Goal: Information Seeking & Learning: Learn about a topic

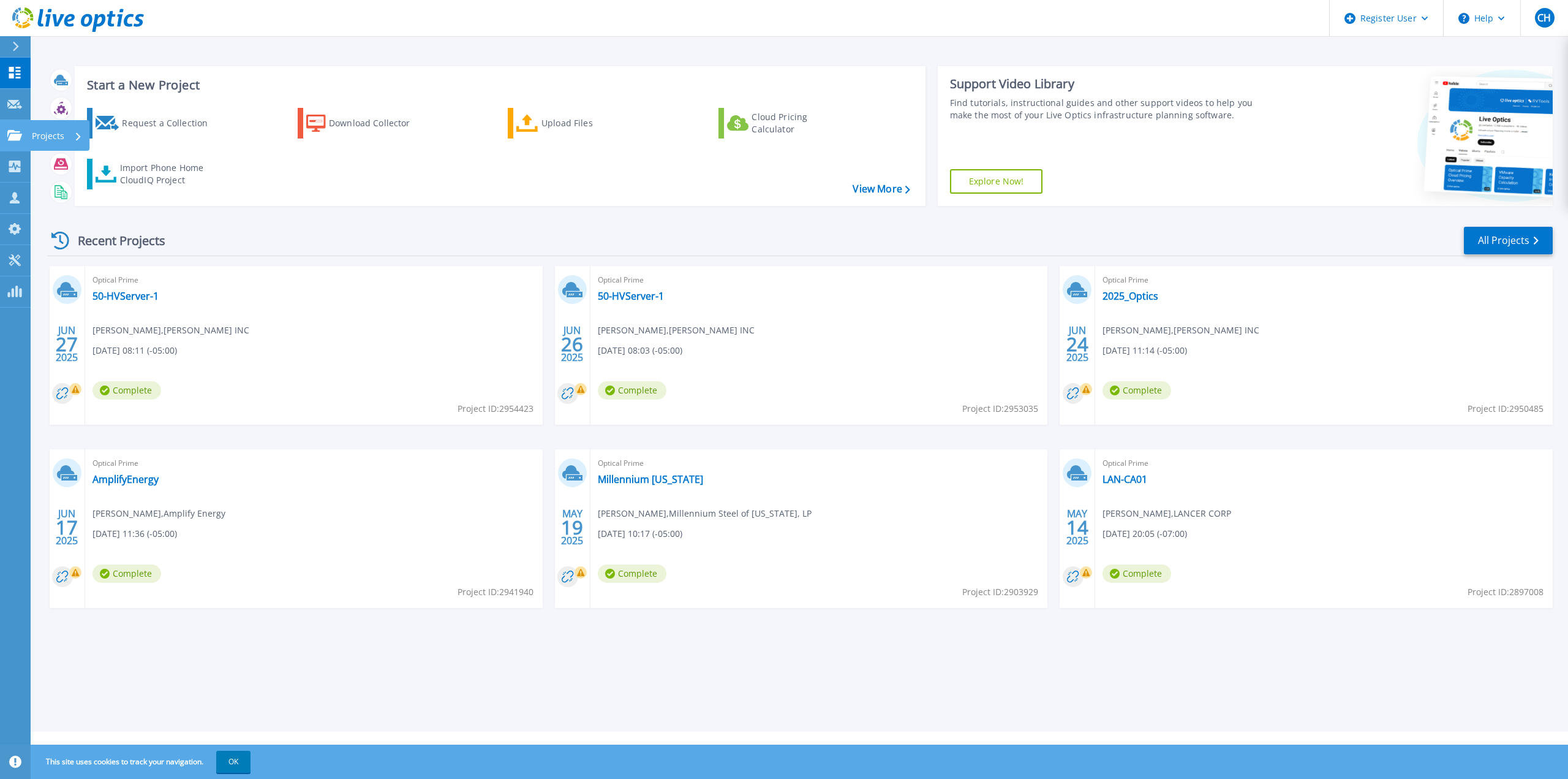
click at [25, 135] on link "Projects Projects" at bounding box center [15, 136] width 31 height 31
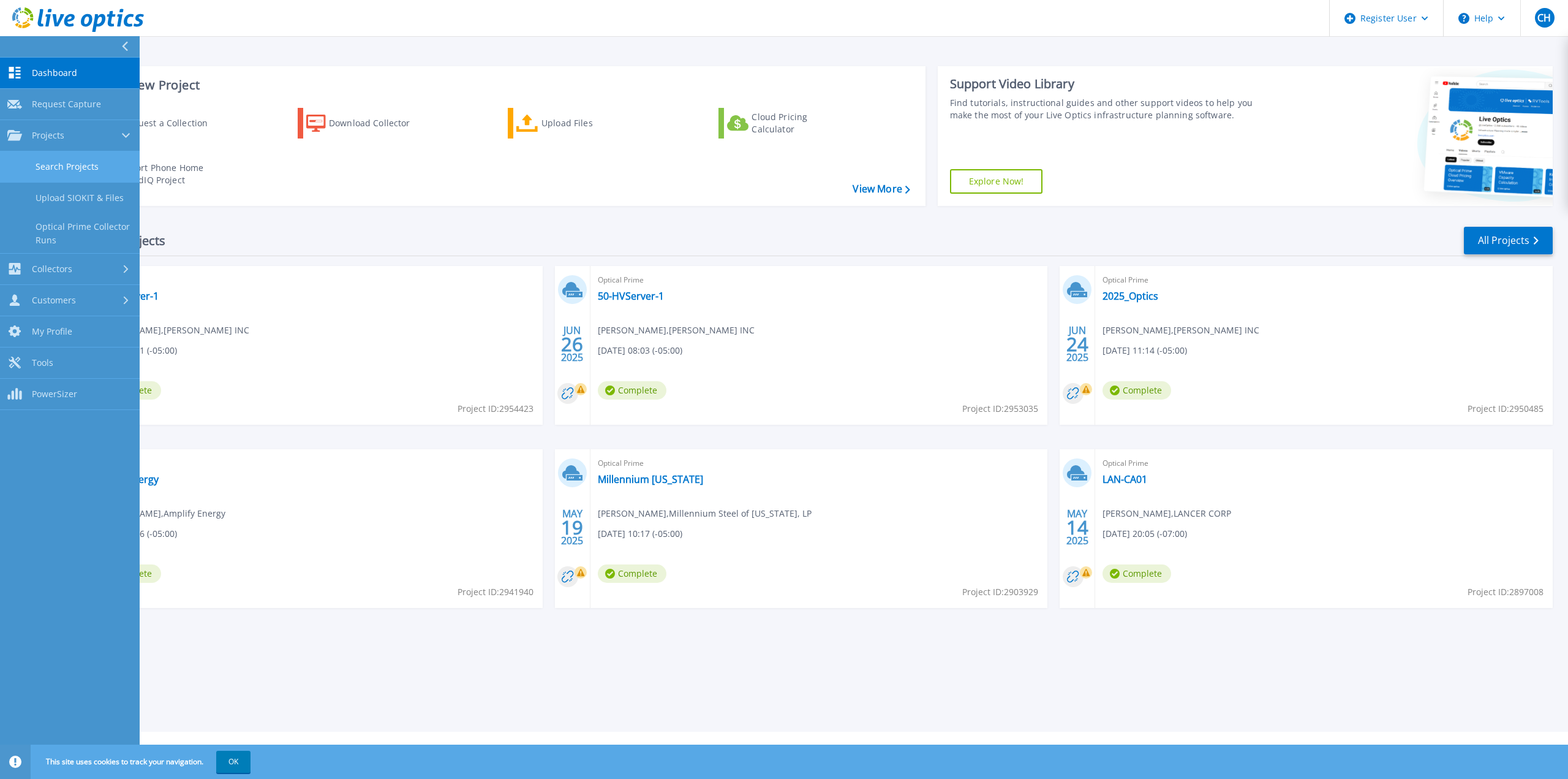
click at [44, 173] on link "Search Projects" at bounding box center [70, 167] width 140 height 31
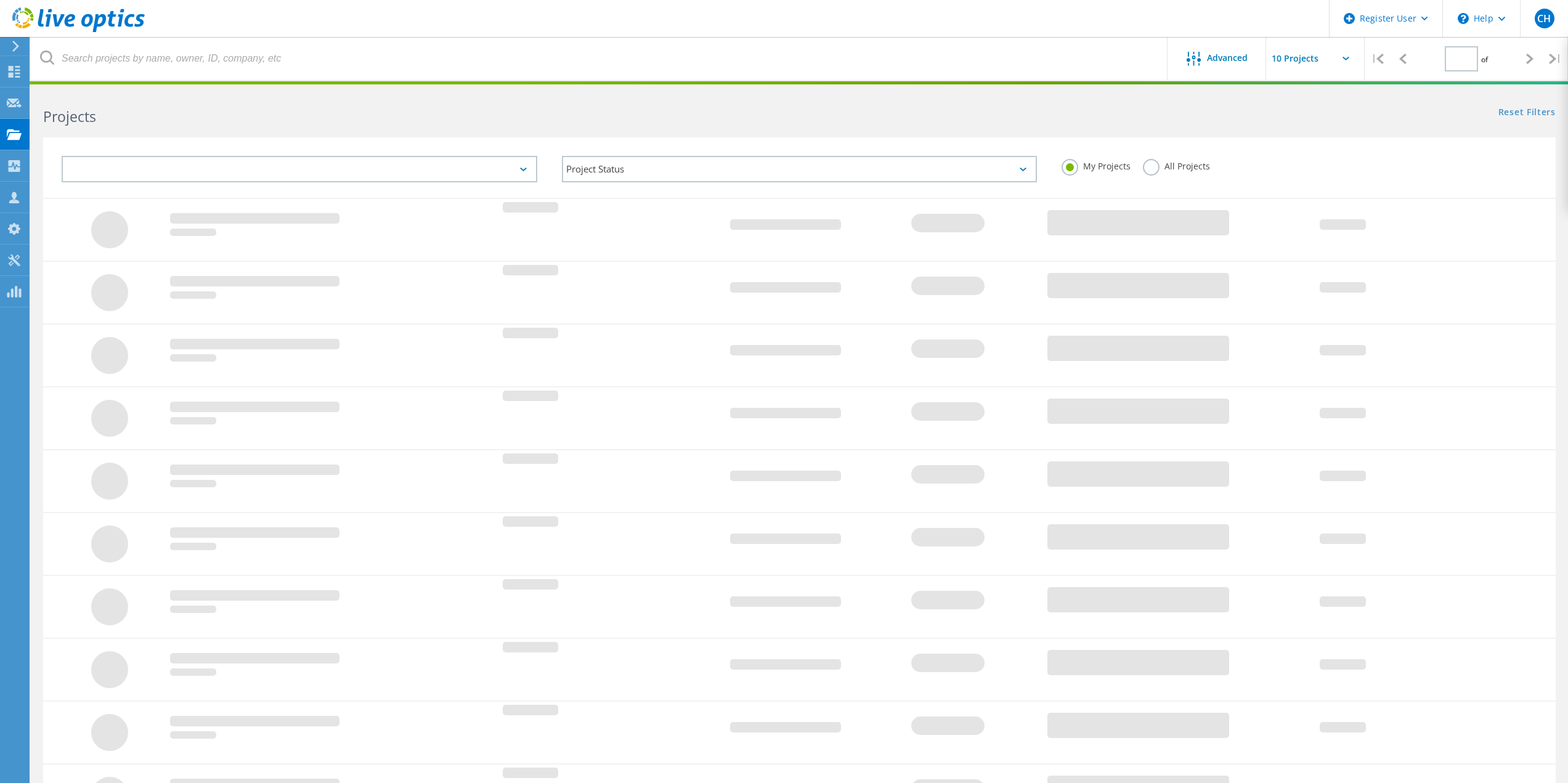
type input "1"
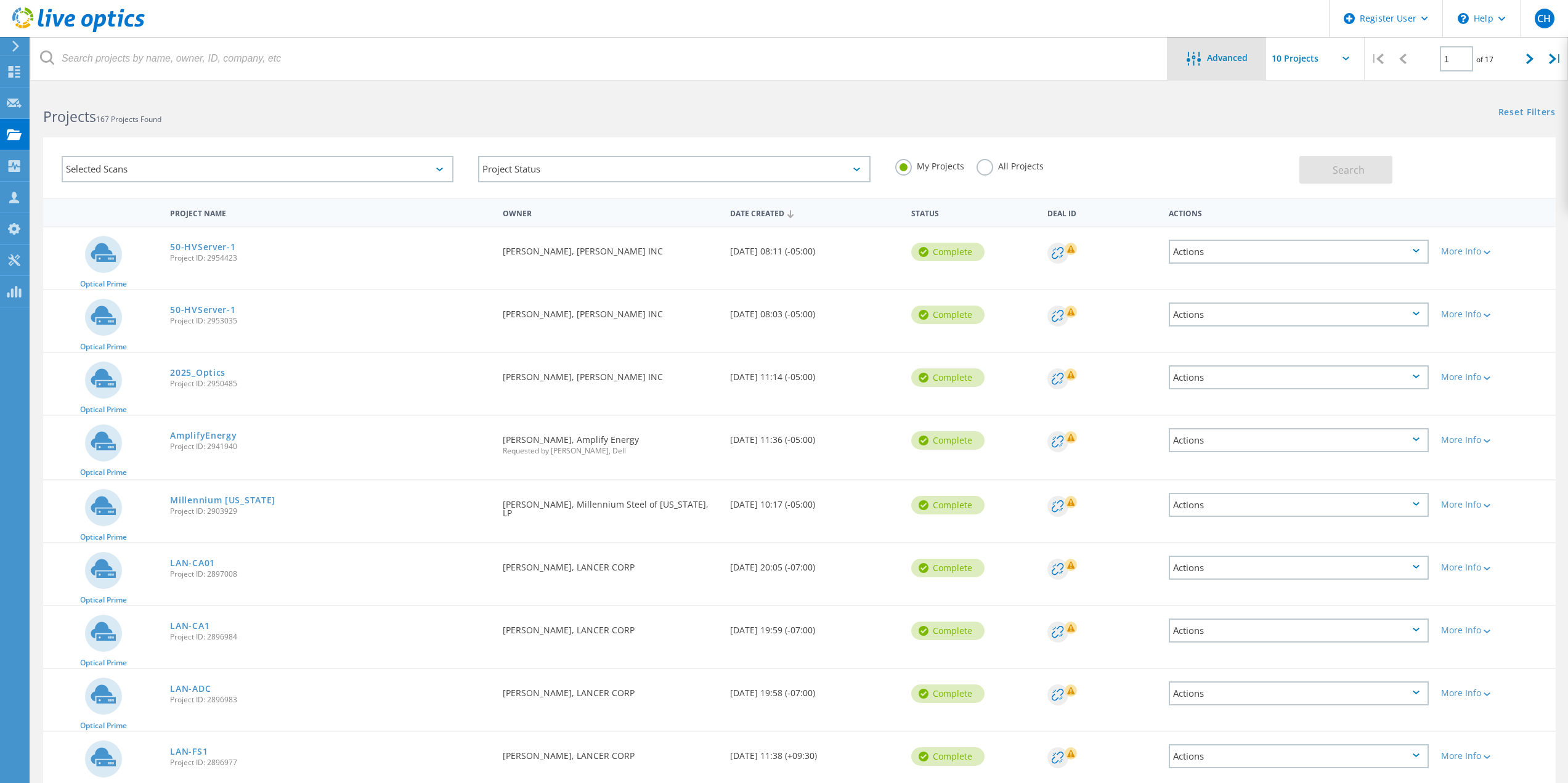
click at [1239, 48] on div "Advanced" at bounding box center [1216, 58] width 99 height 43
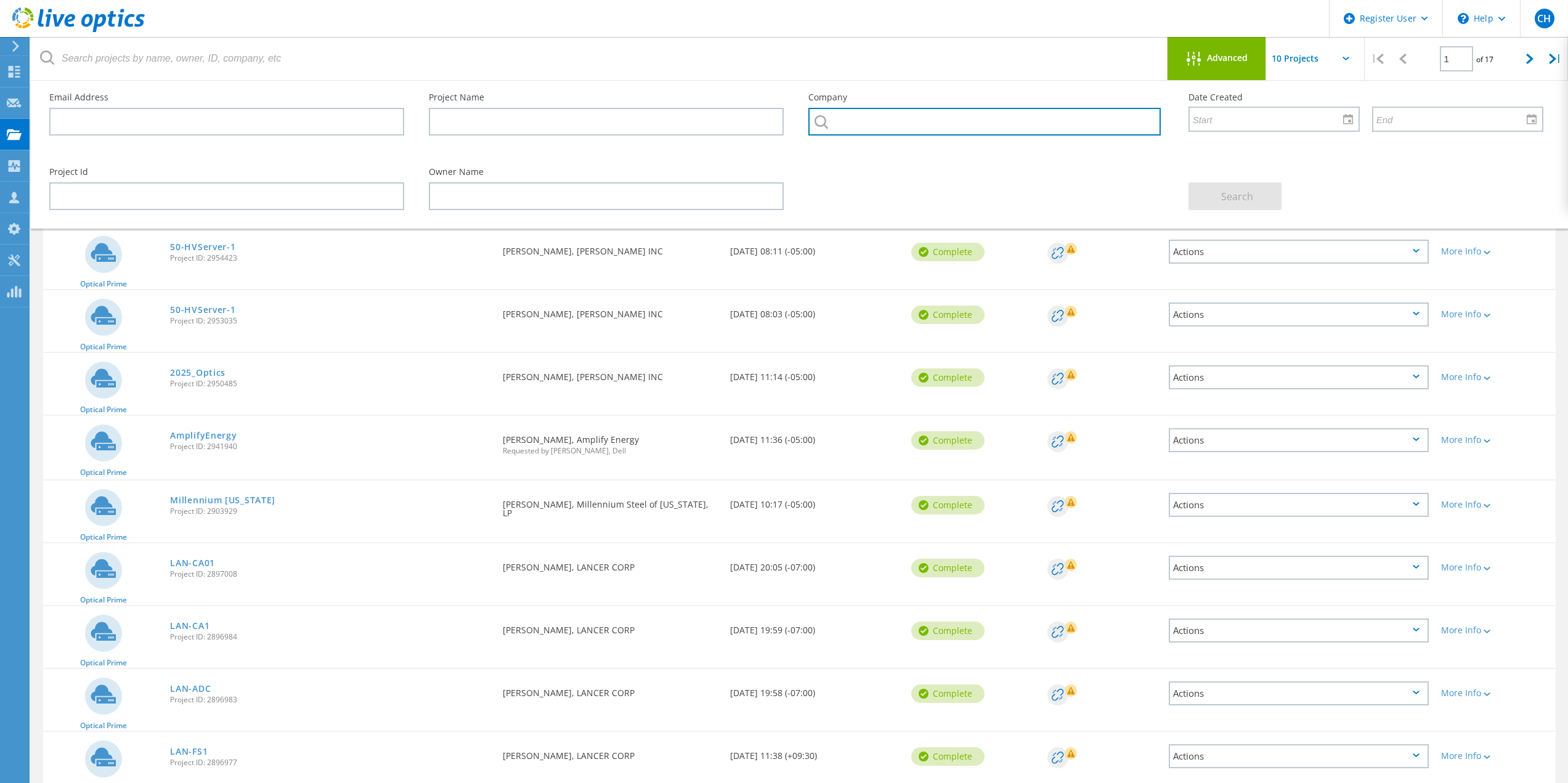
click at [1055, 117] on input "text" at bounding box center [984, 121] width 352 height 28
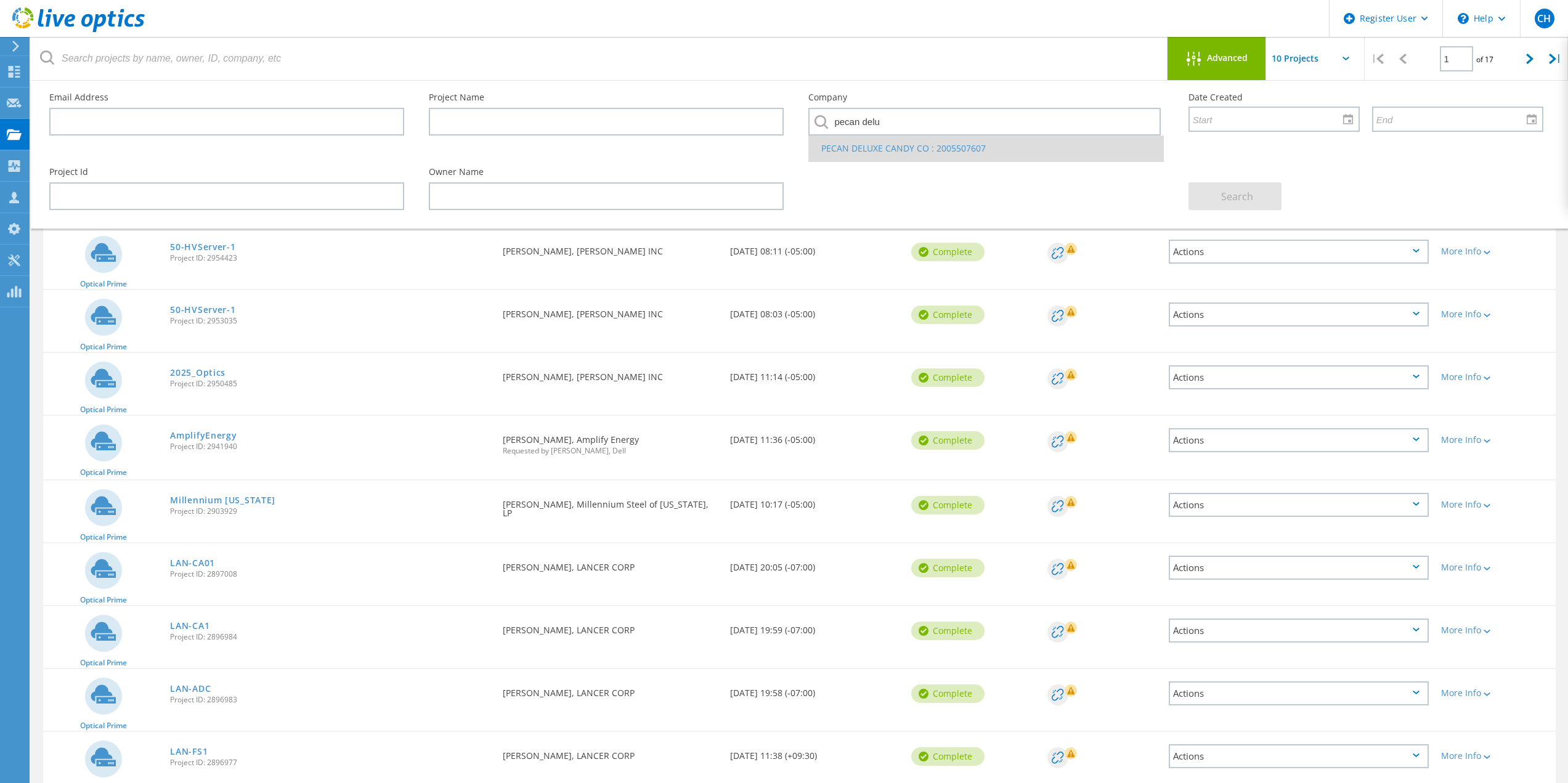
click at [913, 149] on li "PECAN DELUXE CANDY CO : 2005507607" at bounding box center [985, 148] width 354 height 26
type input "PECAN DELUXE CANDY CO : 2005507607"
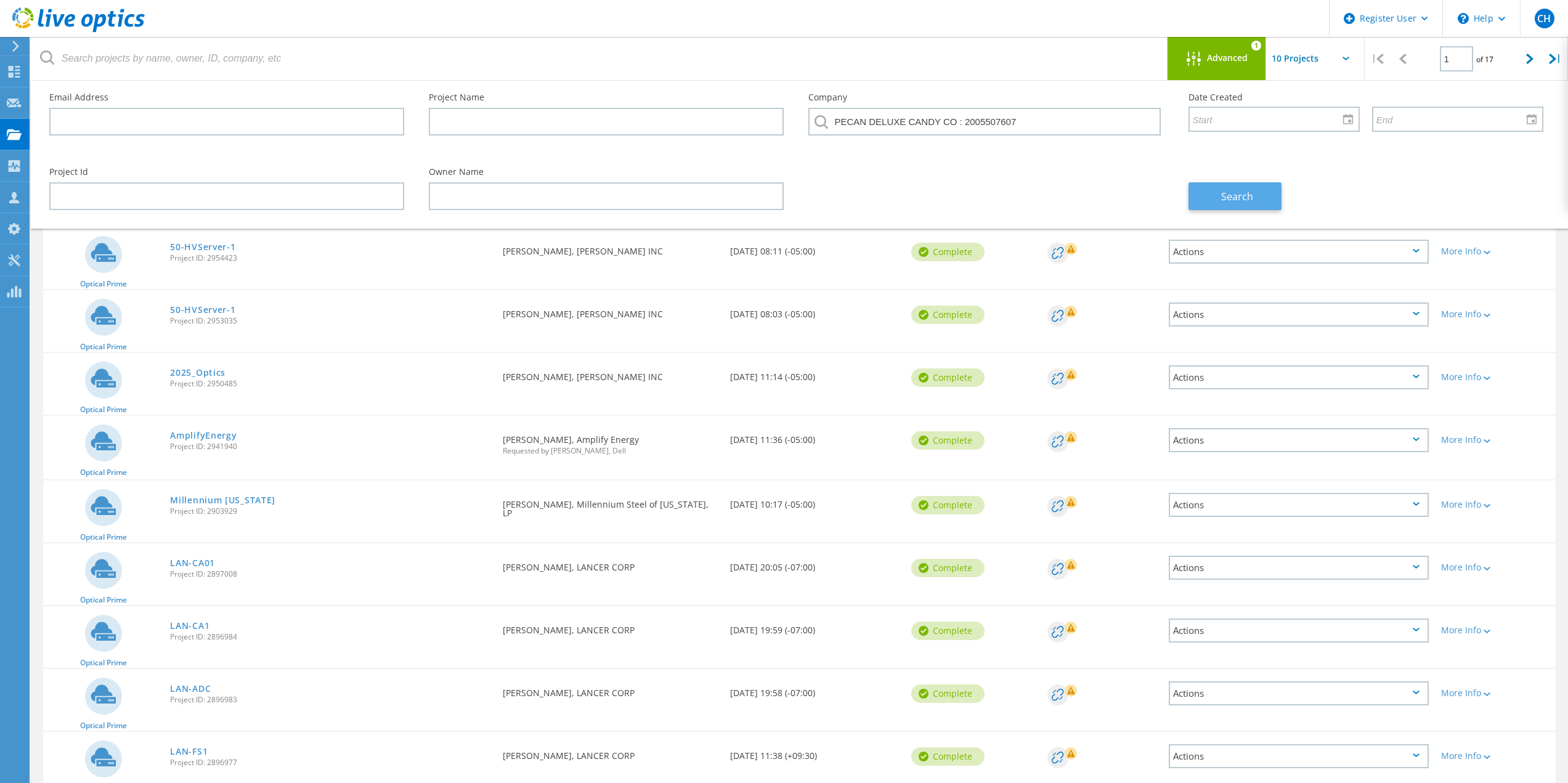
click at [1231, 199] on span "Search" at bounding box center [1237, 196] width 32 height 13
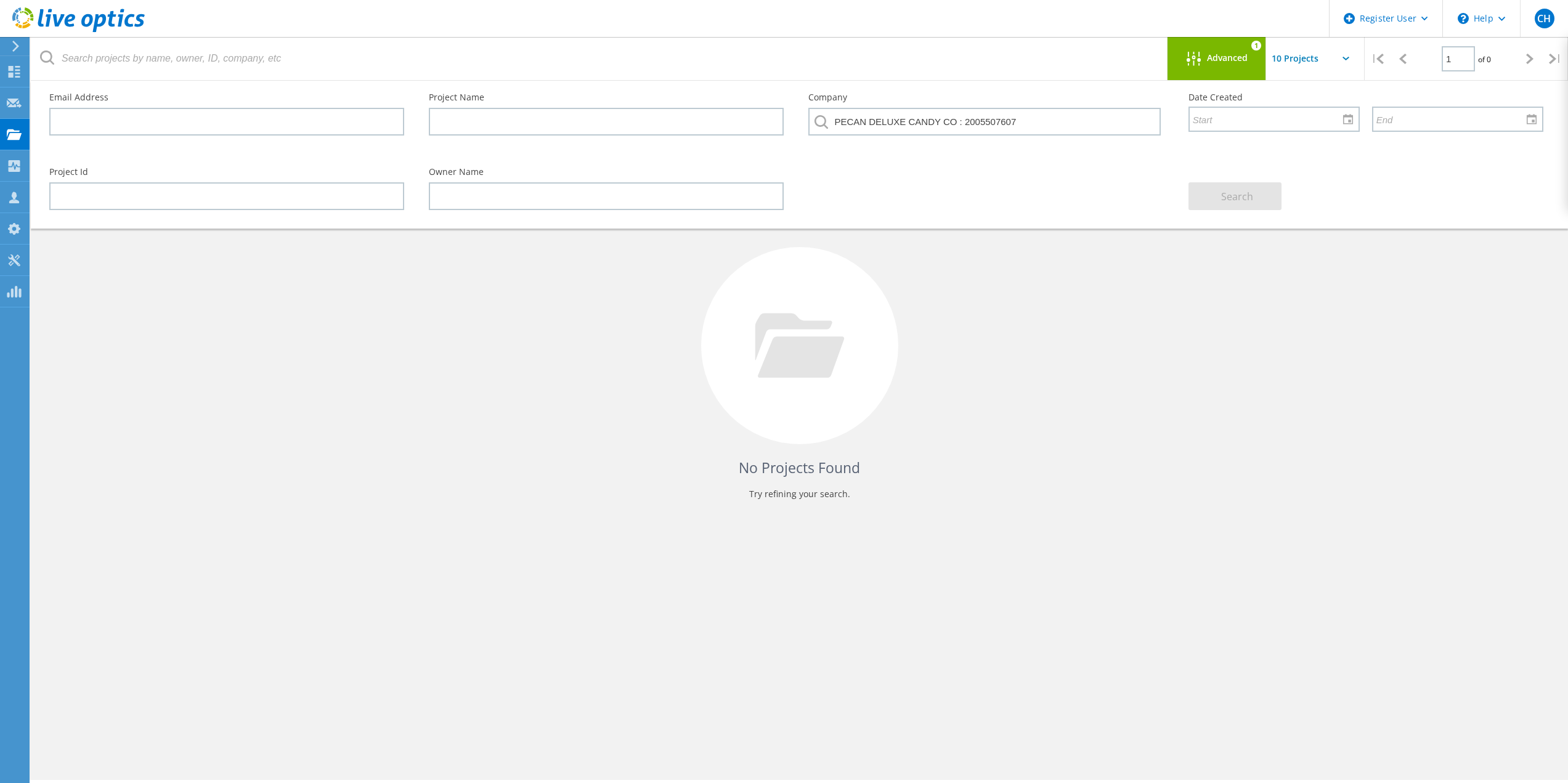
click at [1217, 49] on div "Advanced 1" at bounding box center [1216, 58] width 99 height 43
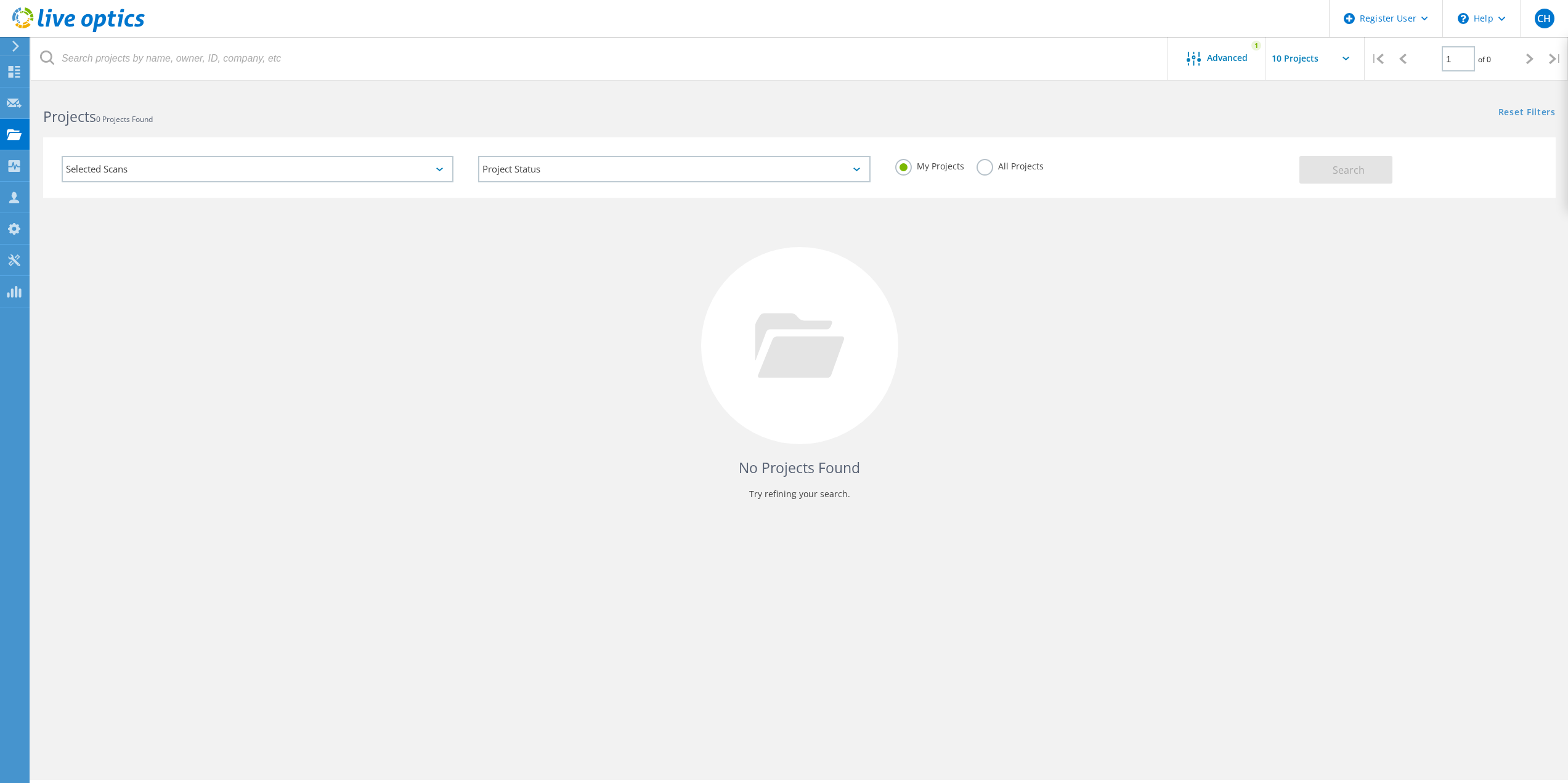
click at [992, 163] on label "All Projects" at bounding box center [1009, 164] width 67 height 12
click at [0, 0] on input "All Projects" at bounding box center [0, 0] width 0 height 0
click at [1221, 57] on span "Advanced" at bounding box center [1228, 58] width 41 height 9
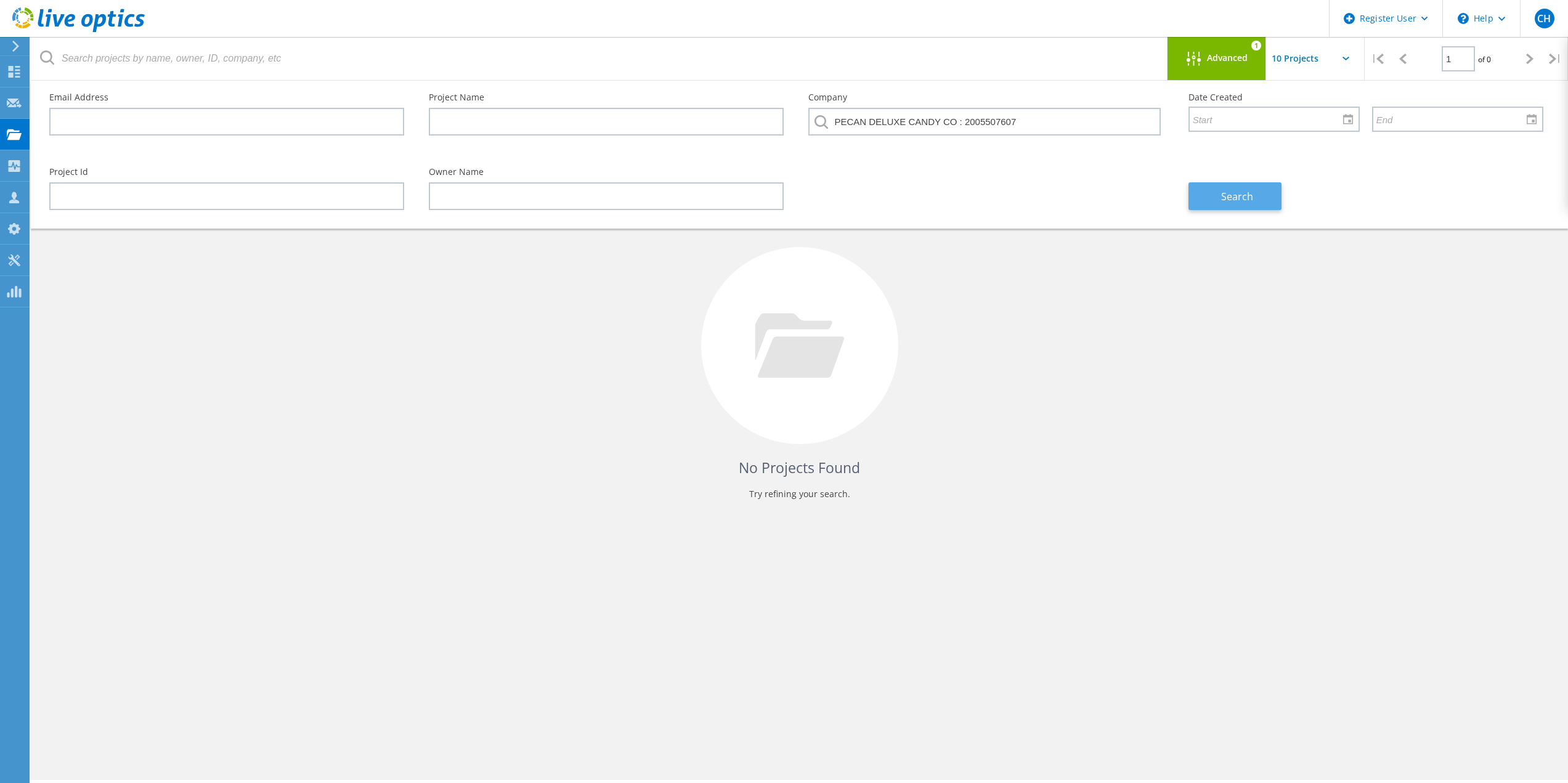
click at [1237, 201] on span "Search" at bounding box center [1237, 196] width 32 height 13
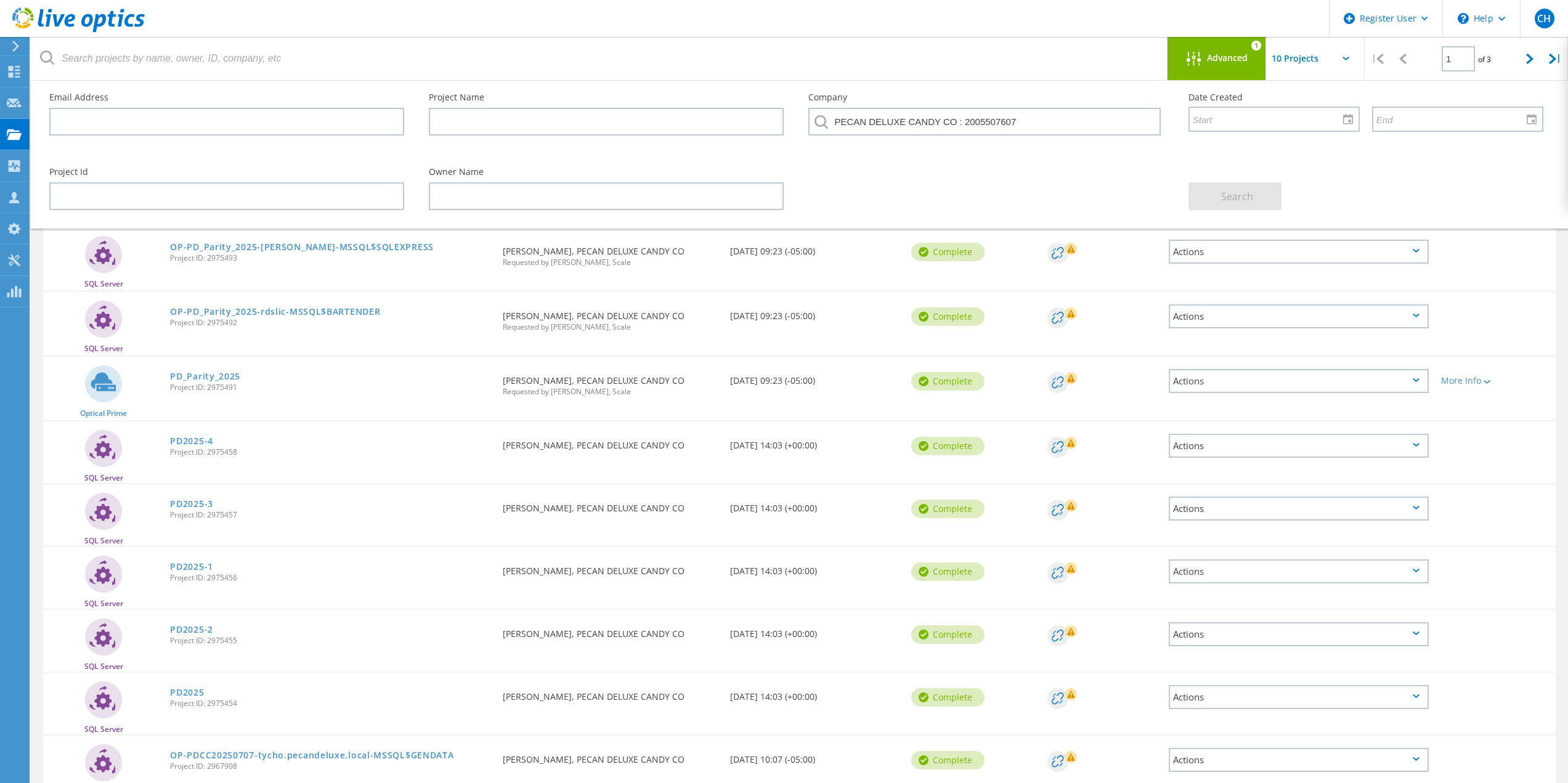
click at [1213, 67] on div "Advanced" at bounding box center [1216, 59] width 99 height 15
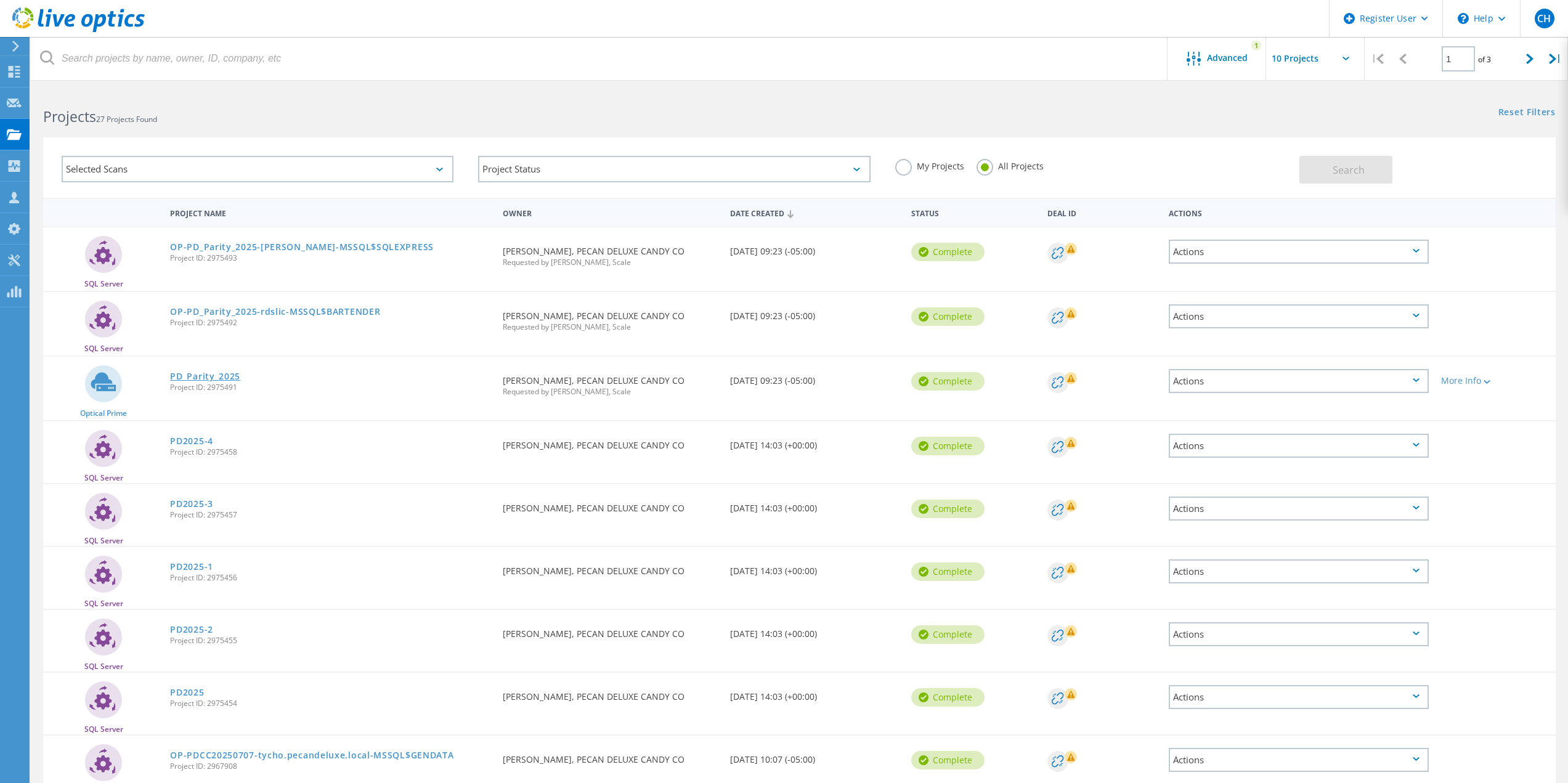
click at [227, 373] on link "PD_Parity_2025" at bounding box center [205, 377] width 70 height 9
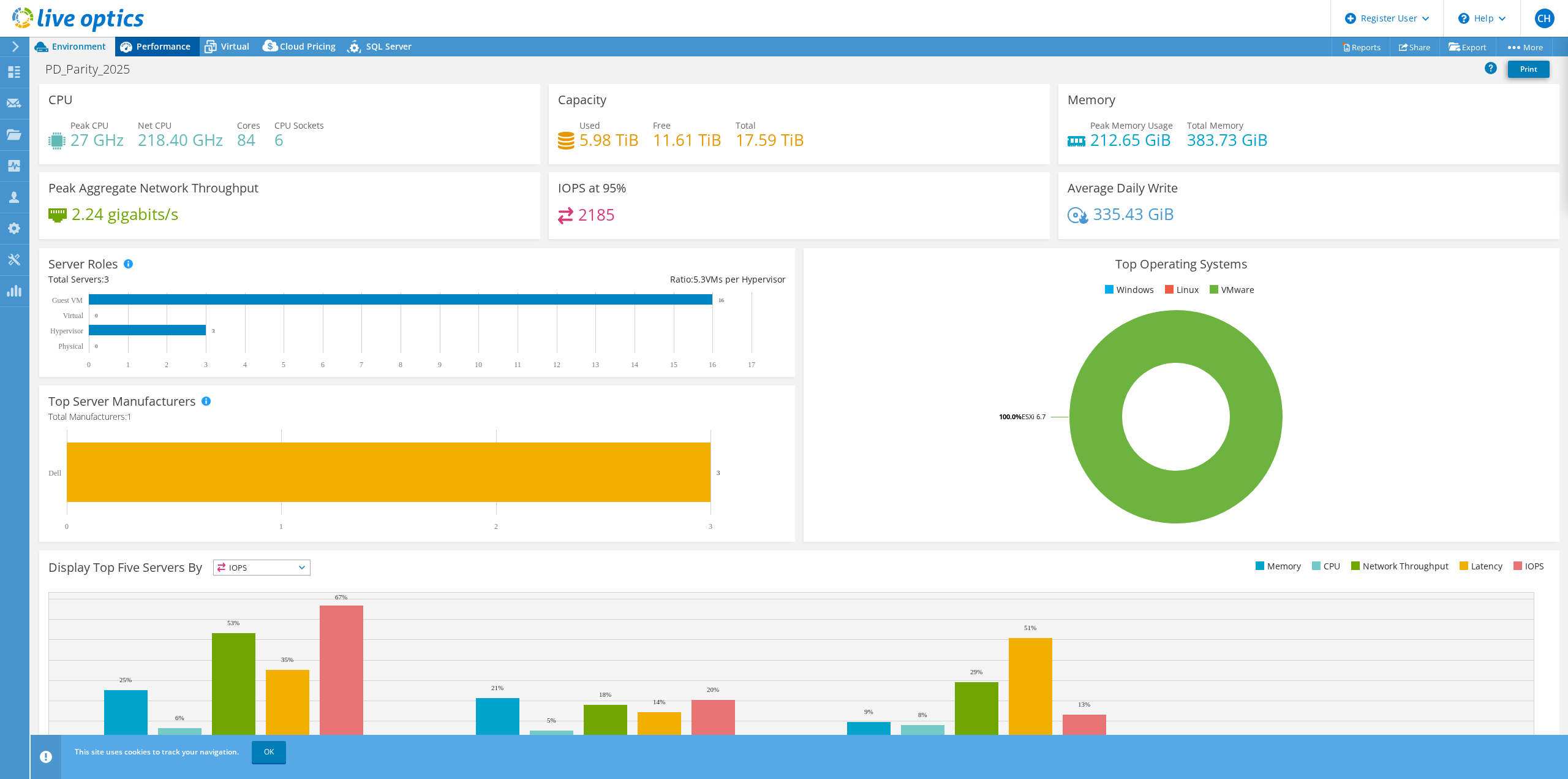
click at [156, 47] on span "Performance" at bounding box center [163, 46] width 54 height 12
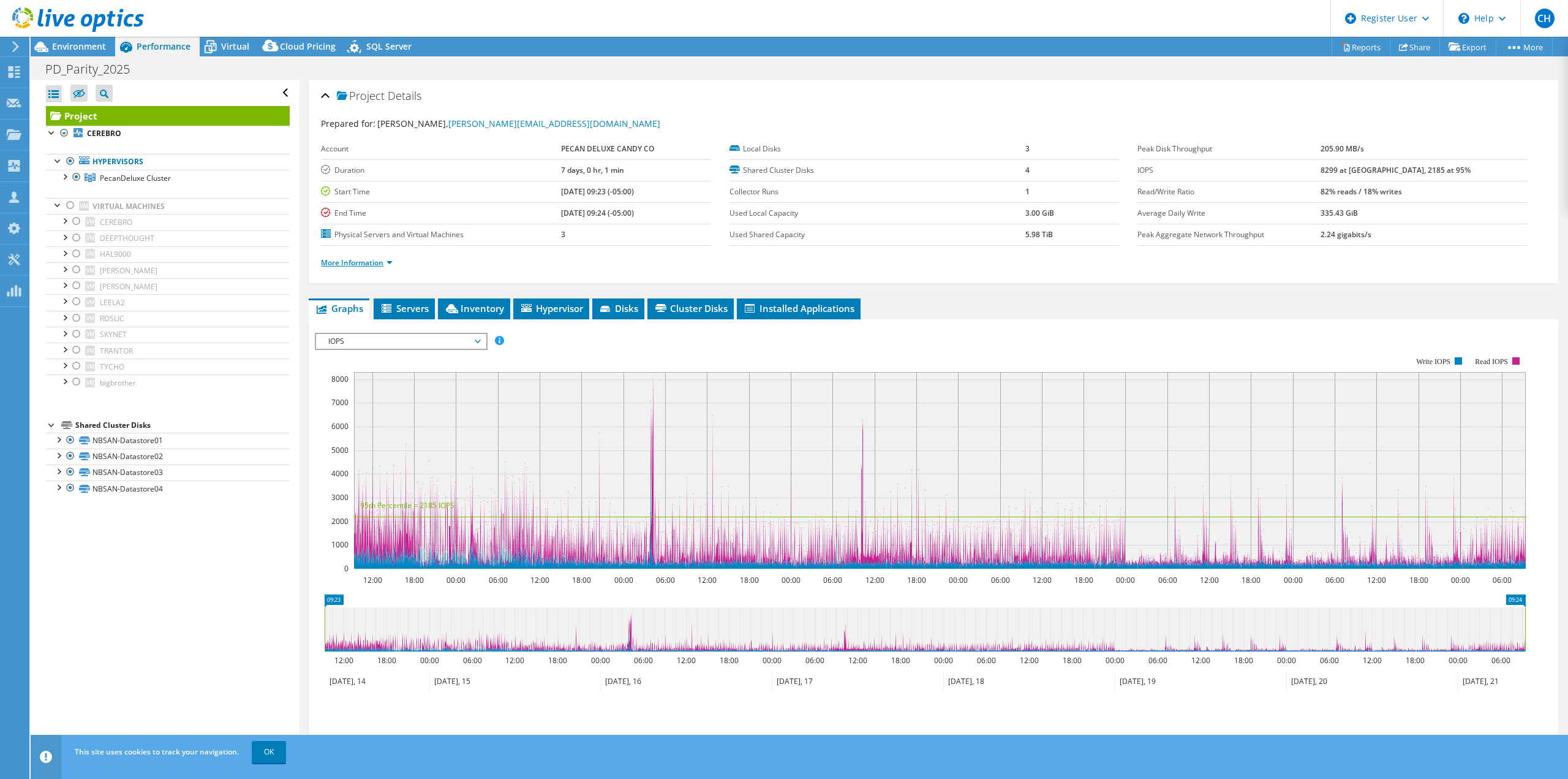
click at [376, 261] on link "More Information" at bounding box center [356, 262] width 72 height 11
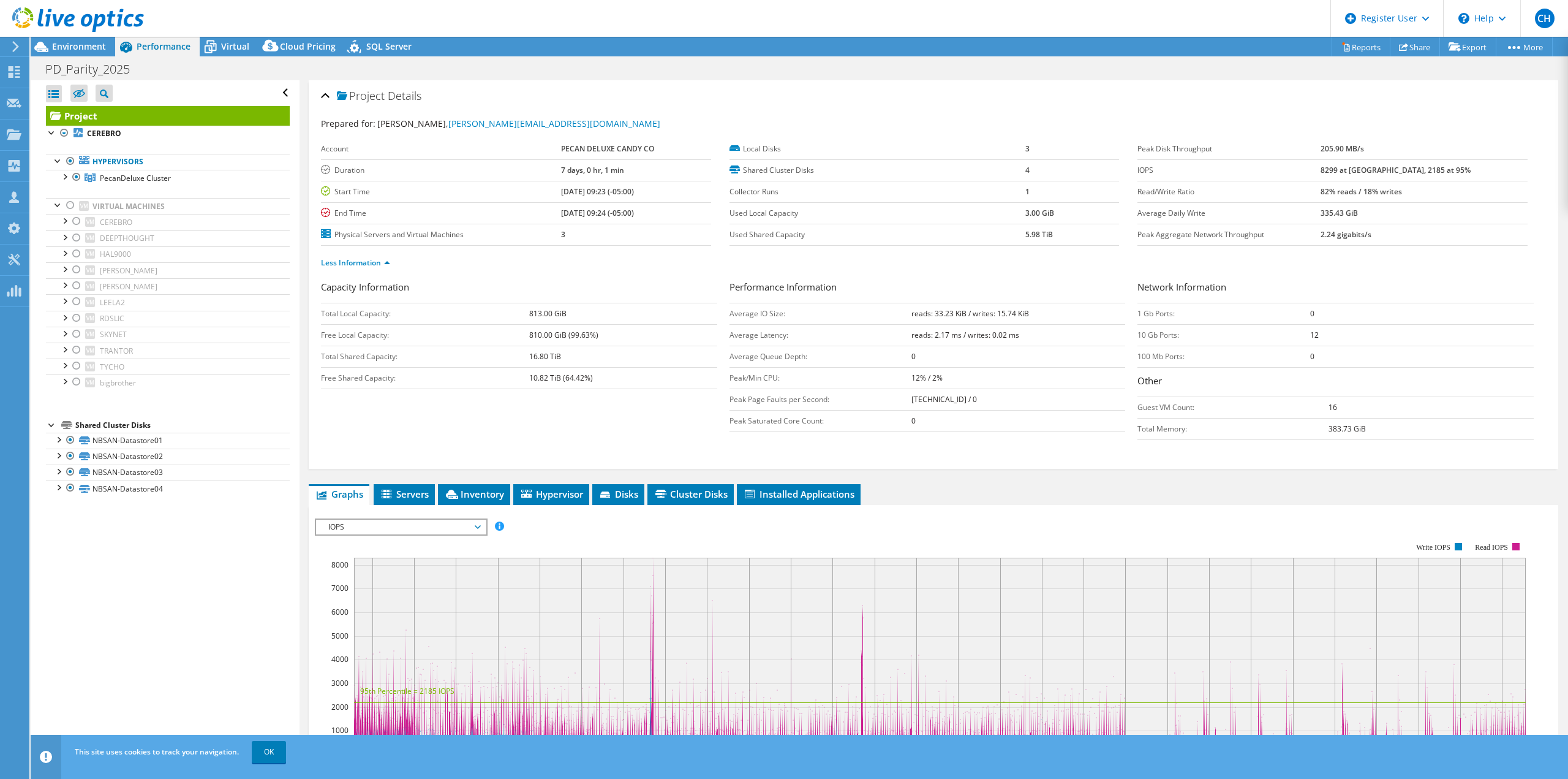
drag, startPoint x: 576, startPoint y: 358, endPoint x: 468, endPoint y: 358, distance: 108.0
click at [468, 358] on tr "Total Shared Capacity: 16.80 TiB" at bounding box center [518, 356] width 396 height 21
drag, startPoint x: 630, startPoint y: 332, endPoint x: 472, endPoint y: 312, distance: 159.3
click at [472, 312] on tbody "Total Local Capacity: 813.00 GiB Free Local Capacity: 810.00 GiB (99.63%) Total…" at bounding box center [518, 346] width 396 height 86
click at [447, 323] on td "Total Local Capacity:" at bounding box center [424, 314] width 208 height 21
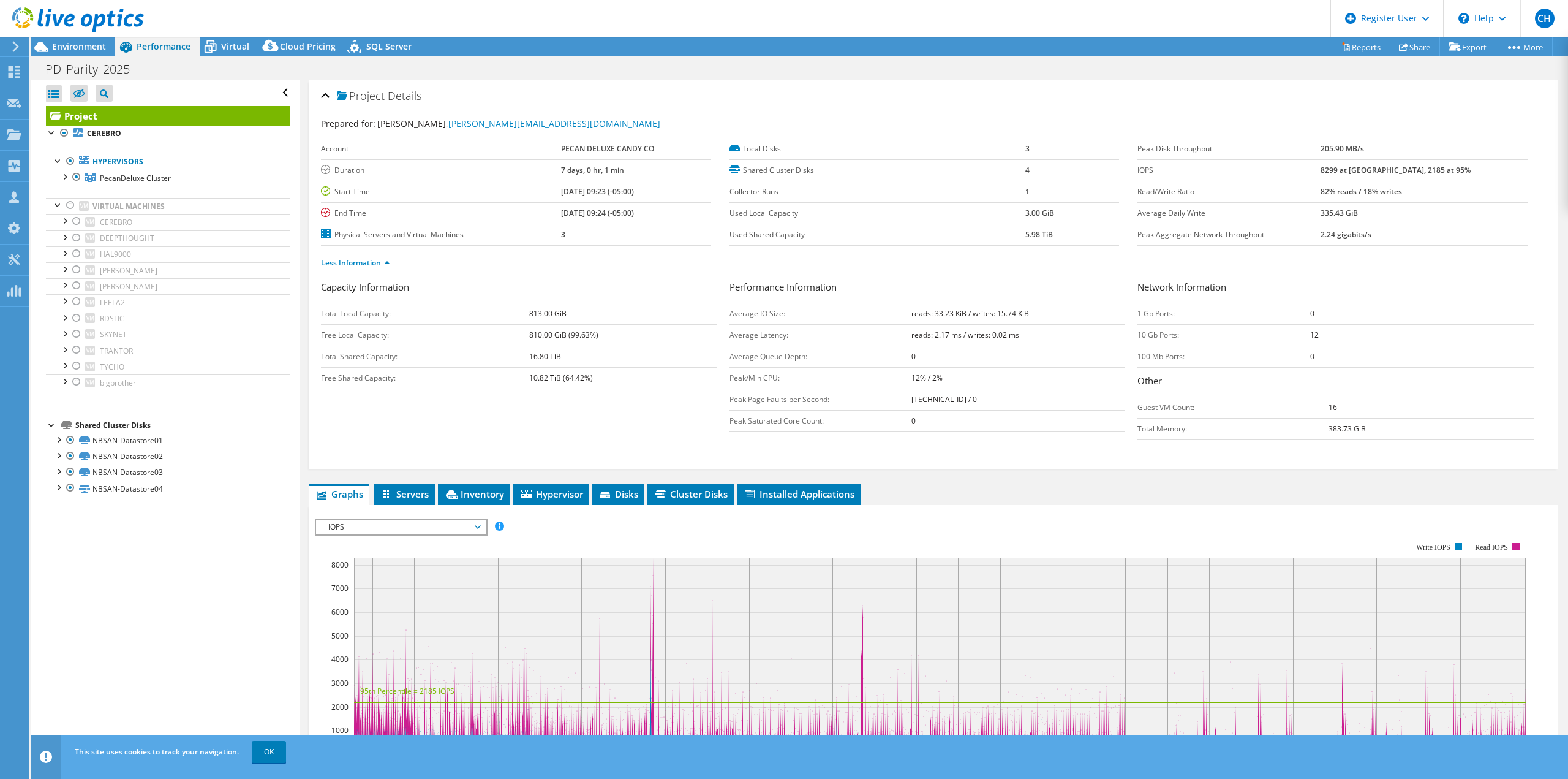
click at [375, 531] on span "IOPS" at bounding box center [401, 526] width 158 height 15
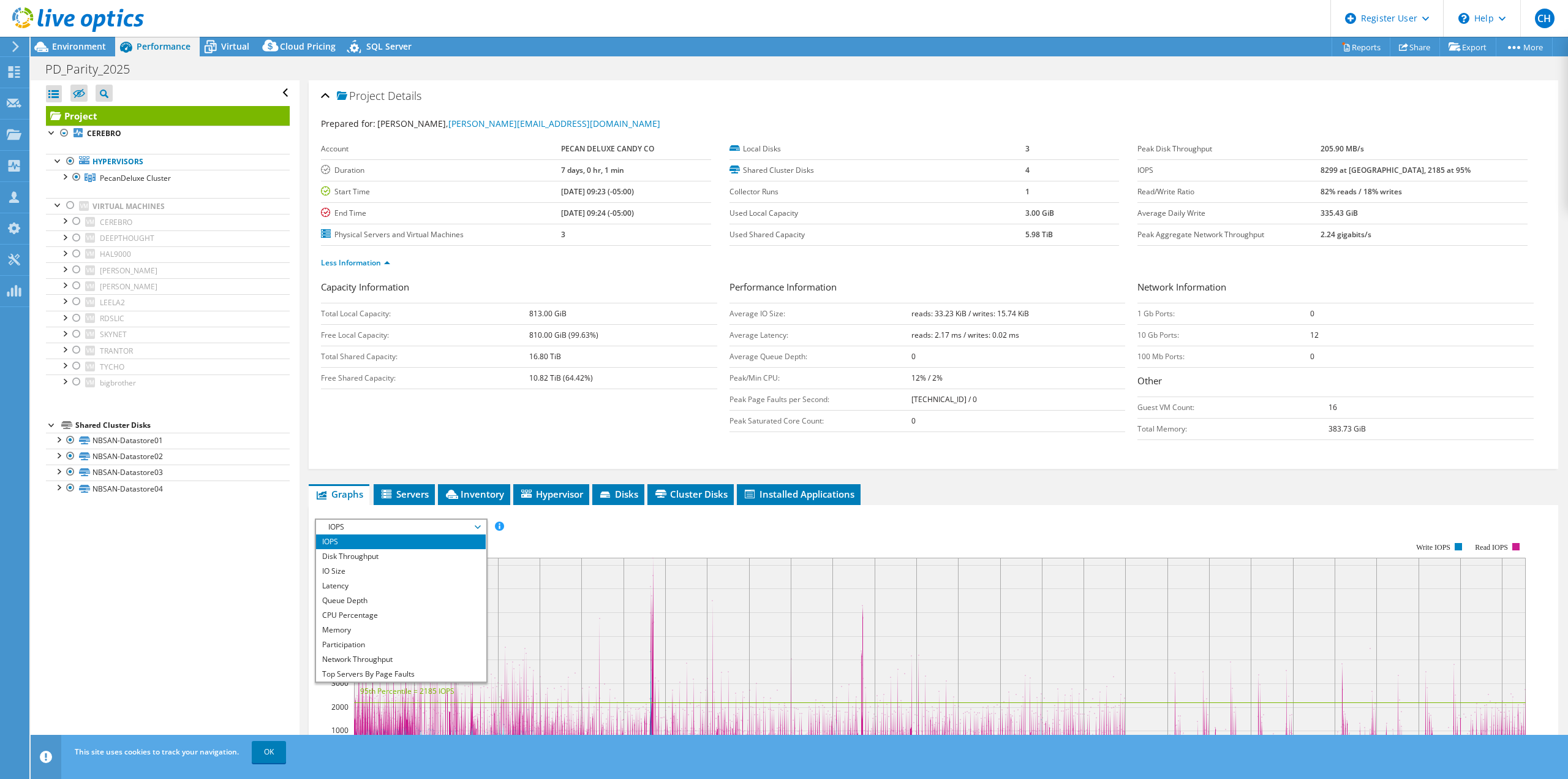
scroll to position [164, 0]
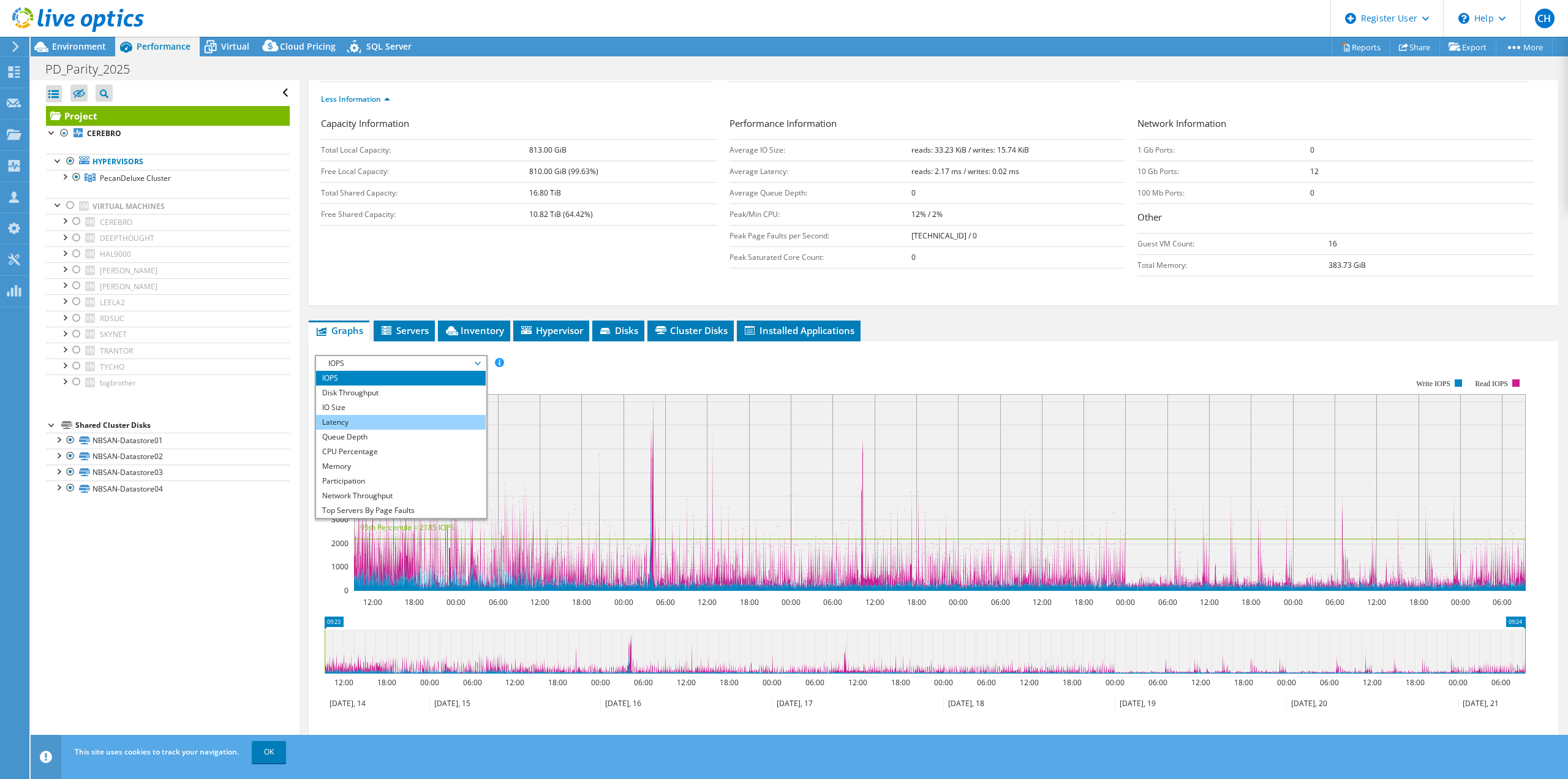
click at [360, 417] on li "Latency" at bounding box center [401, 422] width 170 height 15
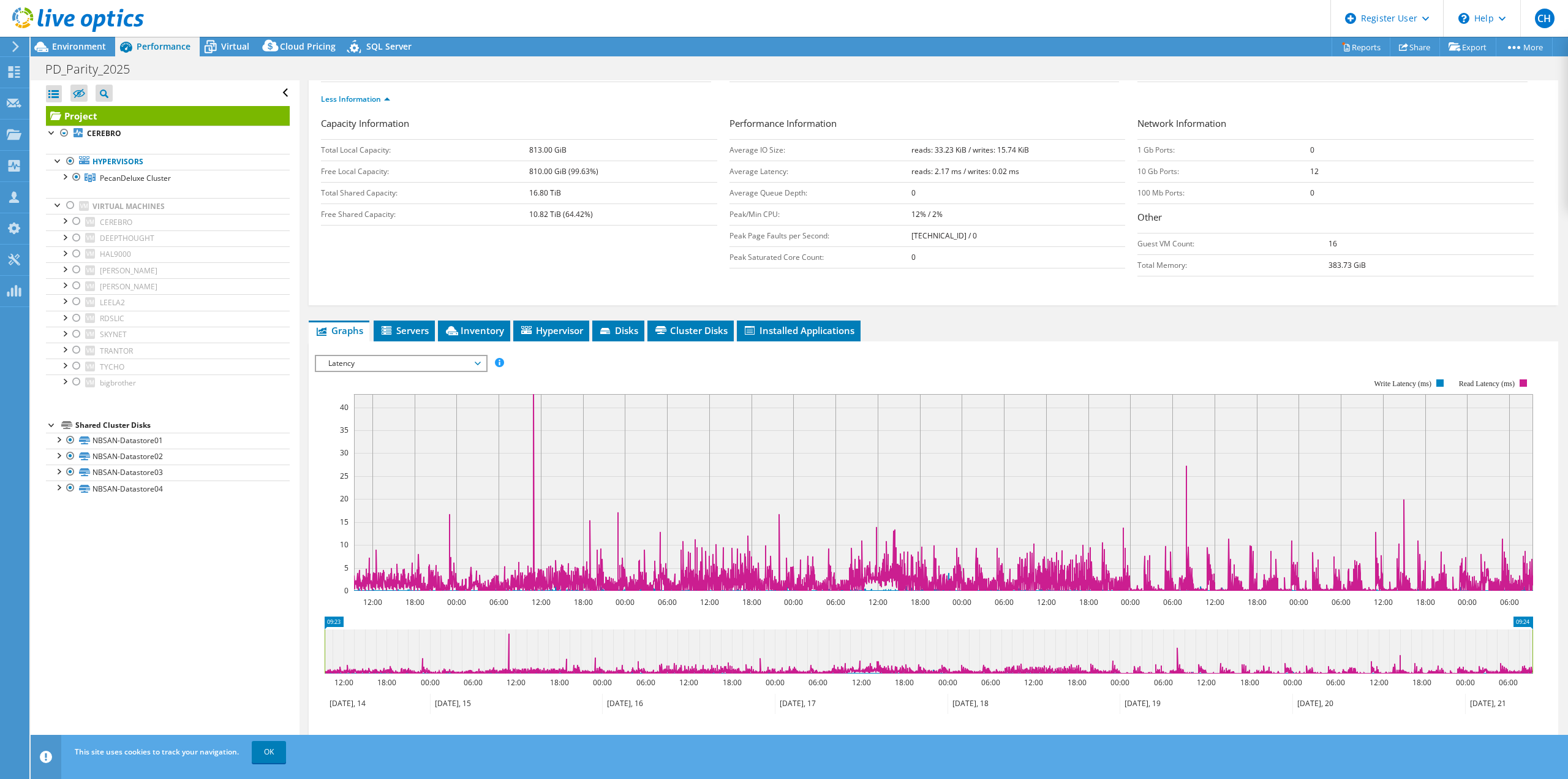
click at [400, 367] on span "Latency" at bounding box center [401, 363] width 158 height 15
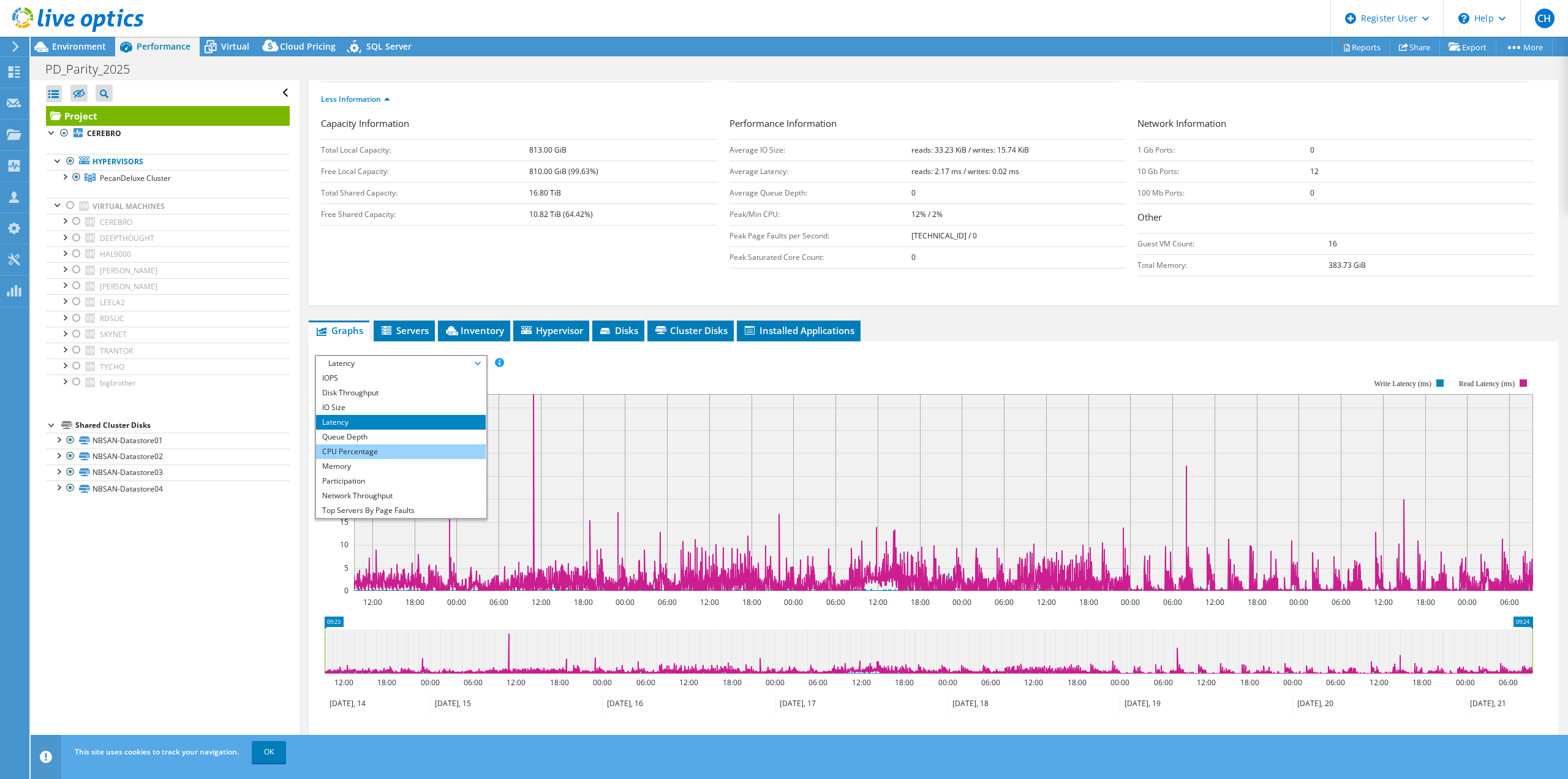
click at [360, 445] on li "CPU Percentage" at bounding box center [401, 451] width 170 height 15
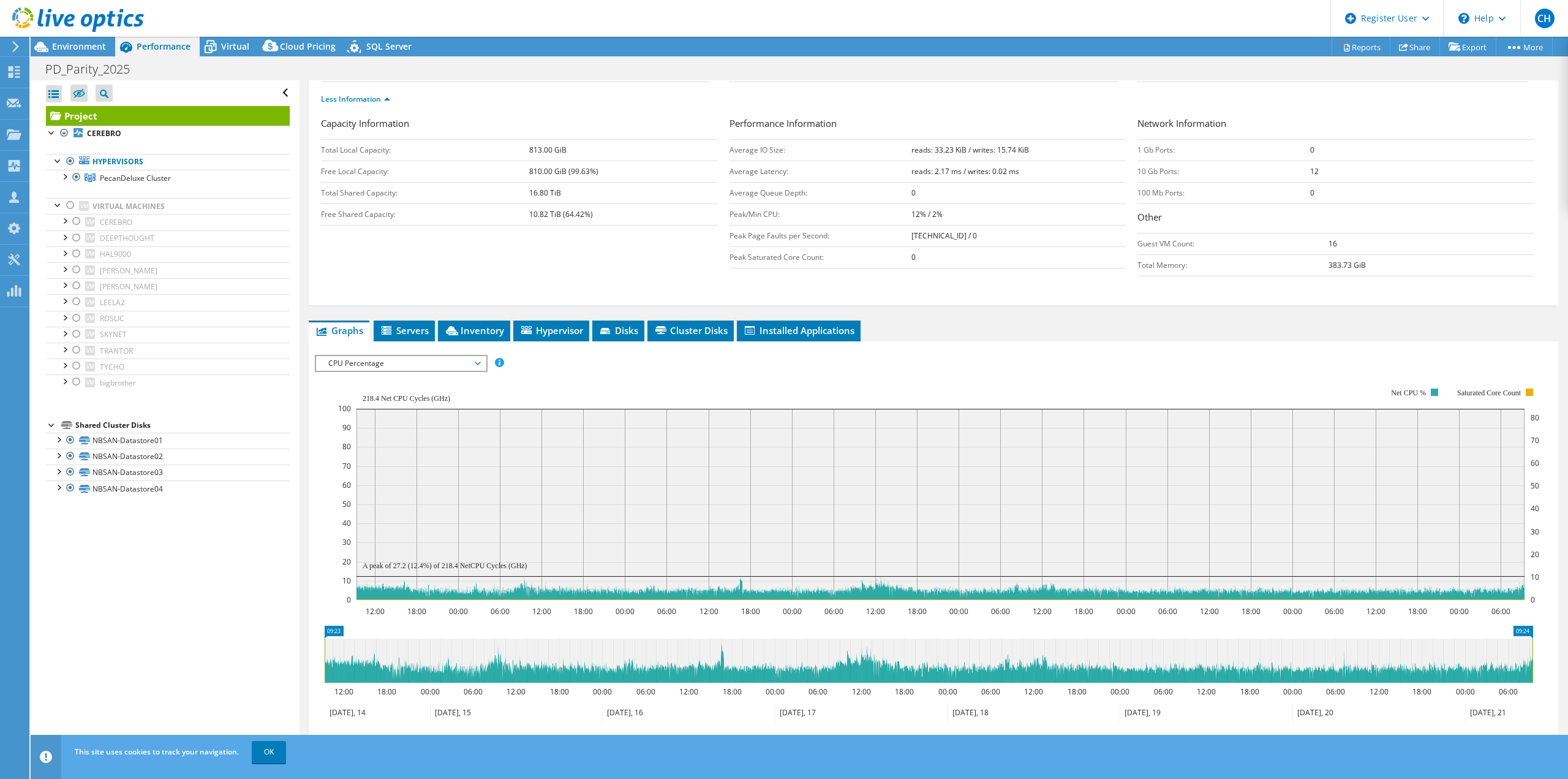
click at [407, 362] on span "CPU Percentage" at bounding box center [401, 363] width 158 height 15
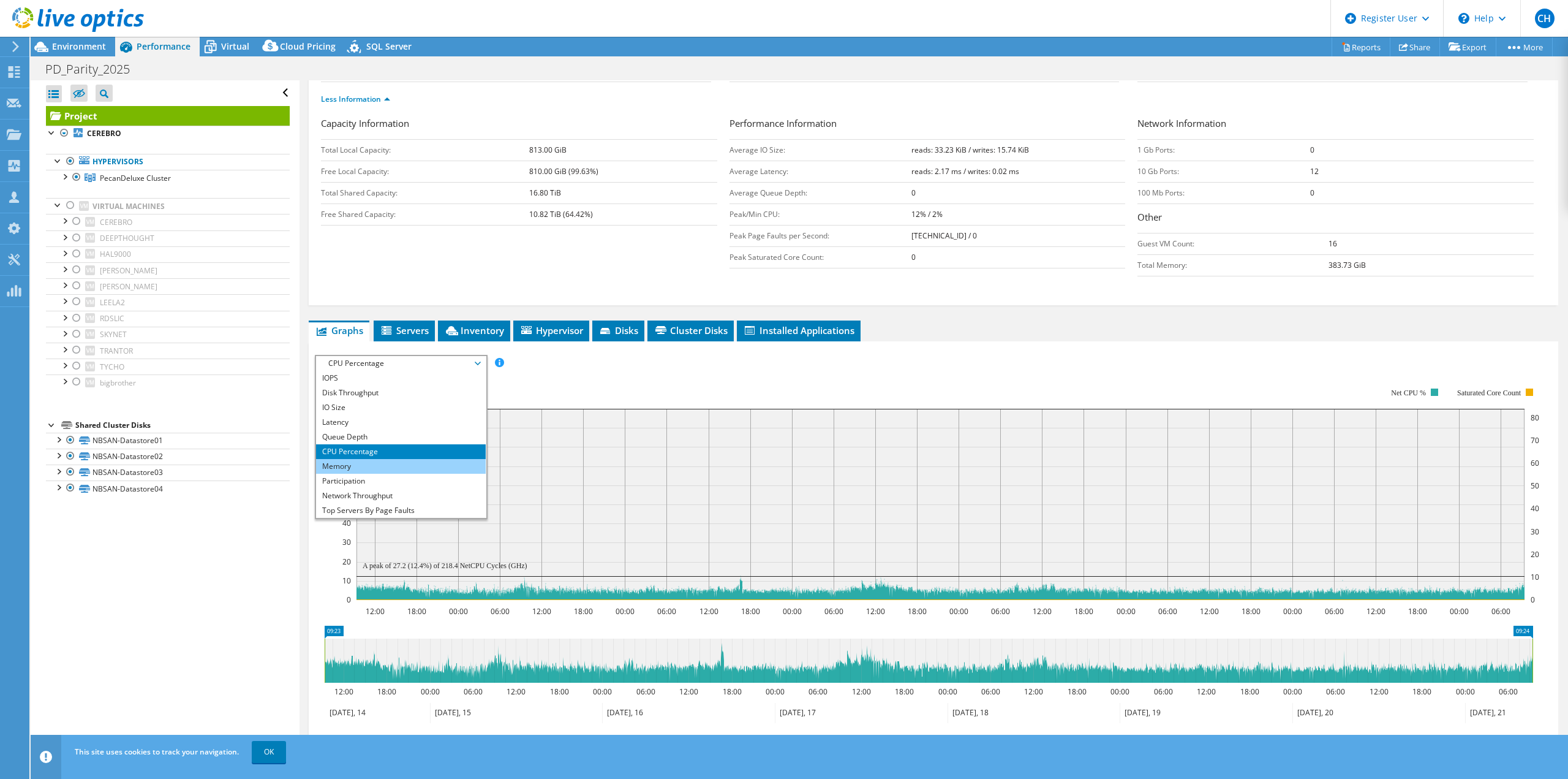
click at [362, 460] on li "Memory" at bounding box center [401, 466] width 170 height 15
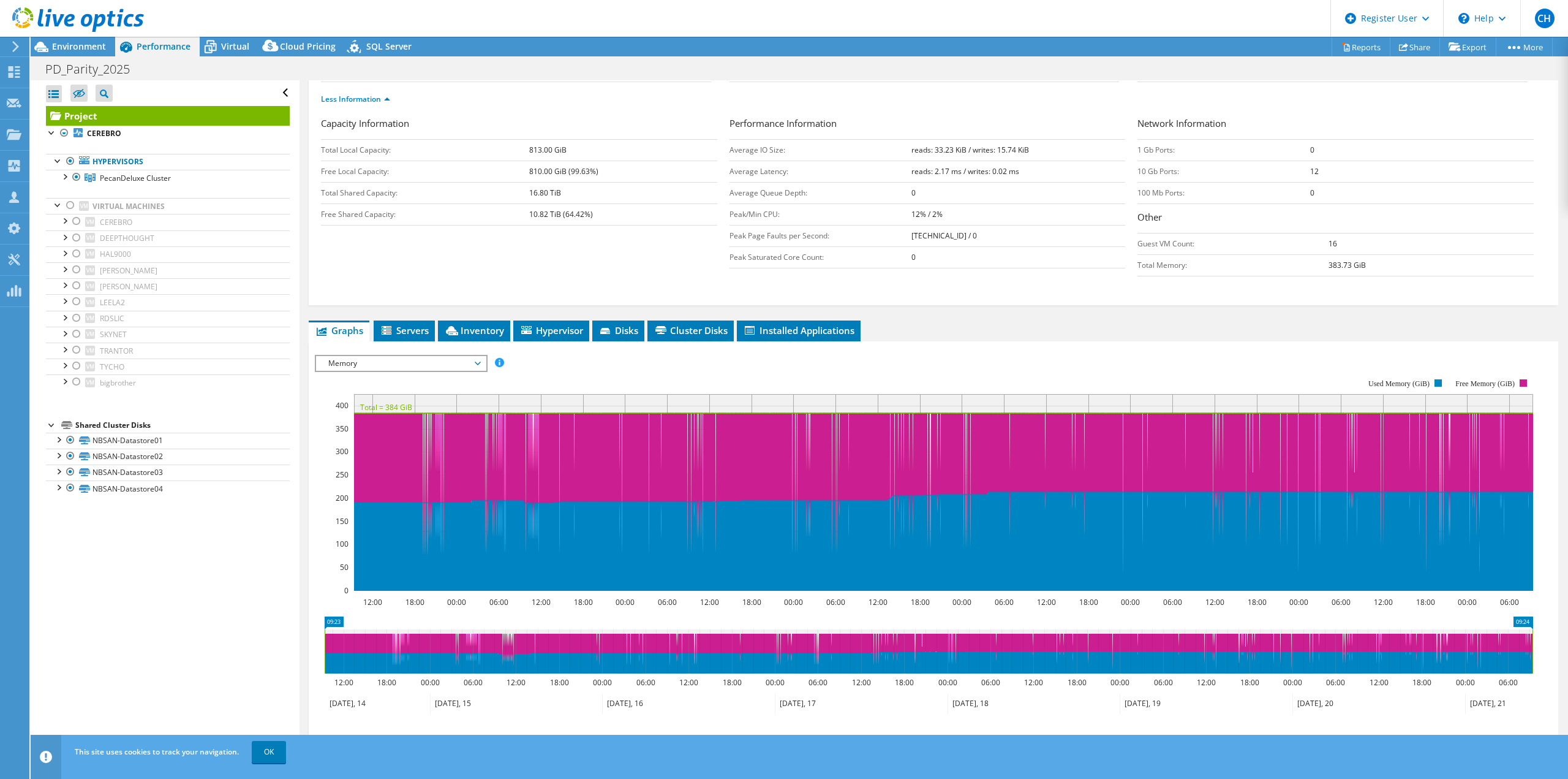
click at [356, 369] on span "Memory" at bounding box center [401, 363] width 158 height 15
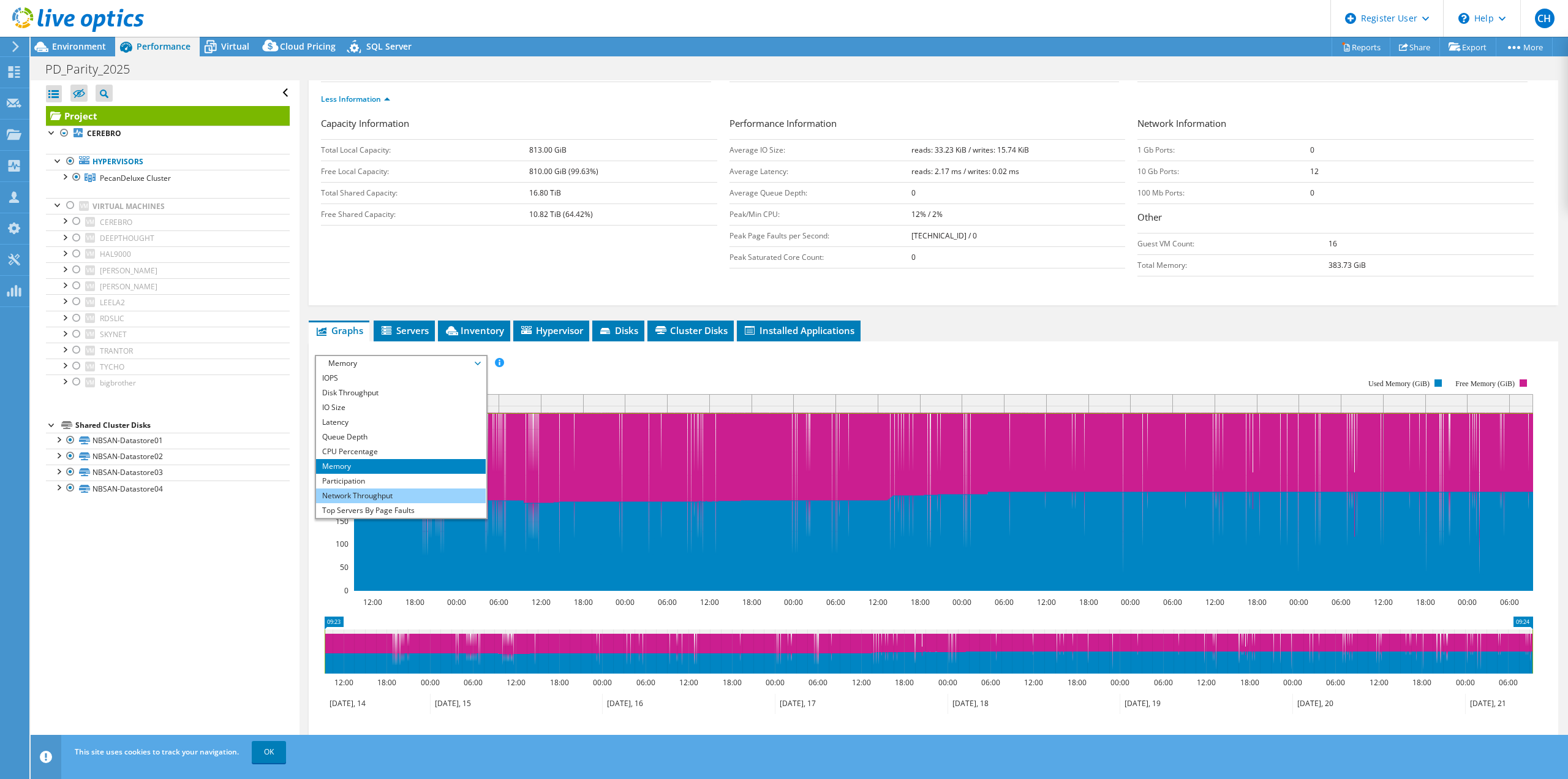
click at [398, 492] on li "Network Throughput" at bounding box center [401, 495] width 170 height 15
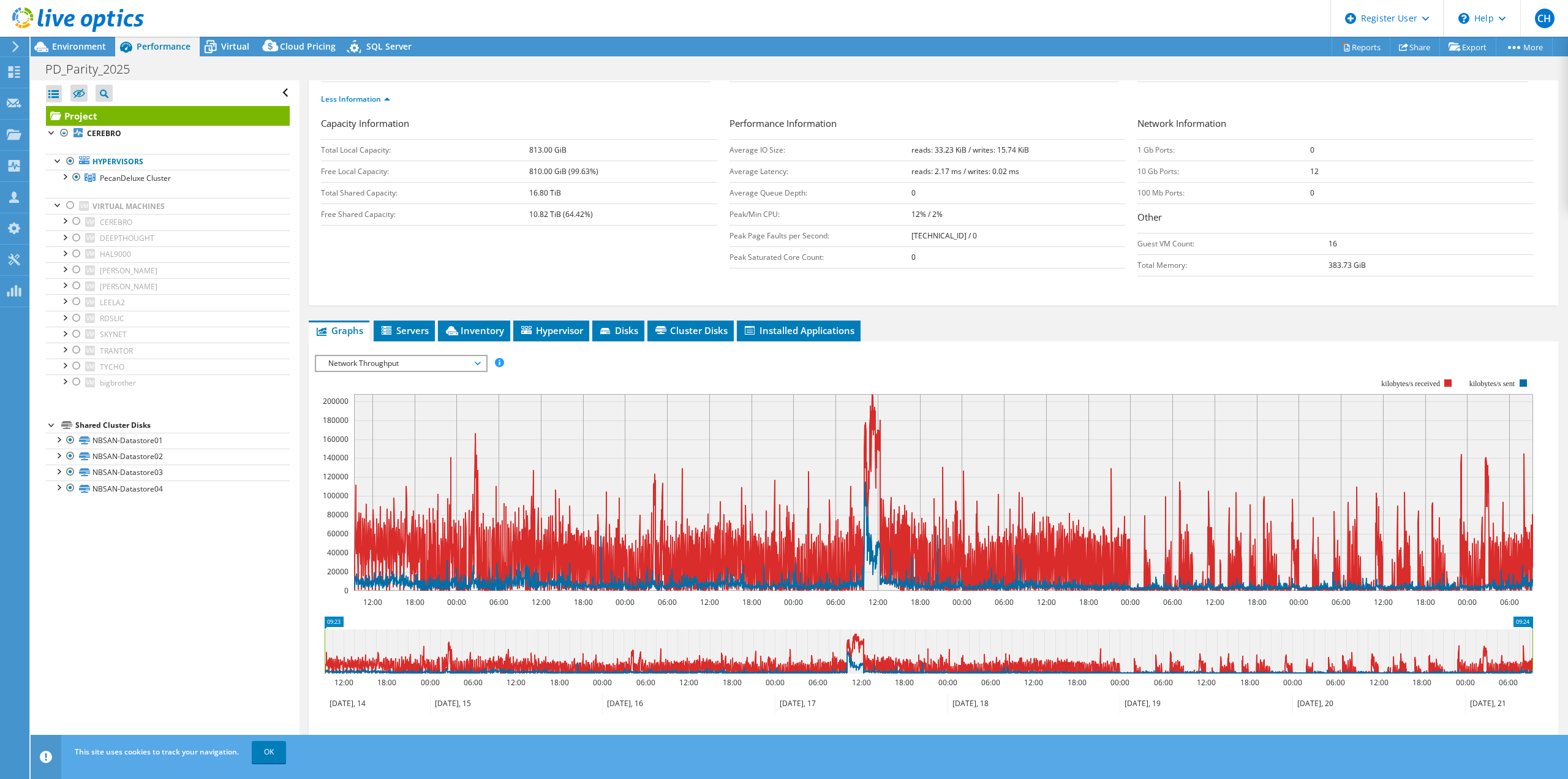
click at [443, 363] on span "Network Throughput" at bounding box center [401, 363] width 158 height 15
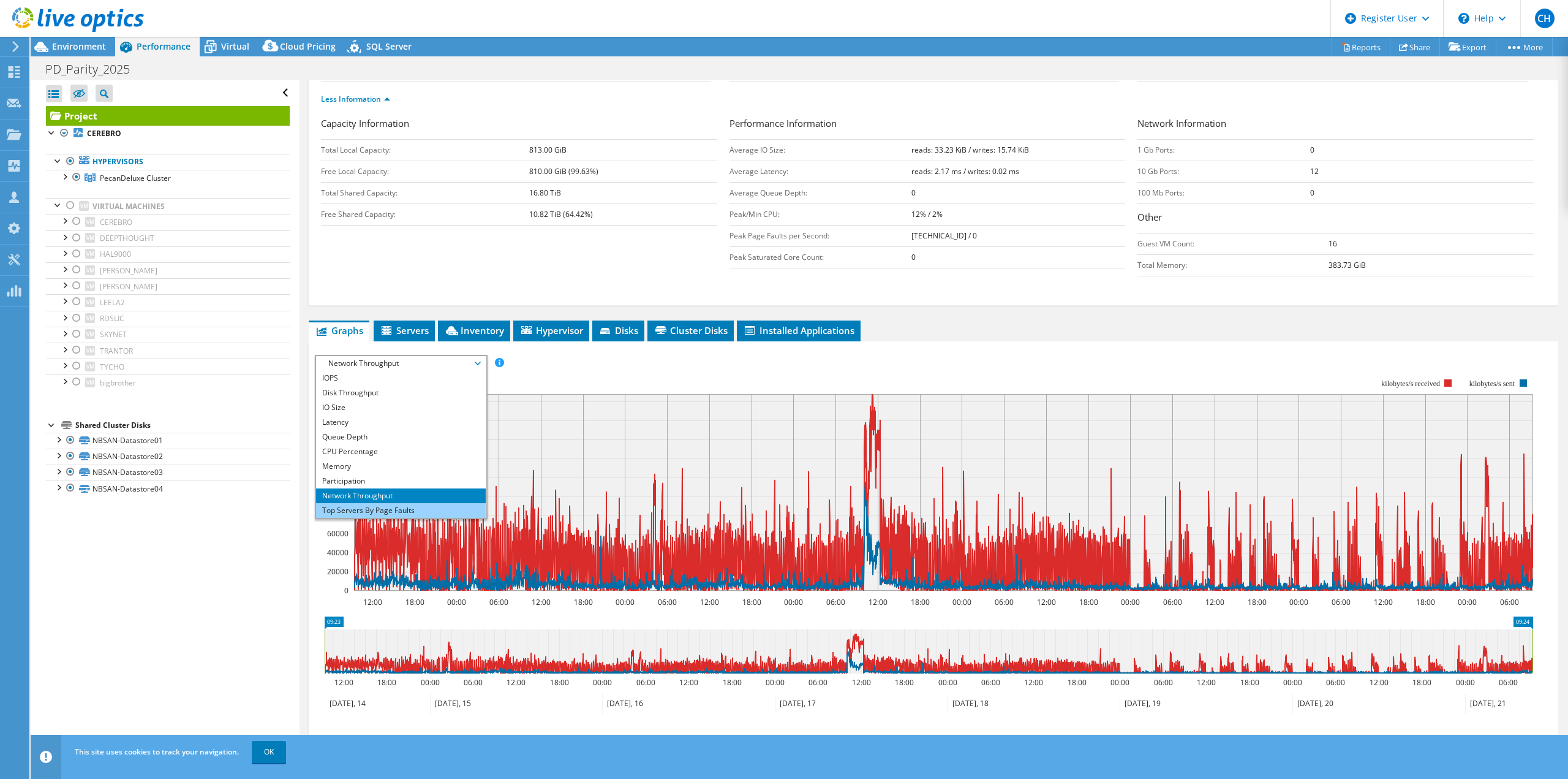
click at [374, 510] on li "Top Servers By Page Faults" at bounding box center [401, 510] width 170 height 15
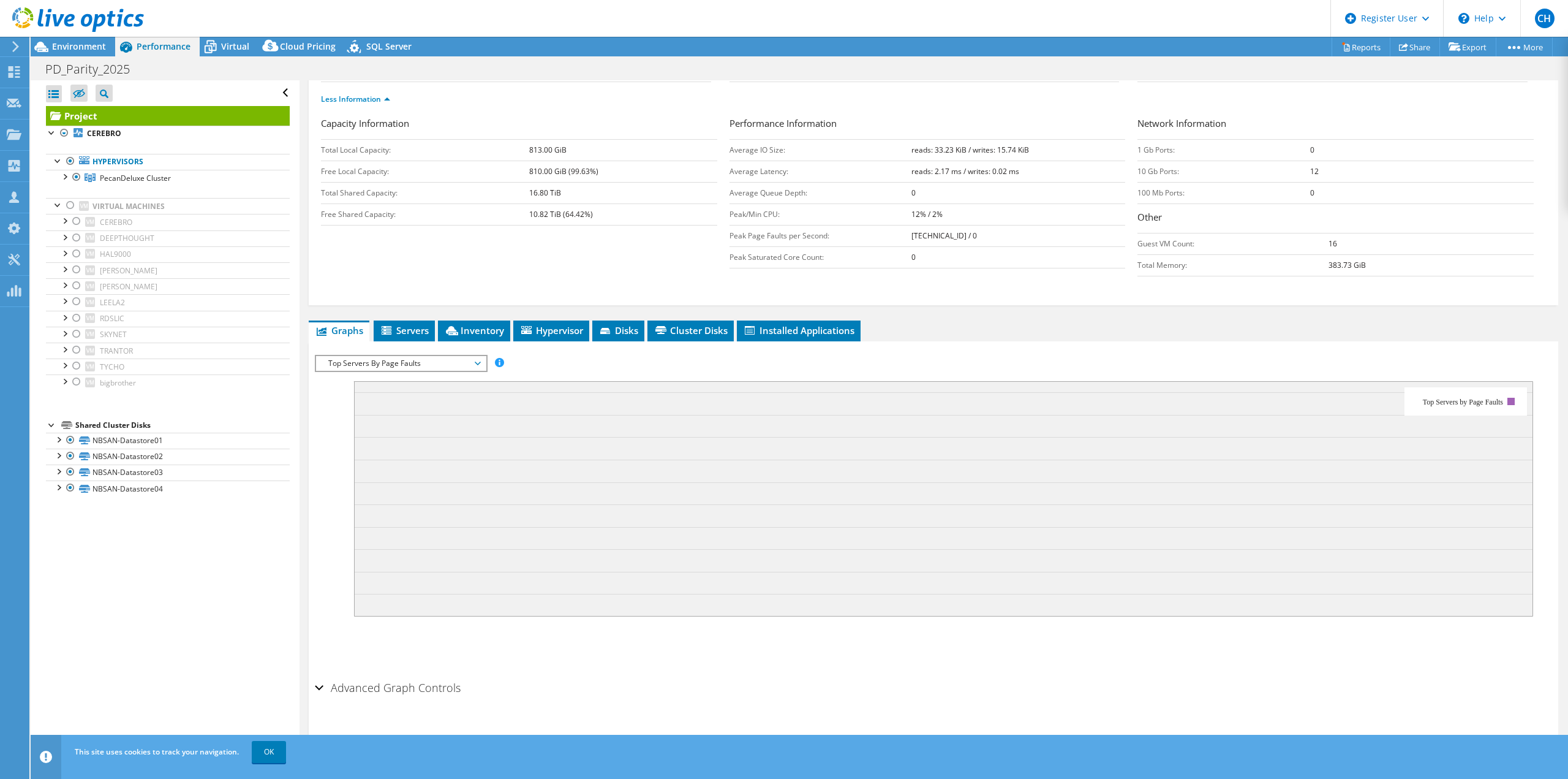
click at [413, 368] on span "Top Servers By Page Faults" at bounding box center [401, 363] width 158 height 15
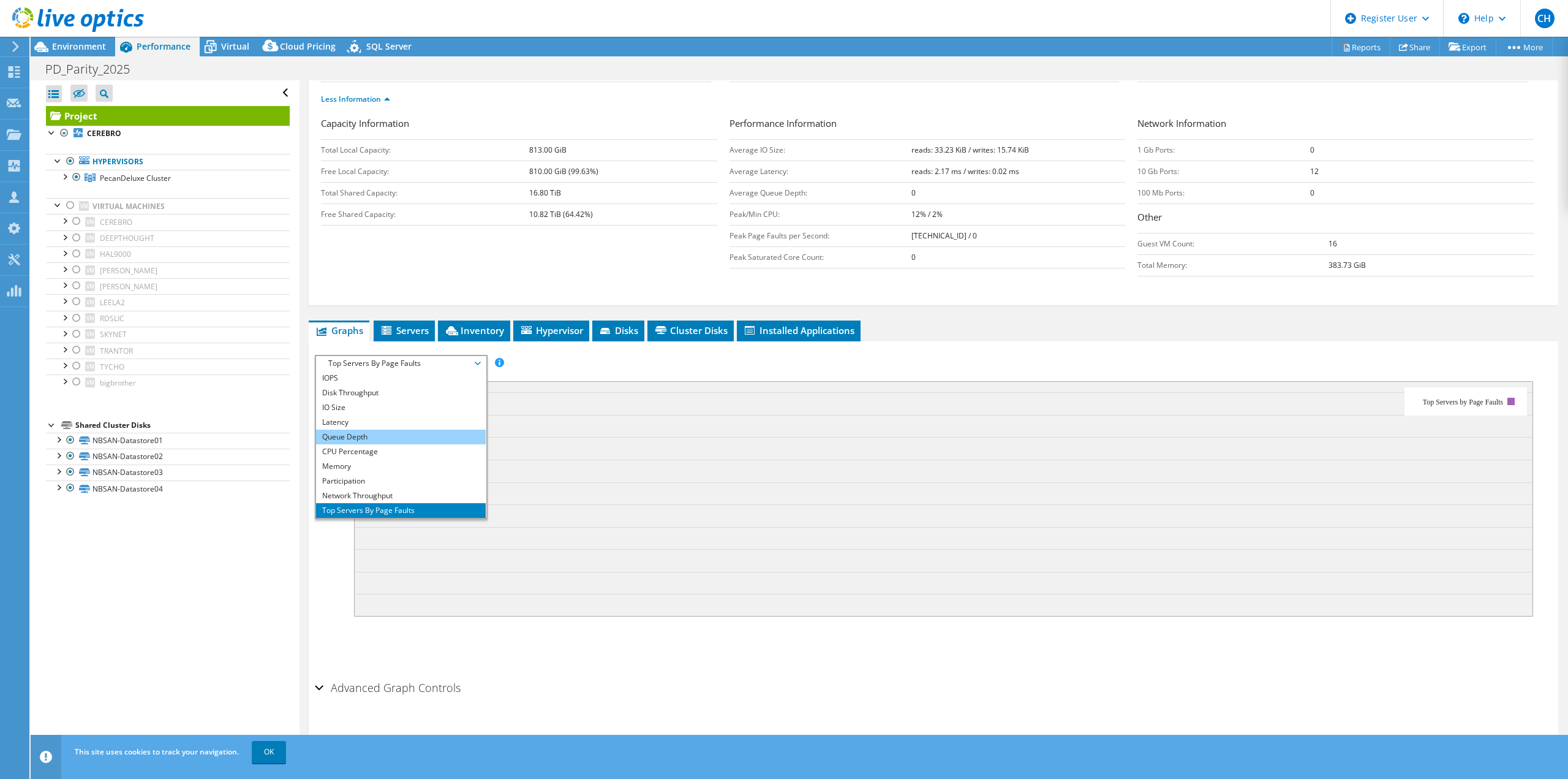
click at [367, 435] on li "Queue Depth" at bounding box center [401, 437] width 170 height 15
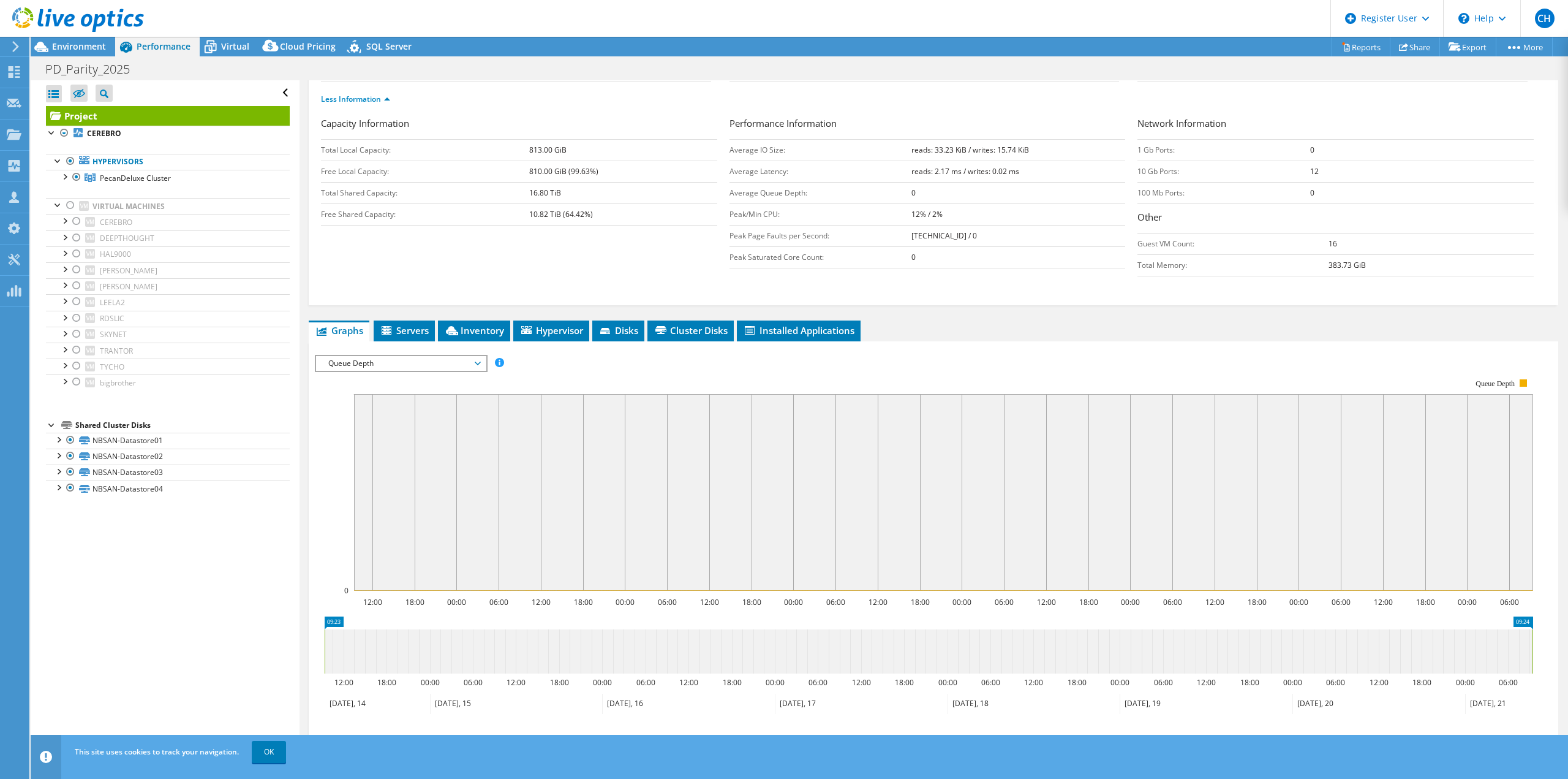
click at [434, 364] on span "Queue Depth" at bounding box center [401, 363] width 158 height 15
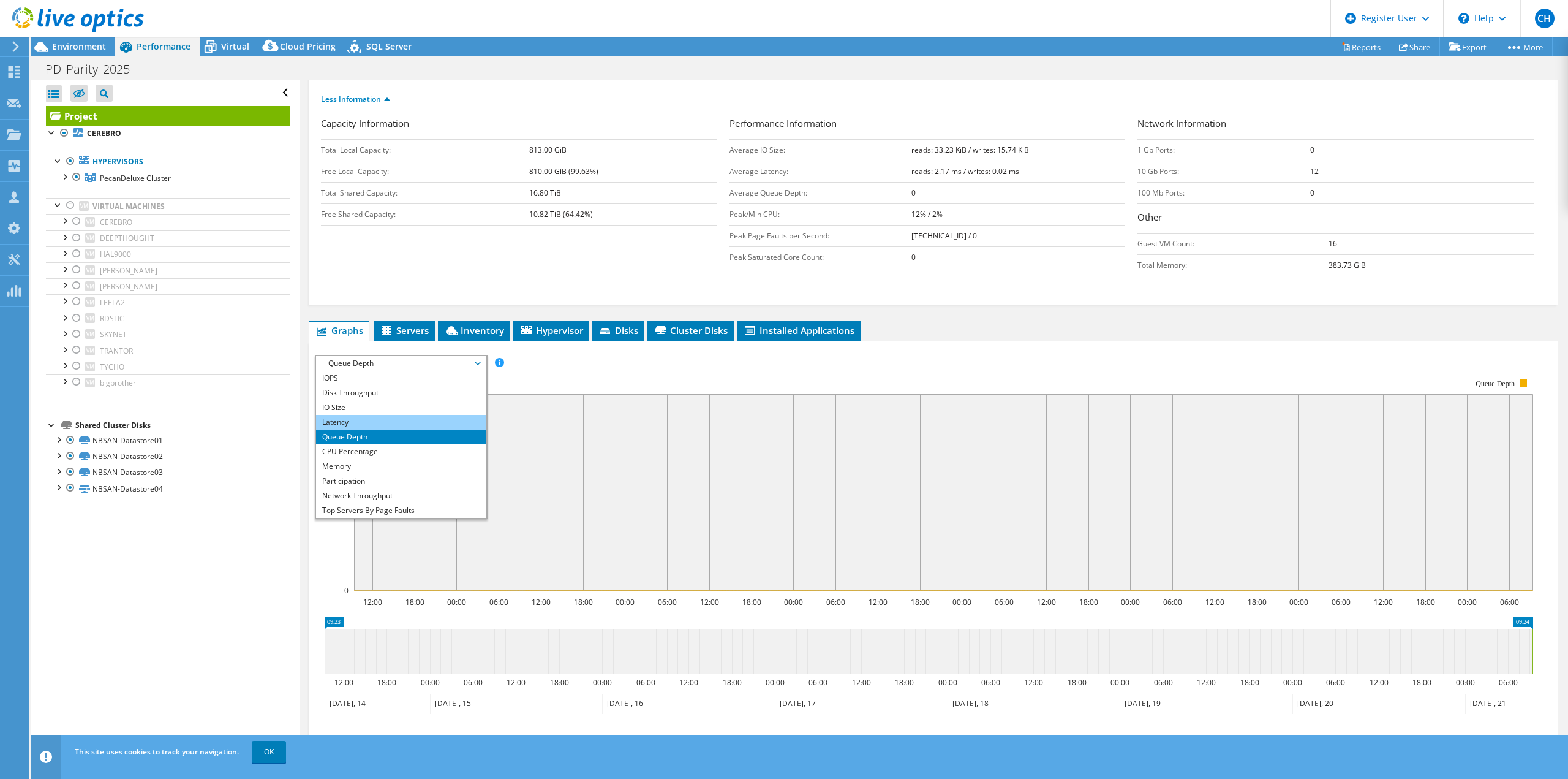
scroll to position [44, 0]
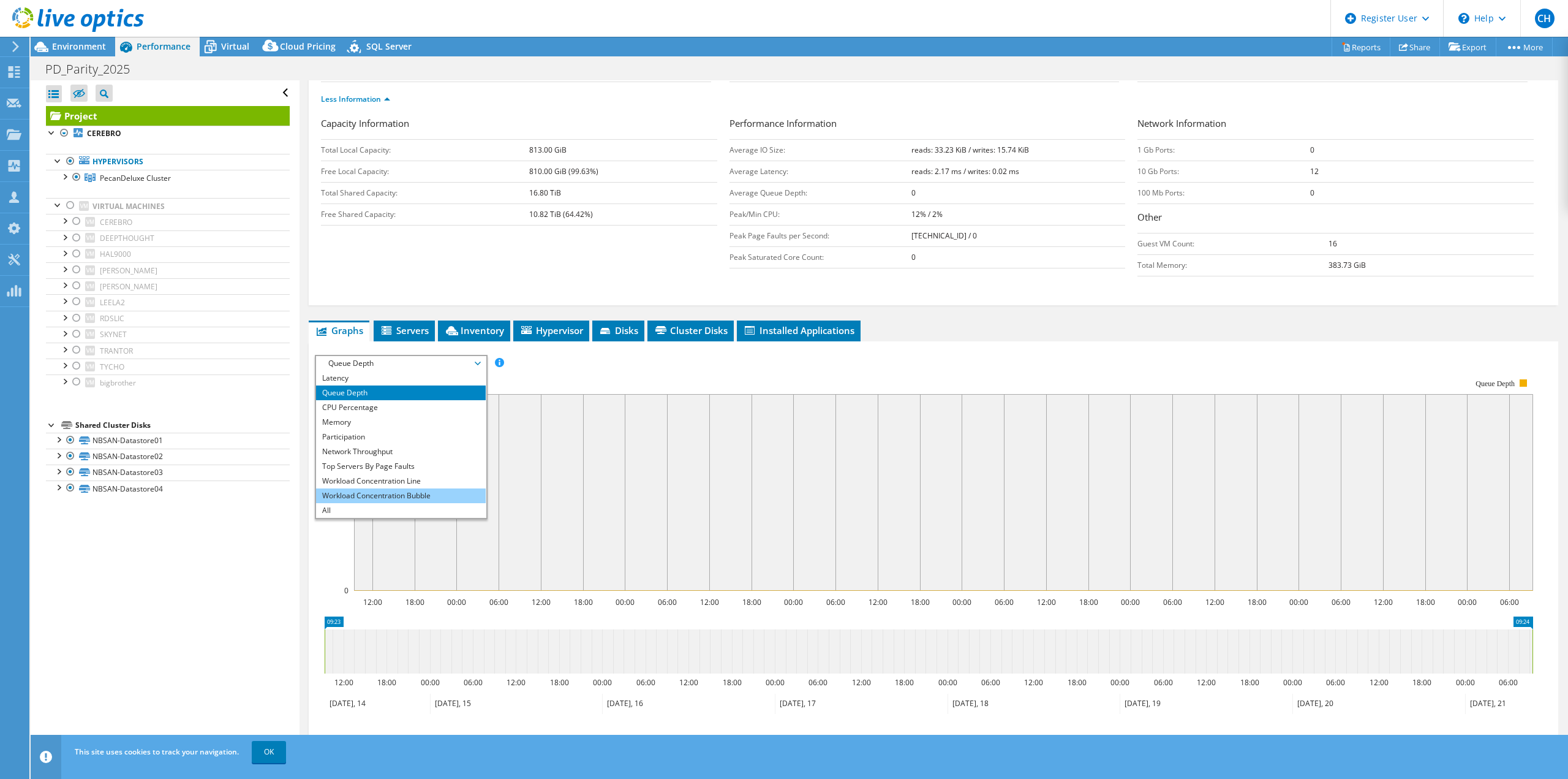
click at [385, 492] on li "Workload Concentration Bubble" at bounding box center [401, 495] width 170 height 15
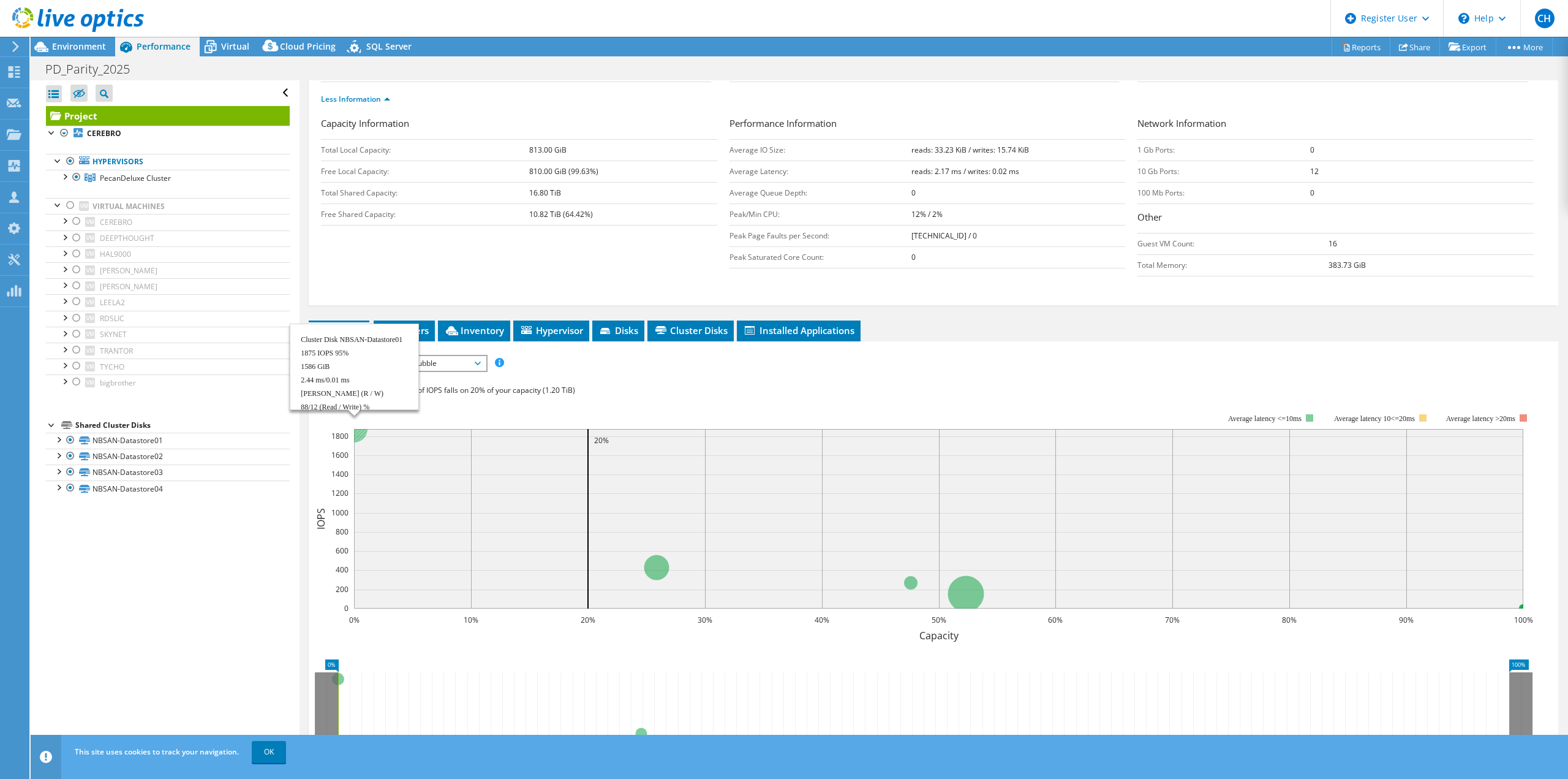
click at [356, 440] on circle at bounding box center [353, 429] width 27 height 27
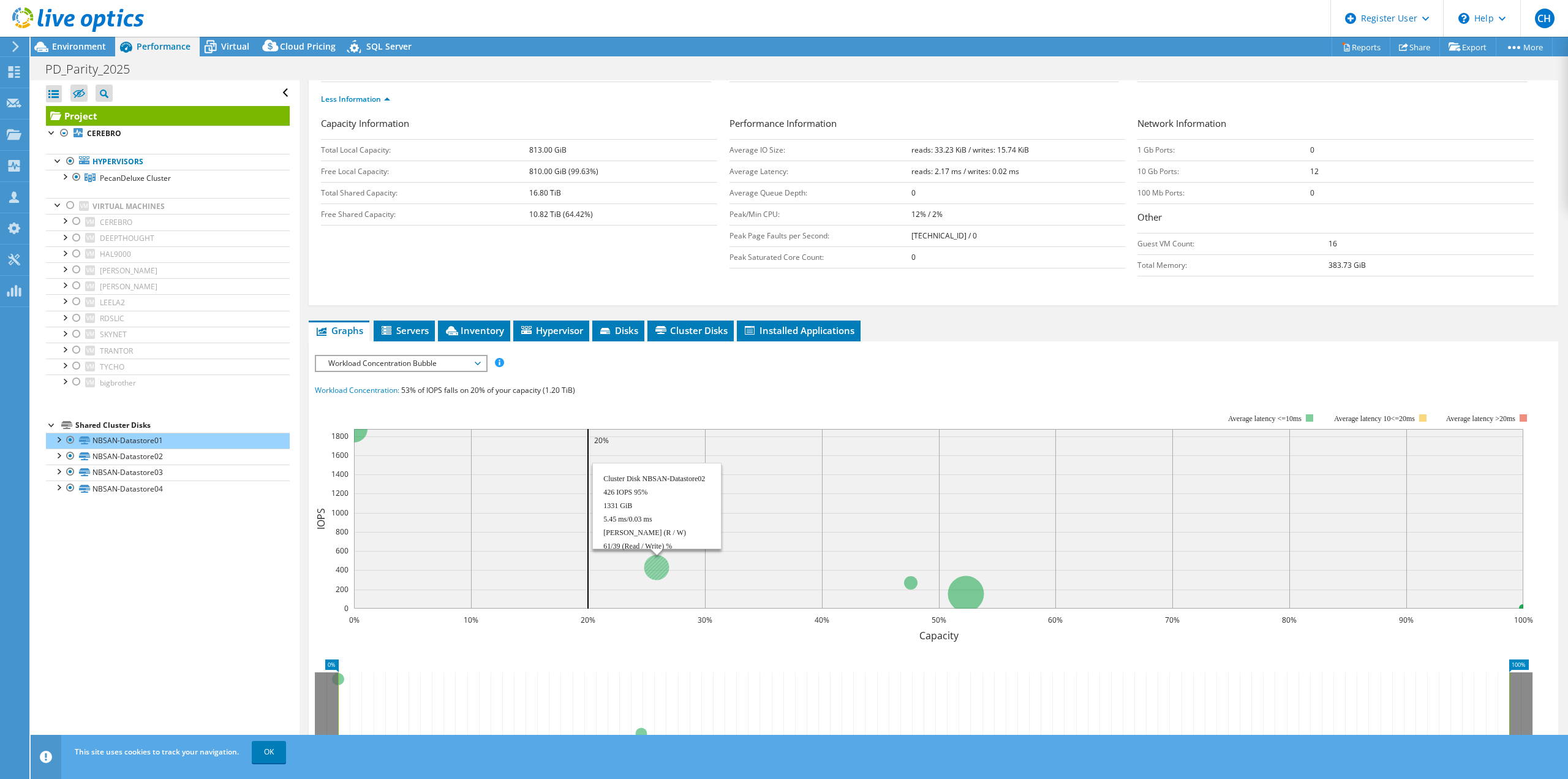
click at [658, 565] on circle at bounding box center [656, 567] width 25 height 25
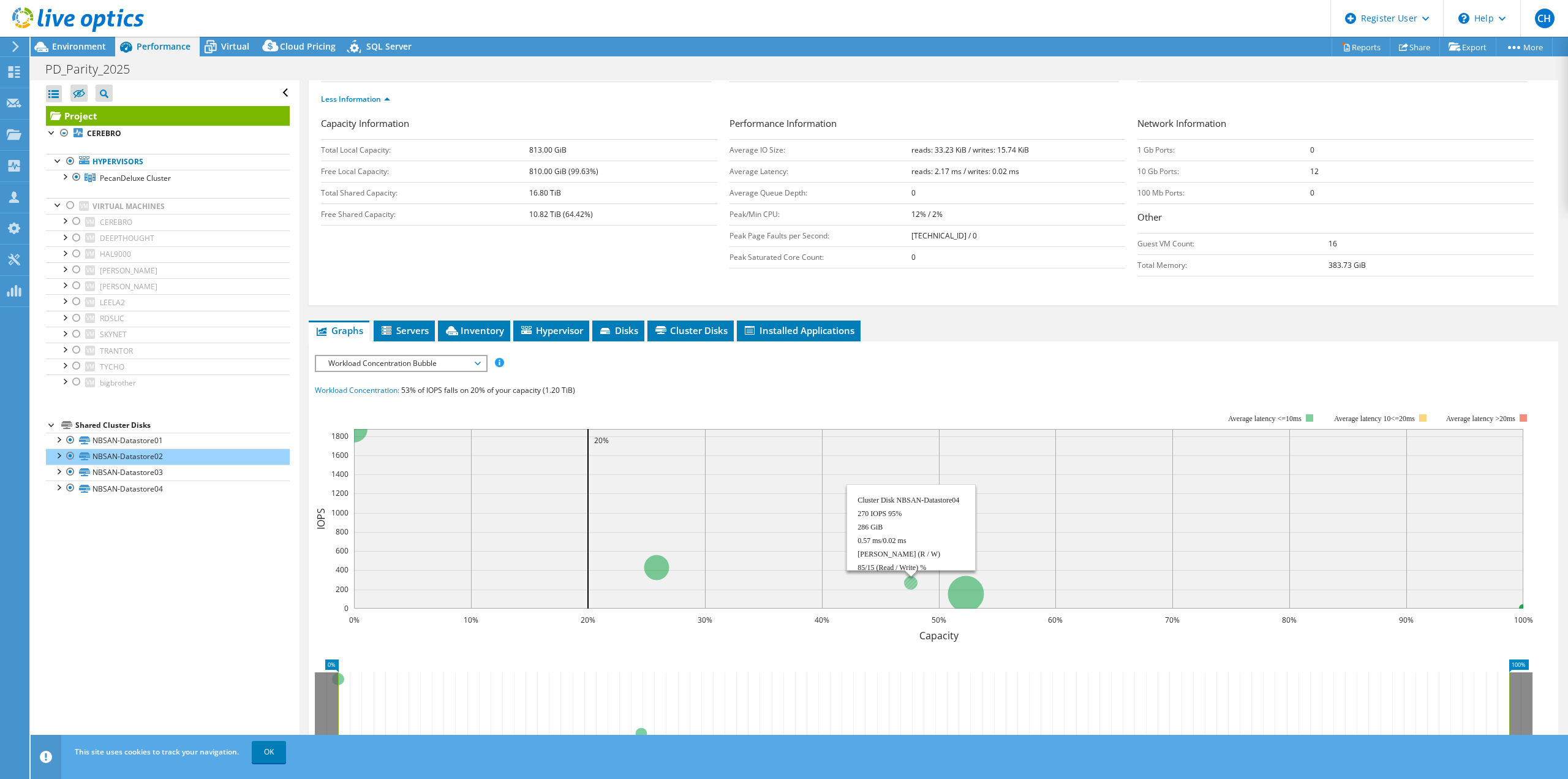
click at [914, 588] on circle at bounding box center [911, 582] width 13 height 13
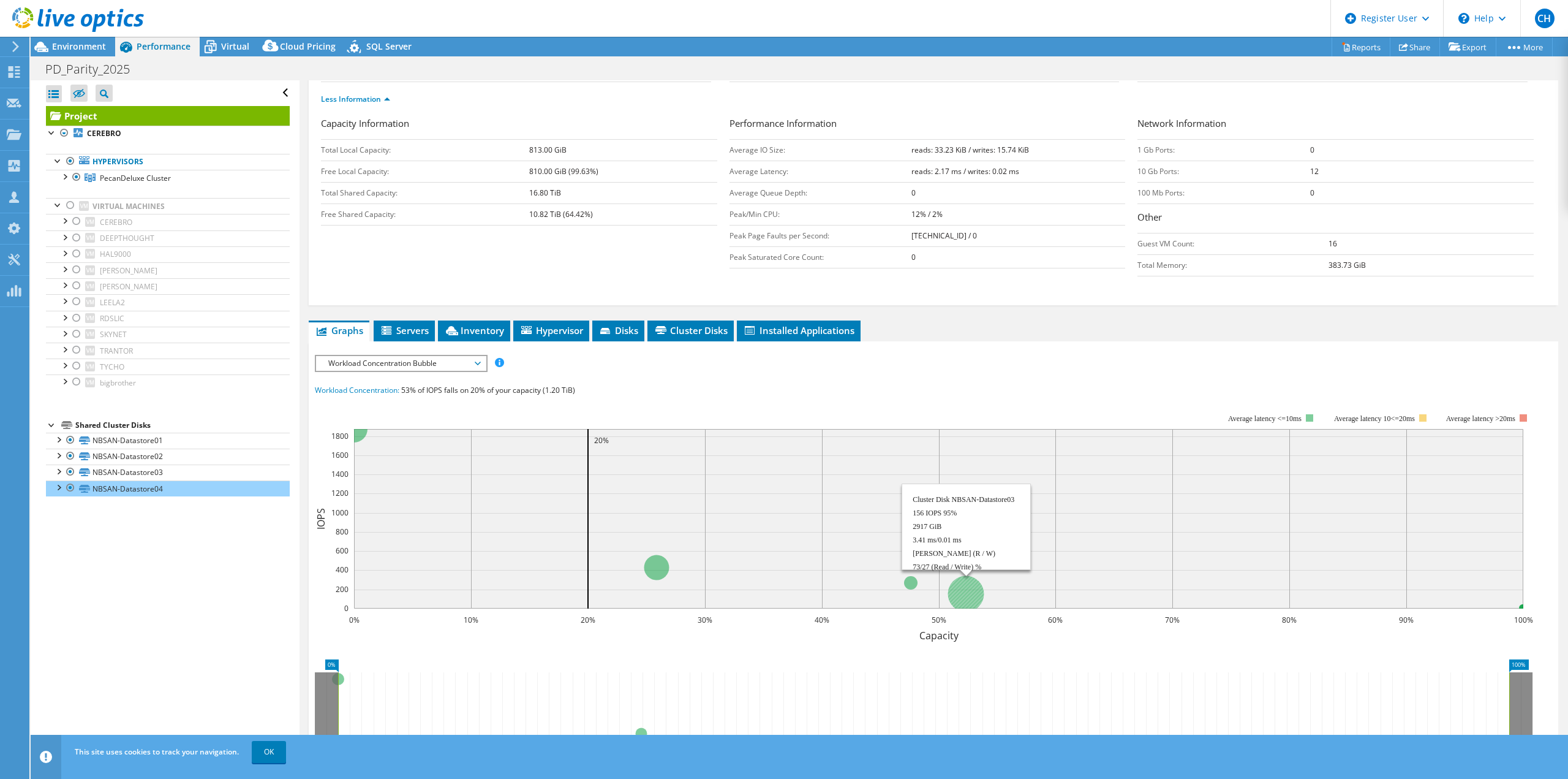
click at [966, 590] on circle at bounding box center [966, 593] width 36 height 36
click at [1246, 366] on div "IOPS Disk Throughput IO Size Latency Queue Depth CPU Percentage Memory Page Fau…" at bounding box center [933, 362] width 1238 height 17
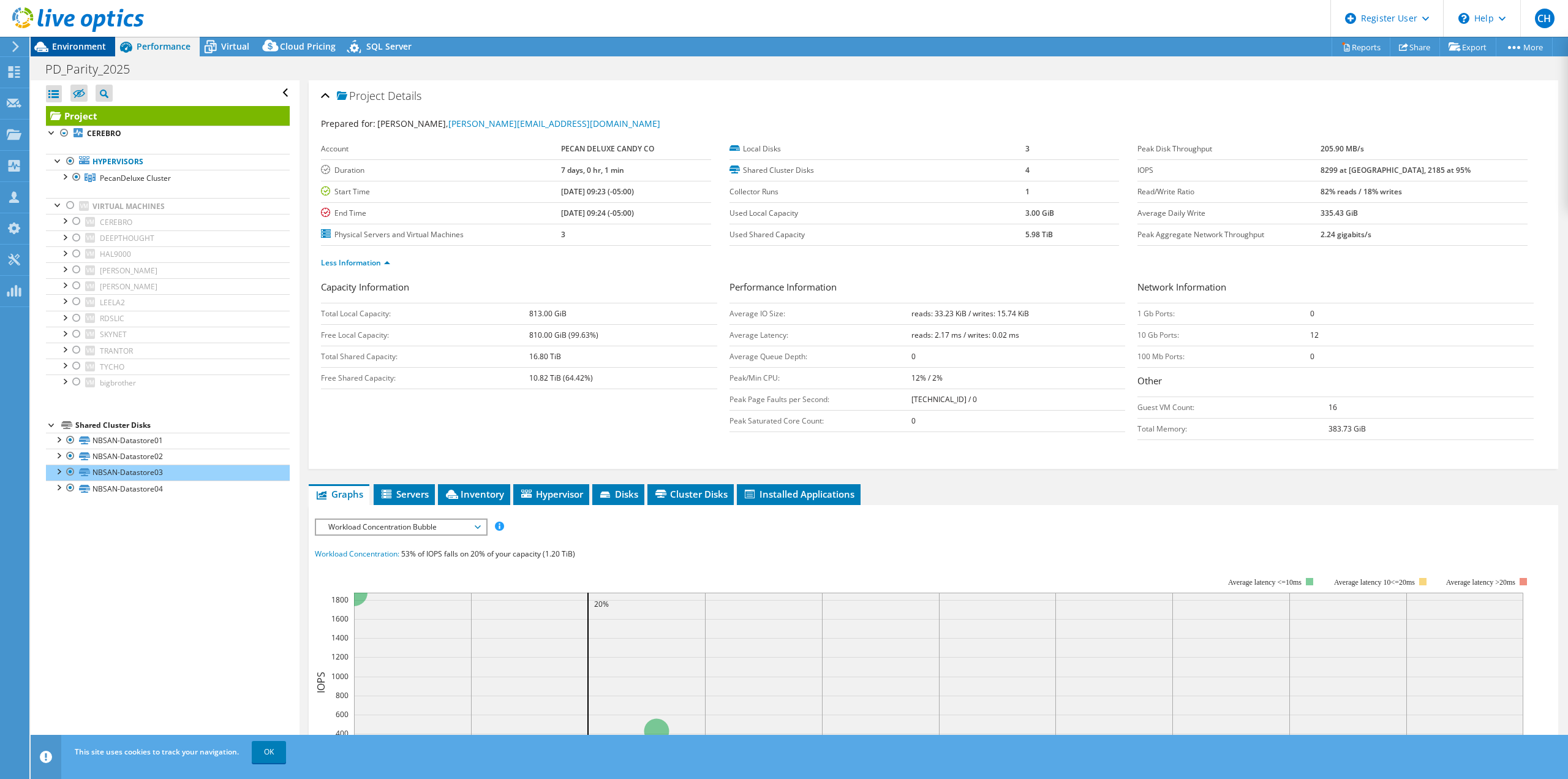
click at [94, 44] on span "Environment" at bounding box center [79, 46] width 54 height 12
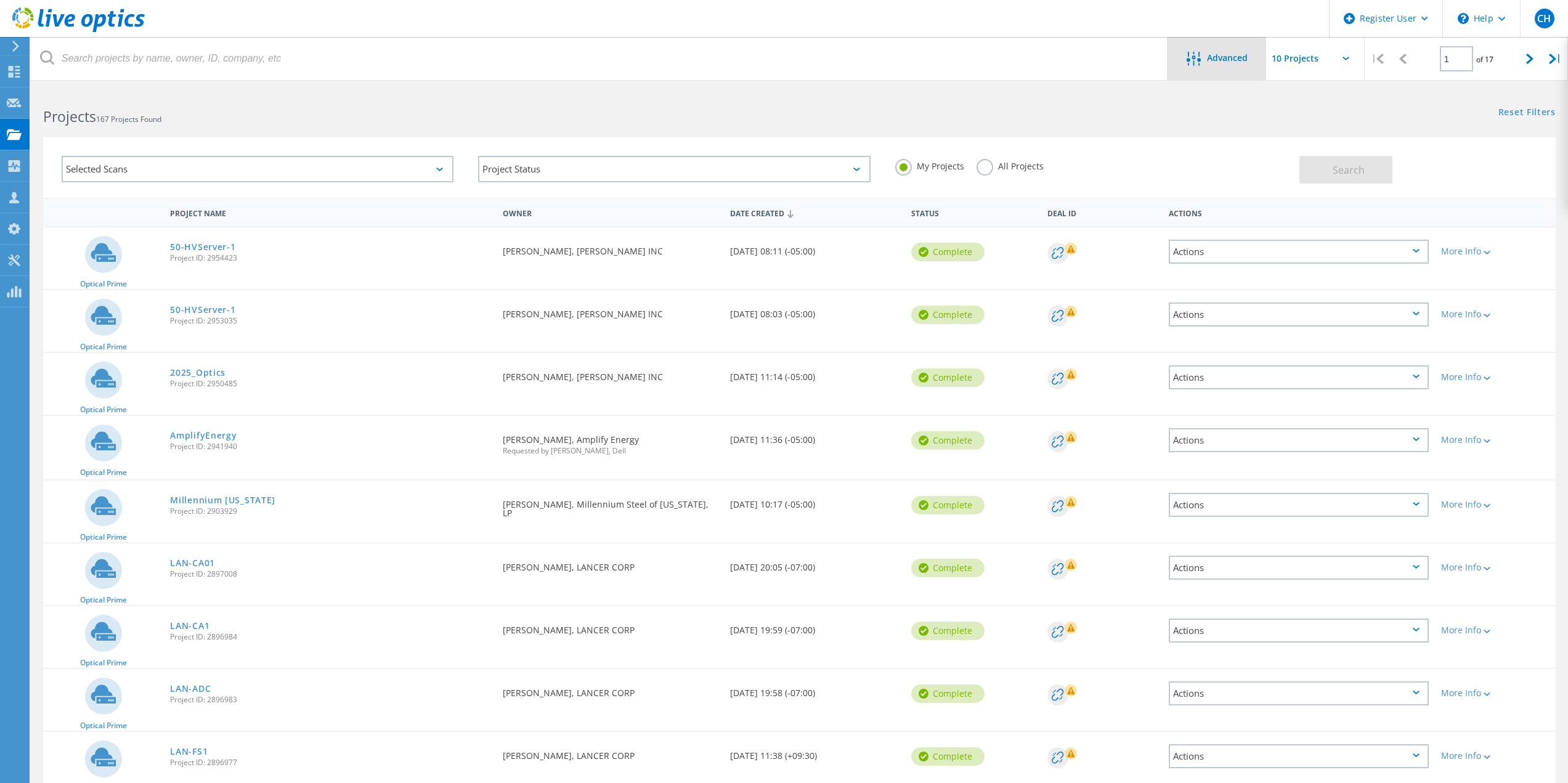
click at [1205, 60] on div at bounding box center [1196, 59] width 20 height 15
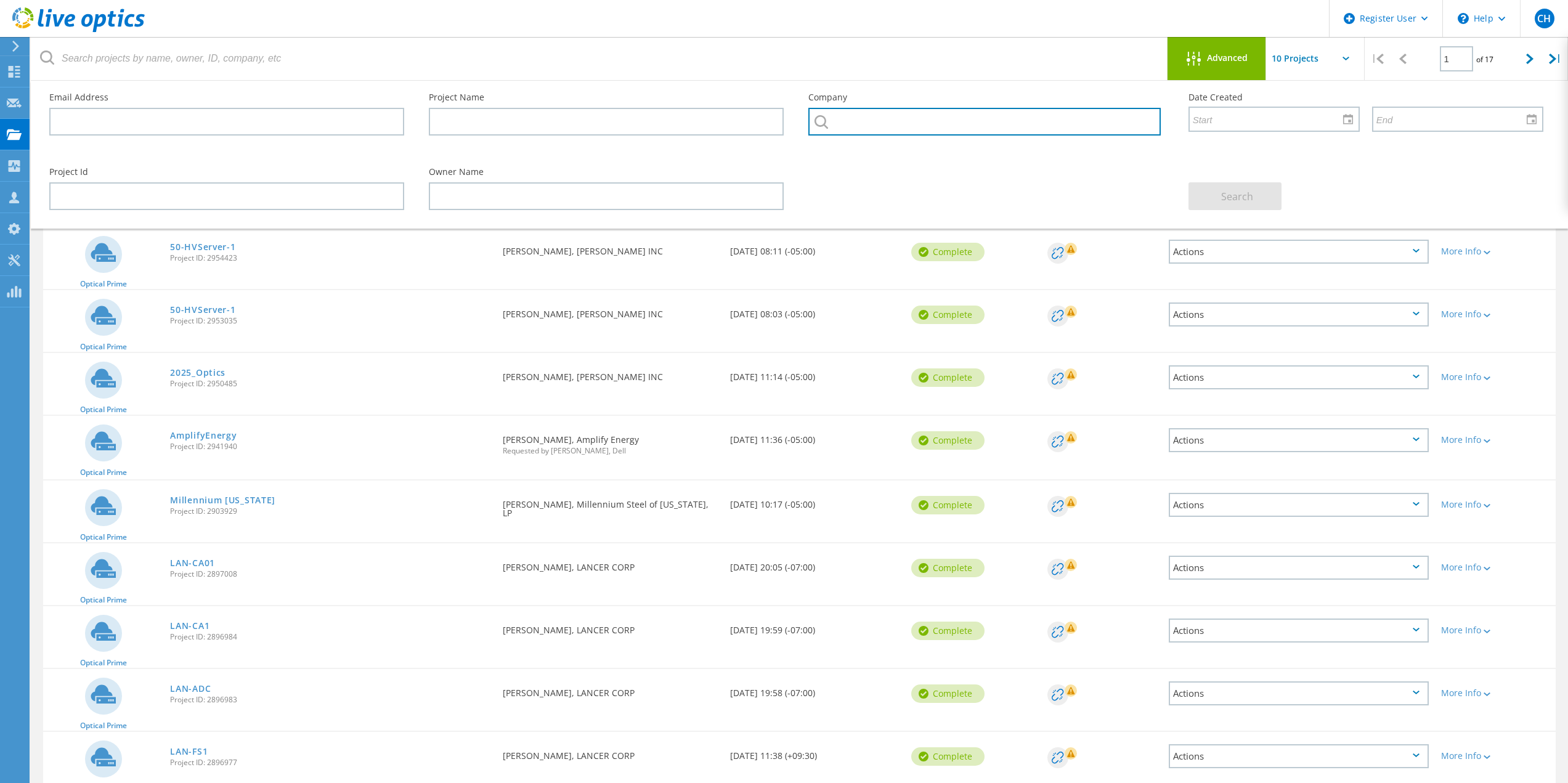
click at [845, 121] on input "text" at bounding box center [984, 121] width 352 height 28
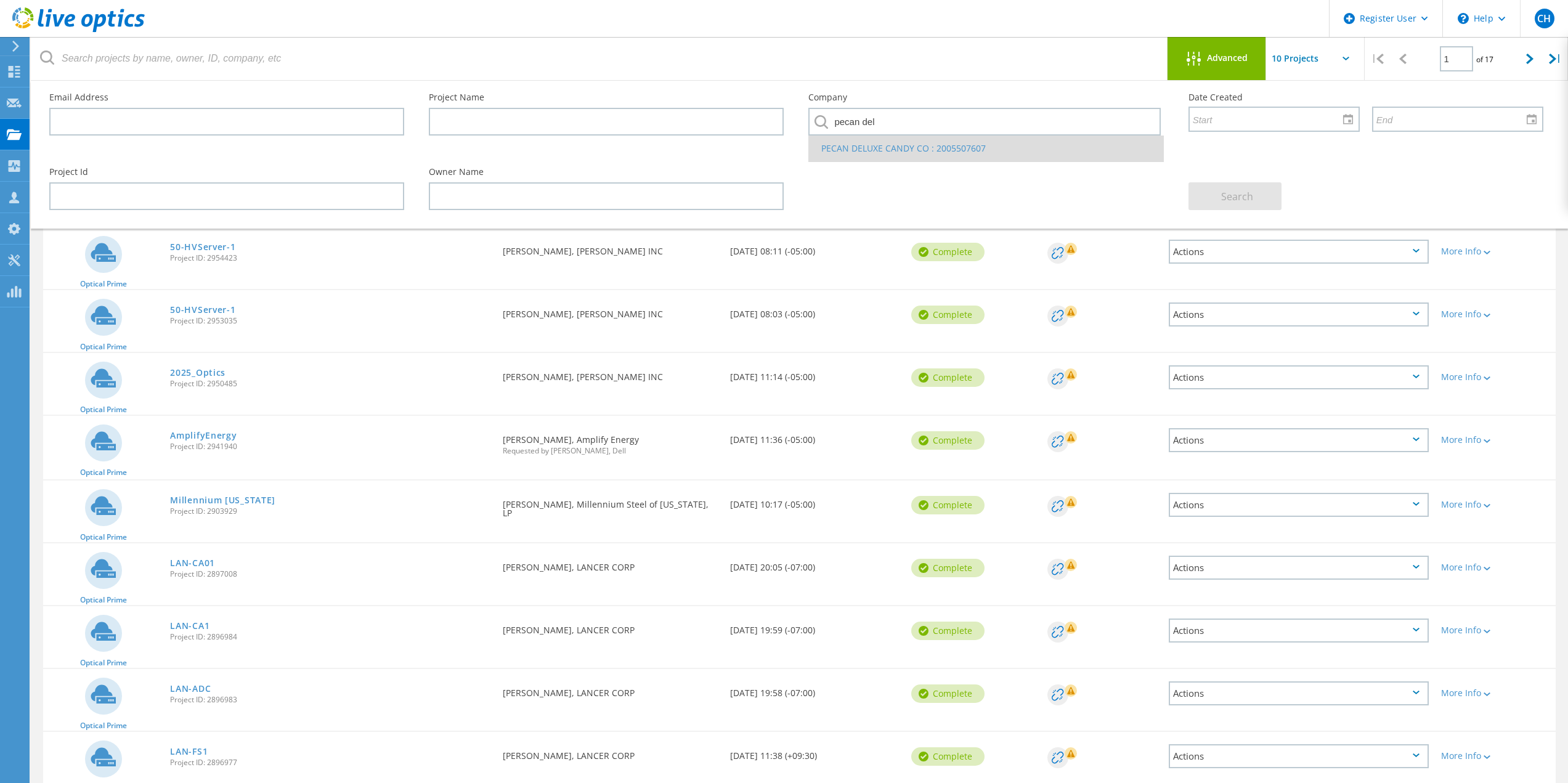
click at [865, 157] on li "PECAN DELUXE CANDY CO : 2005507607" at bounding box center [985, 148] width 354 height 26
type input "PECAN DELUXE CANDY CO : 2005507607"
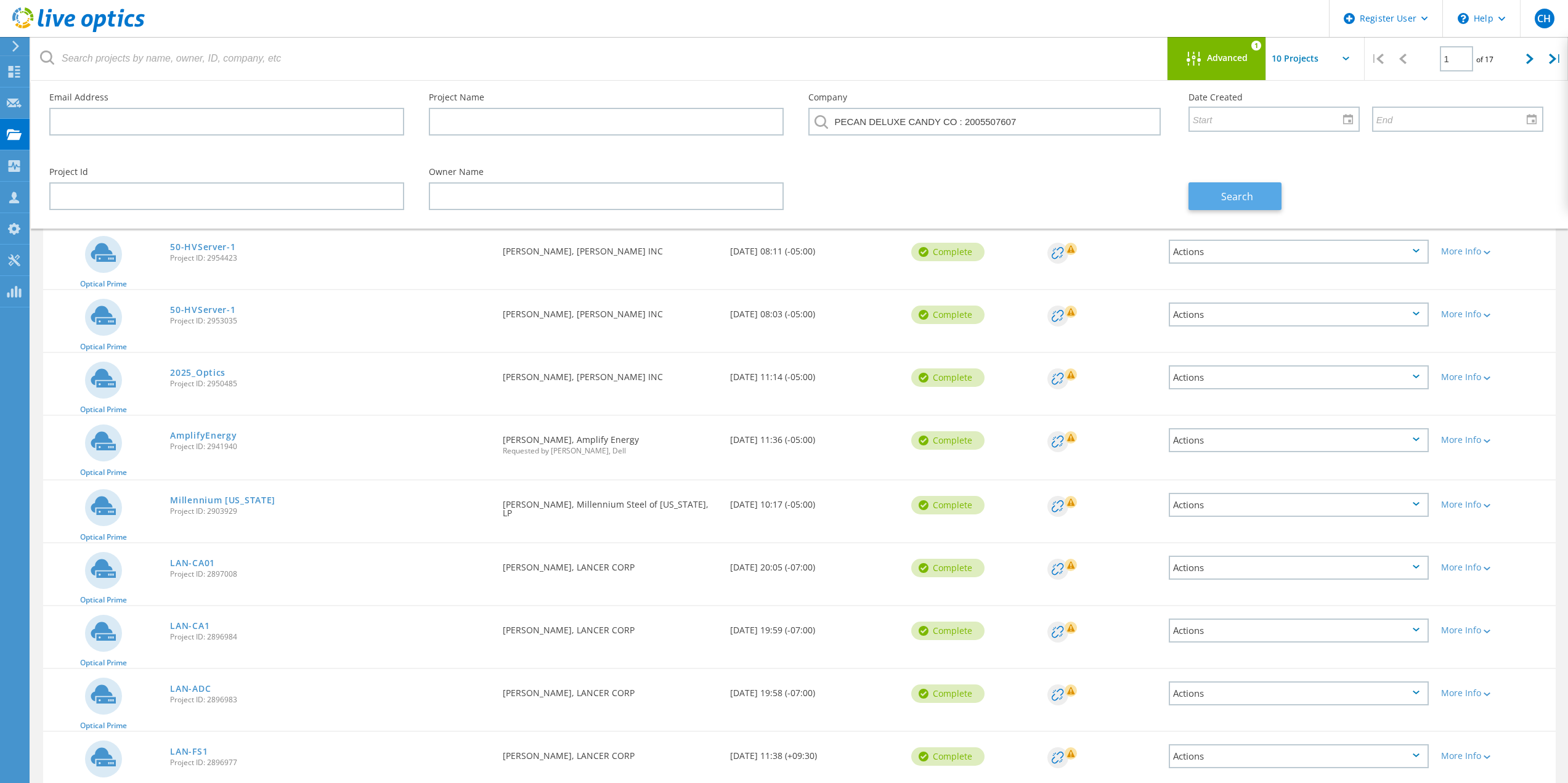
click at [1223, 194] on span "Search" at bounding box center [1237, 196] width 32 height 13
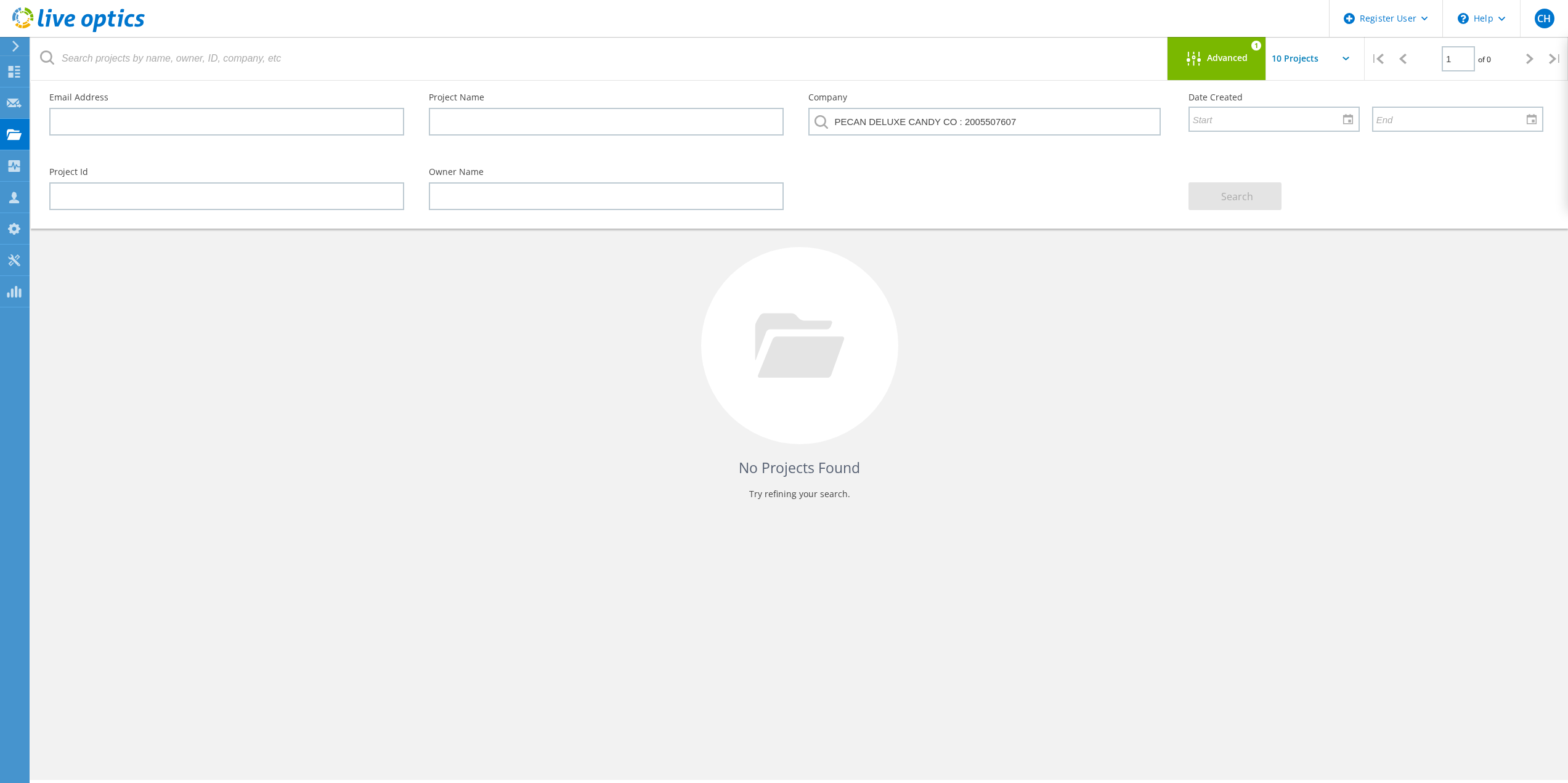
click at [1103, 315] on div "No Projects Found Try refining your search." at bounding box center [799, 356] width 1513 height 318
click at [1232, 59] on span "Advanced" at bounding box center [1228, 58] width 41 height 9
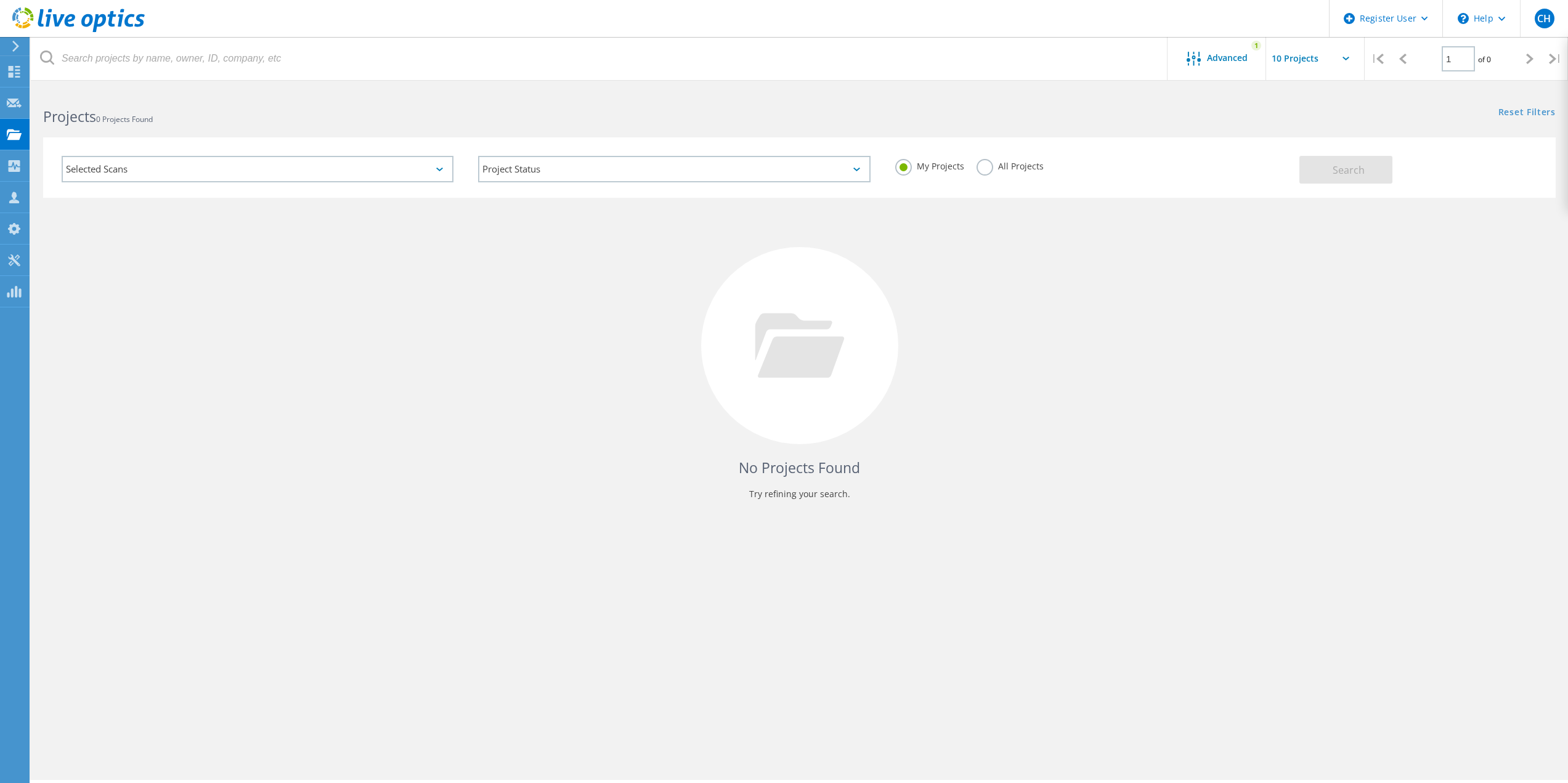
click at [985, 170] on label "All Projects" at bounding box center [1009, 164] width 67 height 12
click at [0, 0] on input "All Projects" at bounding box center [0, 0] width 0 height 0
click at [1355, 171] on span "Search" at bounding box center [1349, 169] width 32 height 13
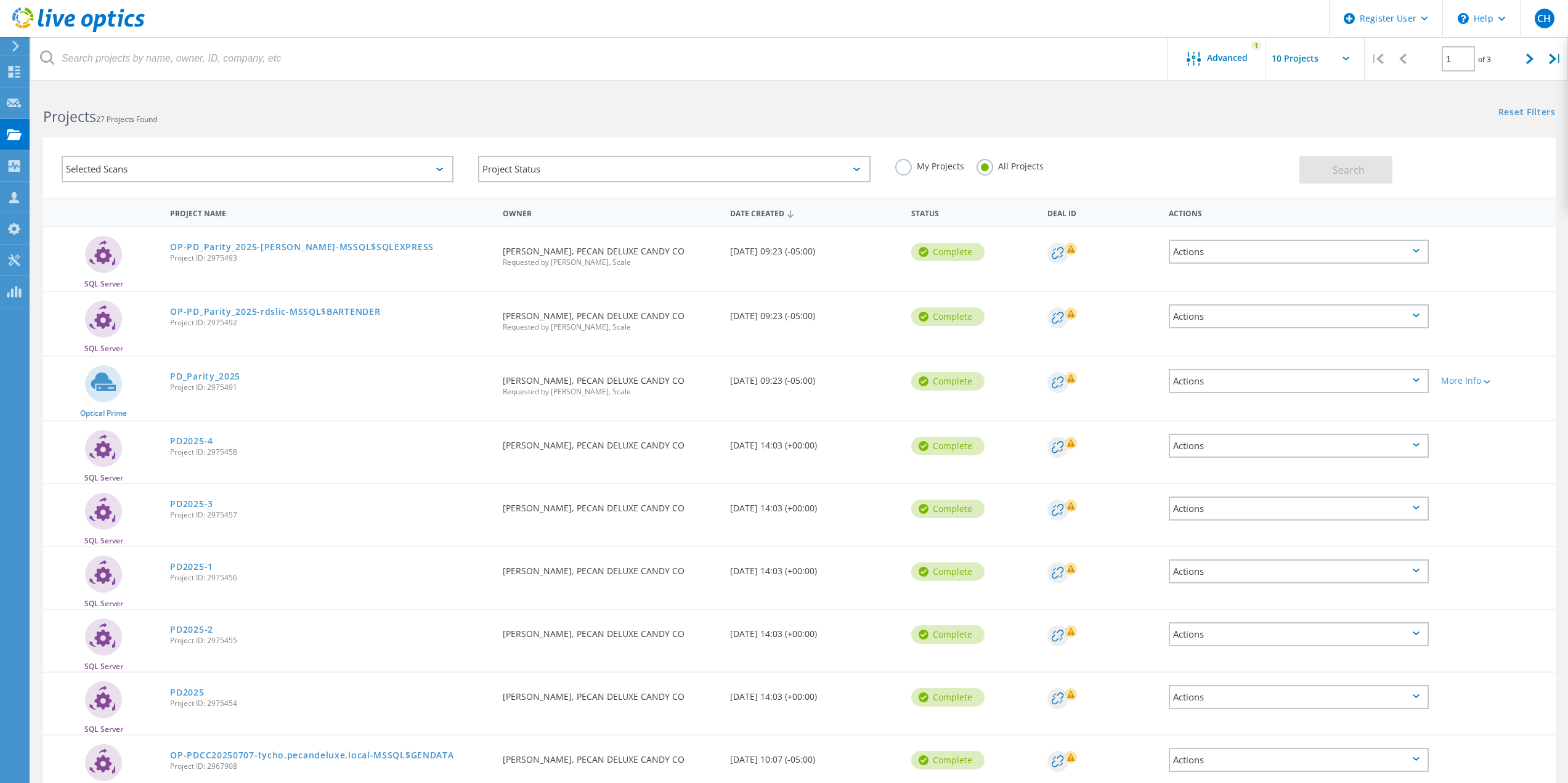
drag, startPoint x: 551, startPoint y: 392, endPoint x: 635, endPoint y: 394, distance: 84.0
click at [635, 394] on span "Requested by Jason Anderson, Scale" at bounding box center [609, 392] width 215 height 7
click at [234, 372] on link "PD_Parity_2025" at bounding box center [205, 377] width 70 height 9
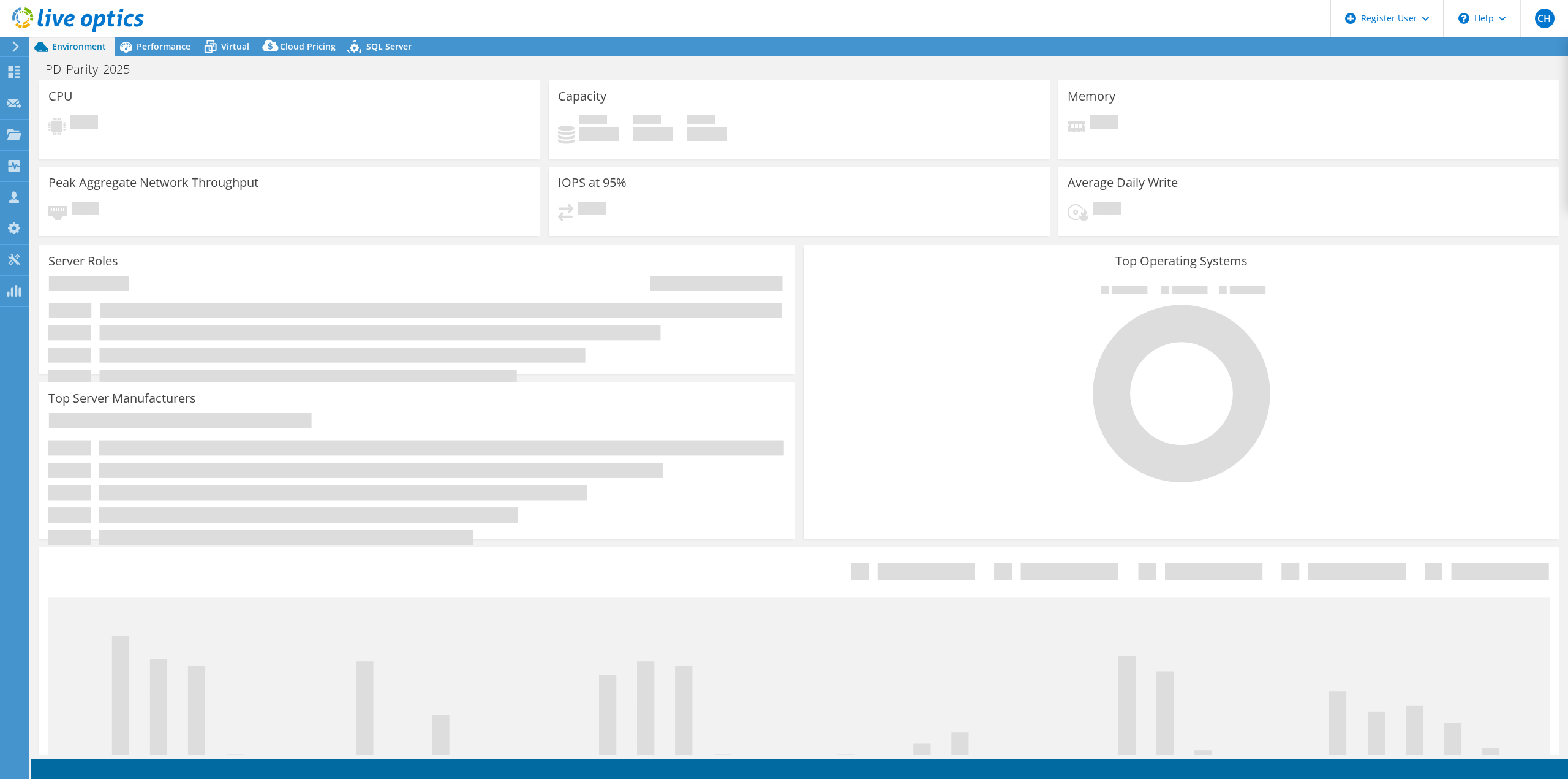
select select "USD"
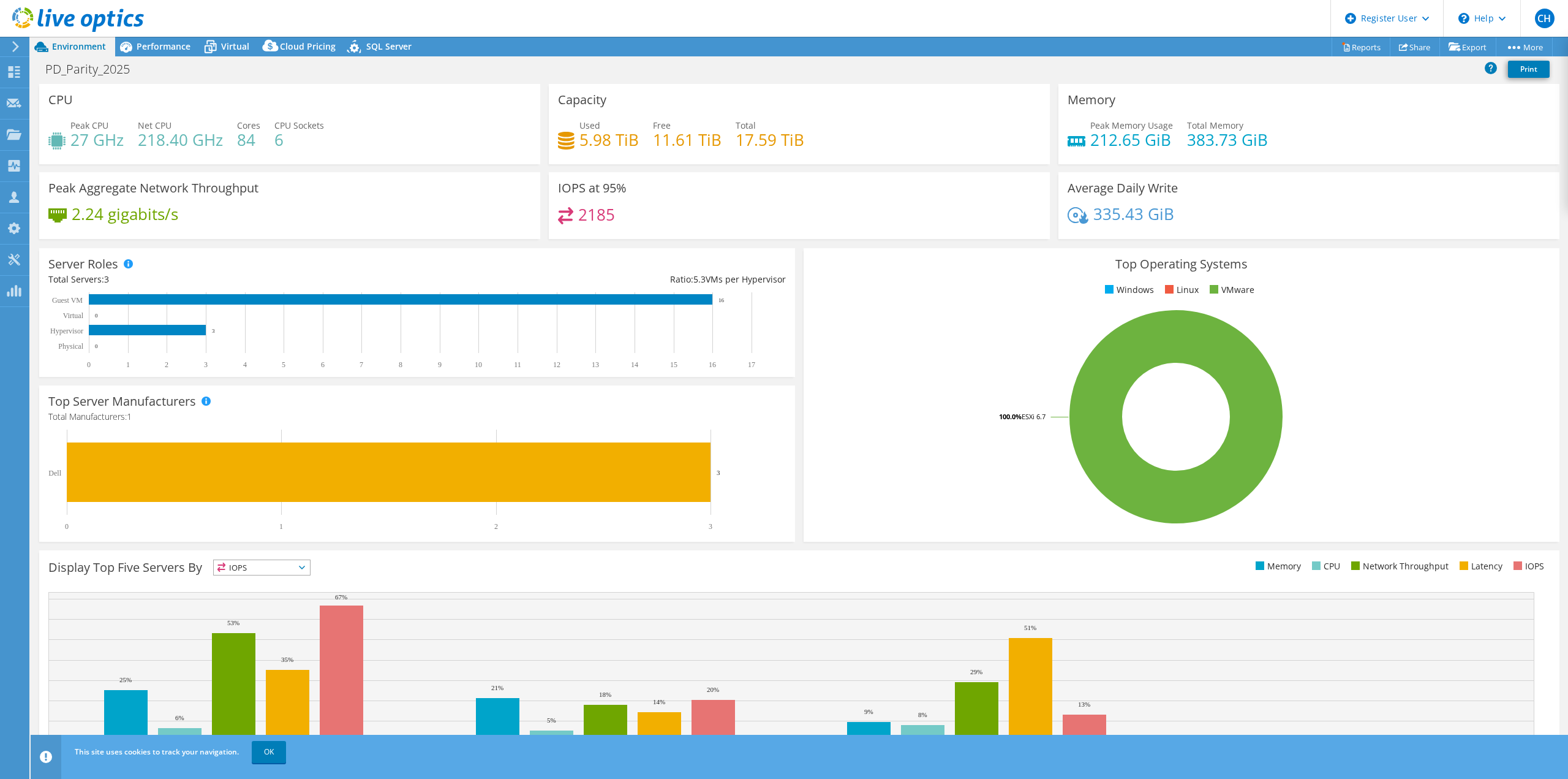
drag, startPoint x: 175, startPoint y: 51, endPoint x: 257, endPoint y: 97, distance: 94.0
click at [175, 51] on span "Performance" at bounding box center [163, 46] width 54 height 12
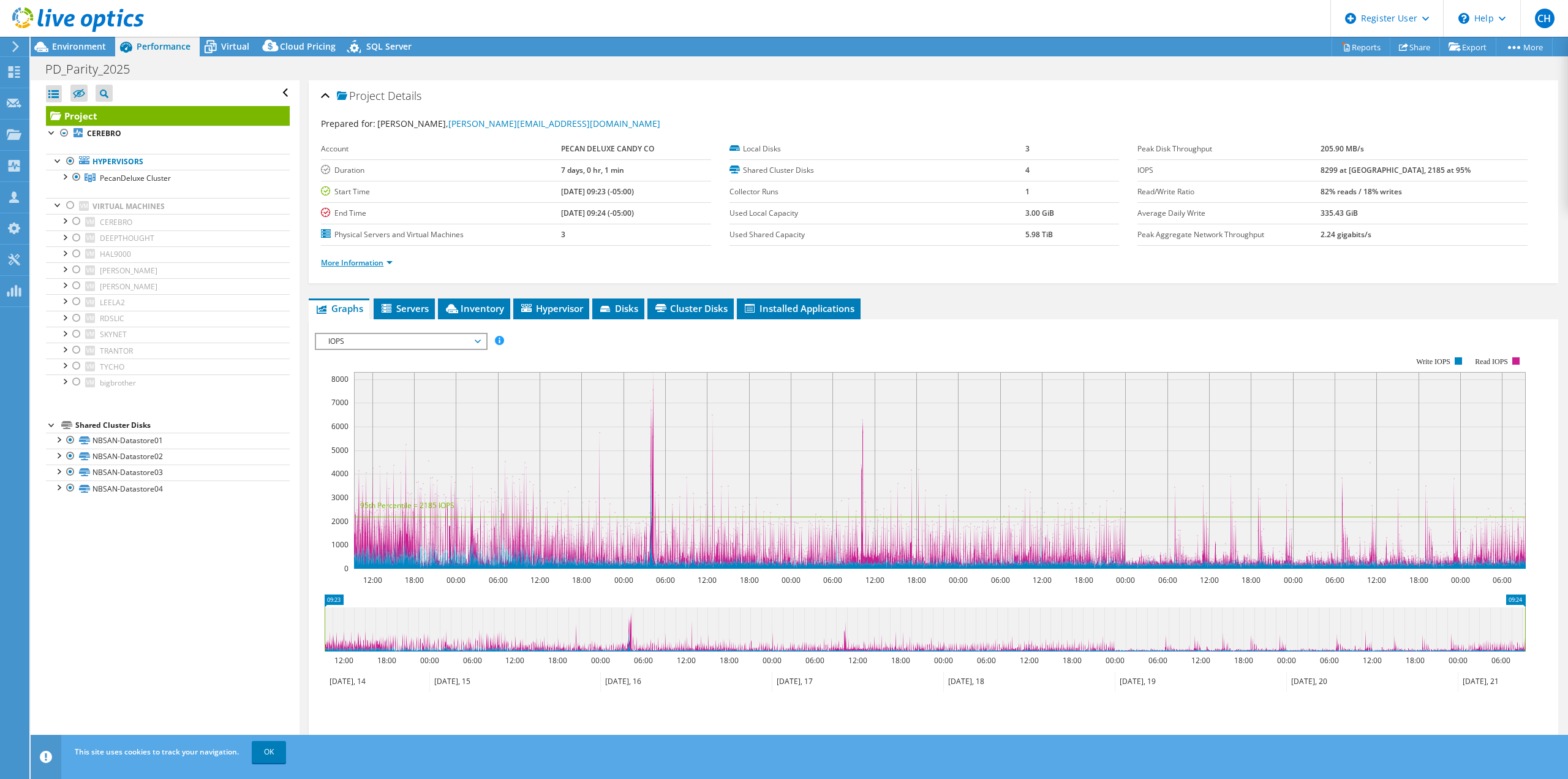
click at [372, 261] on link "More Information" at bounding box center [356, 262] width 72 height 11
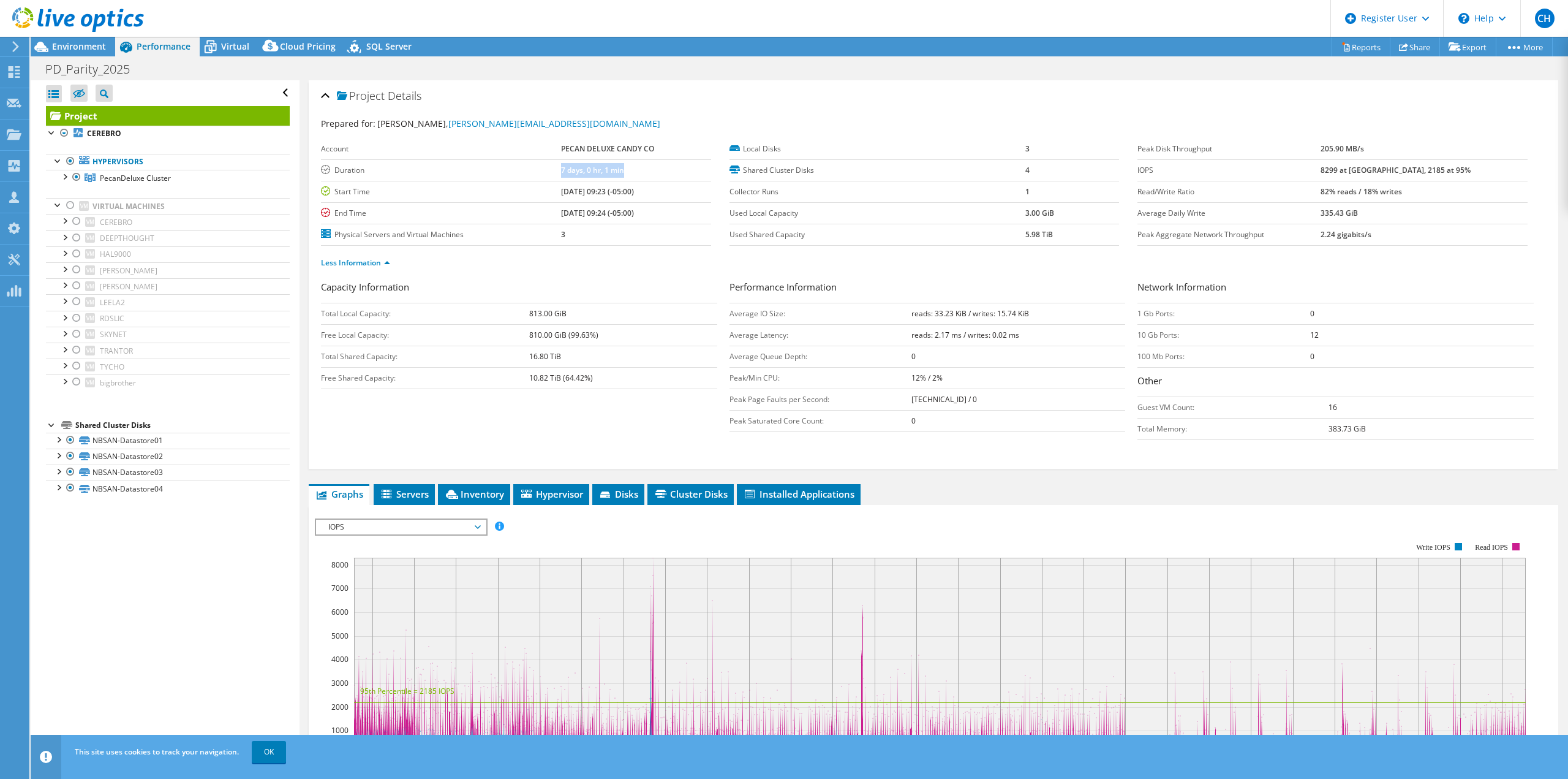
drag, startPoint x: 553, startPoint y: 170, endPoint x: 646, endPoint y: 167, distance: 93.0
click at [646, 167] on tr "Duration 7 days, 0 hr, 1 min" at bounding box center [516, 170] width 390 height 21
click at [646, 167] on td "7 days, 0 hr, 1 min" at bounding box center [635, 170] width 150 height 21
click at [71, 206] on div at bounding box center [71, 205] width 12 height 15
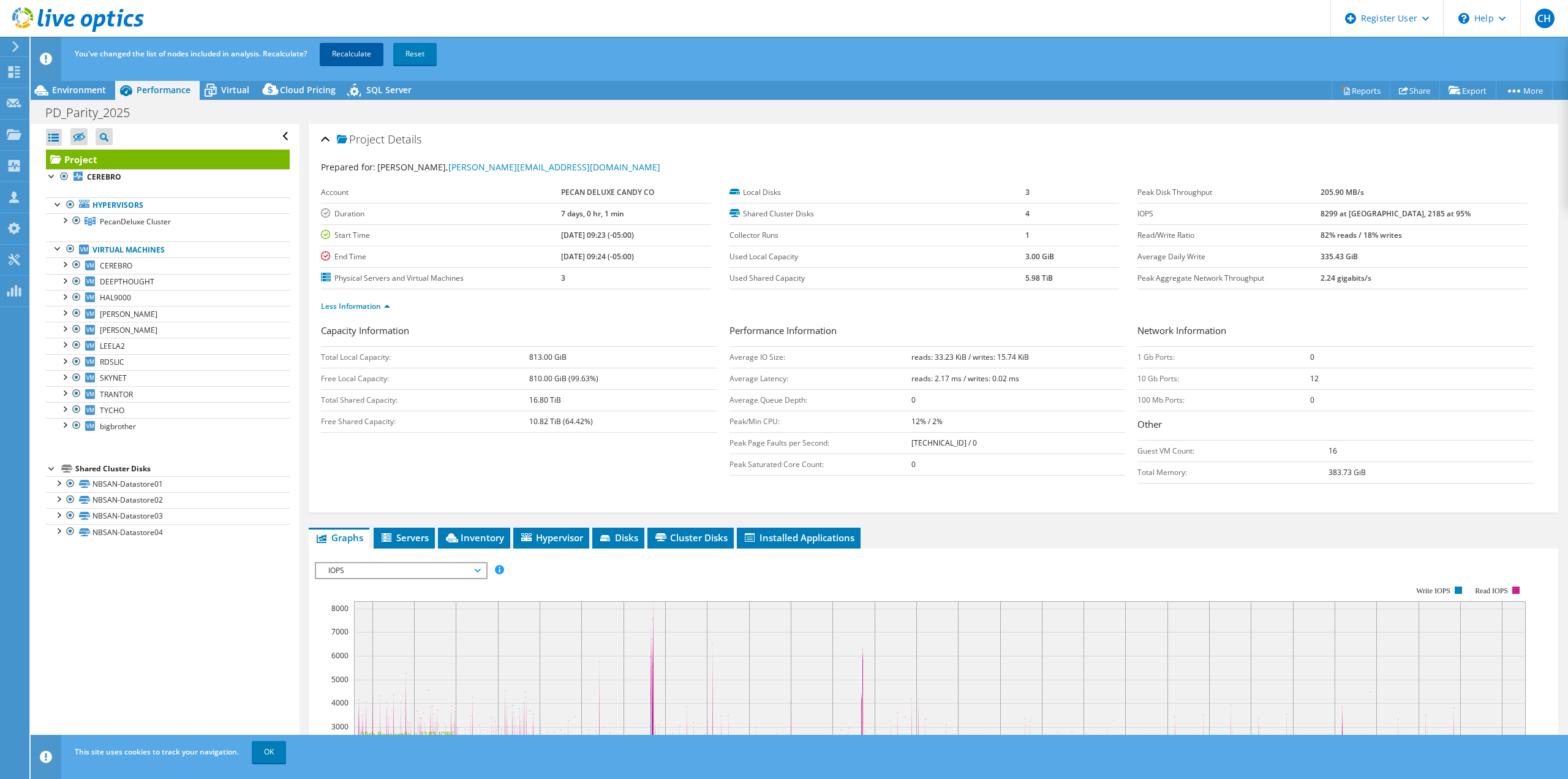
click at [367, 58] on link "Recalculate" at bounding box center [352, 53] width 64 height 22
drag, startPoint x: 103, startPoint y: 86, endPoint x: 116, endPoint y: 86, distance: 13.0
click at [102, 86] on span "Environment" at bounding box center [79, 90] width 54 height 12
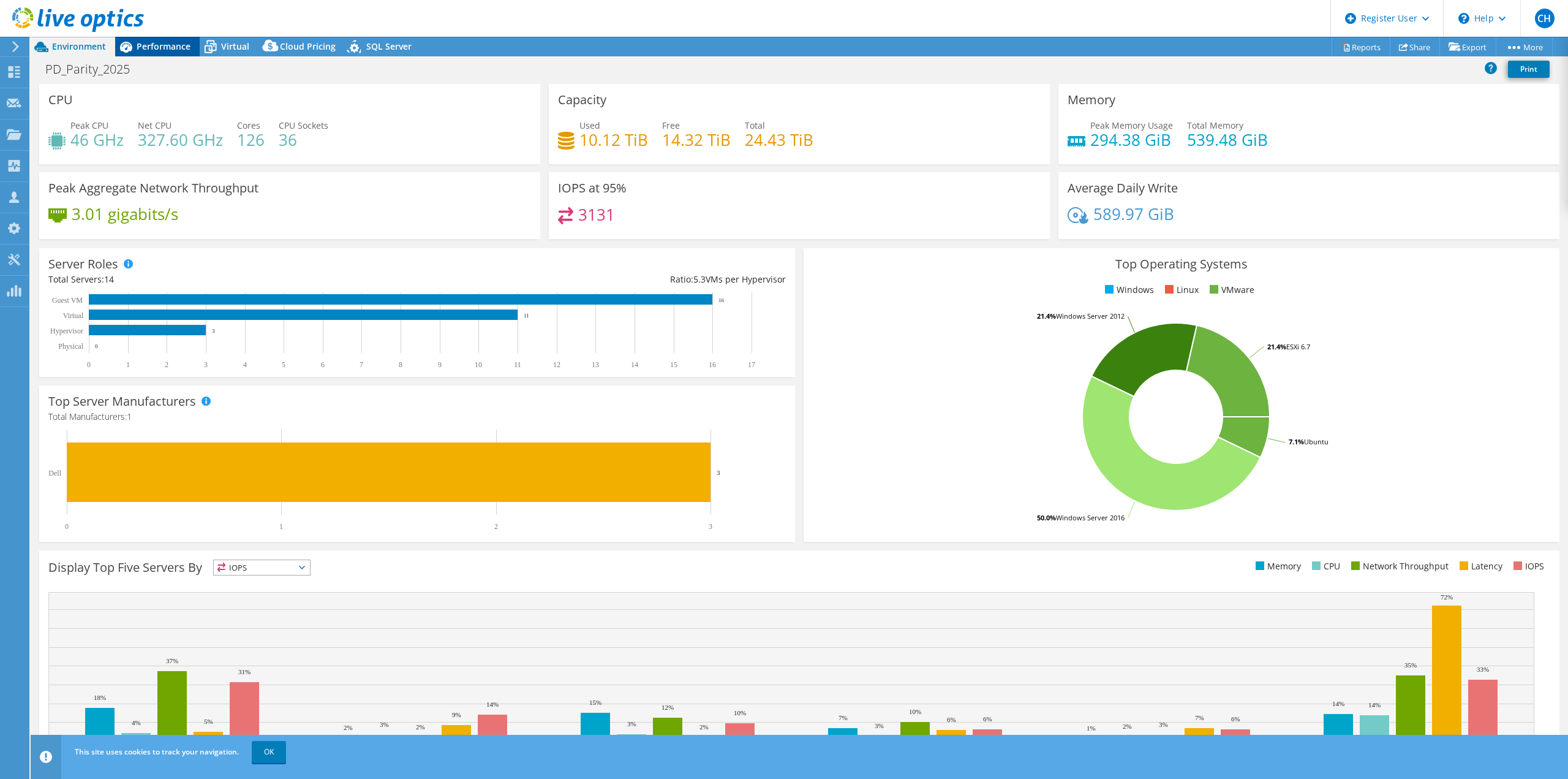
click at [148, 40] on div "Performance" at bounding box center [157, 46] width 84 height 19
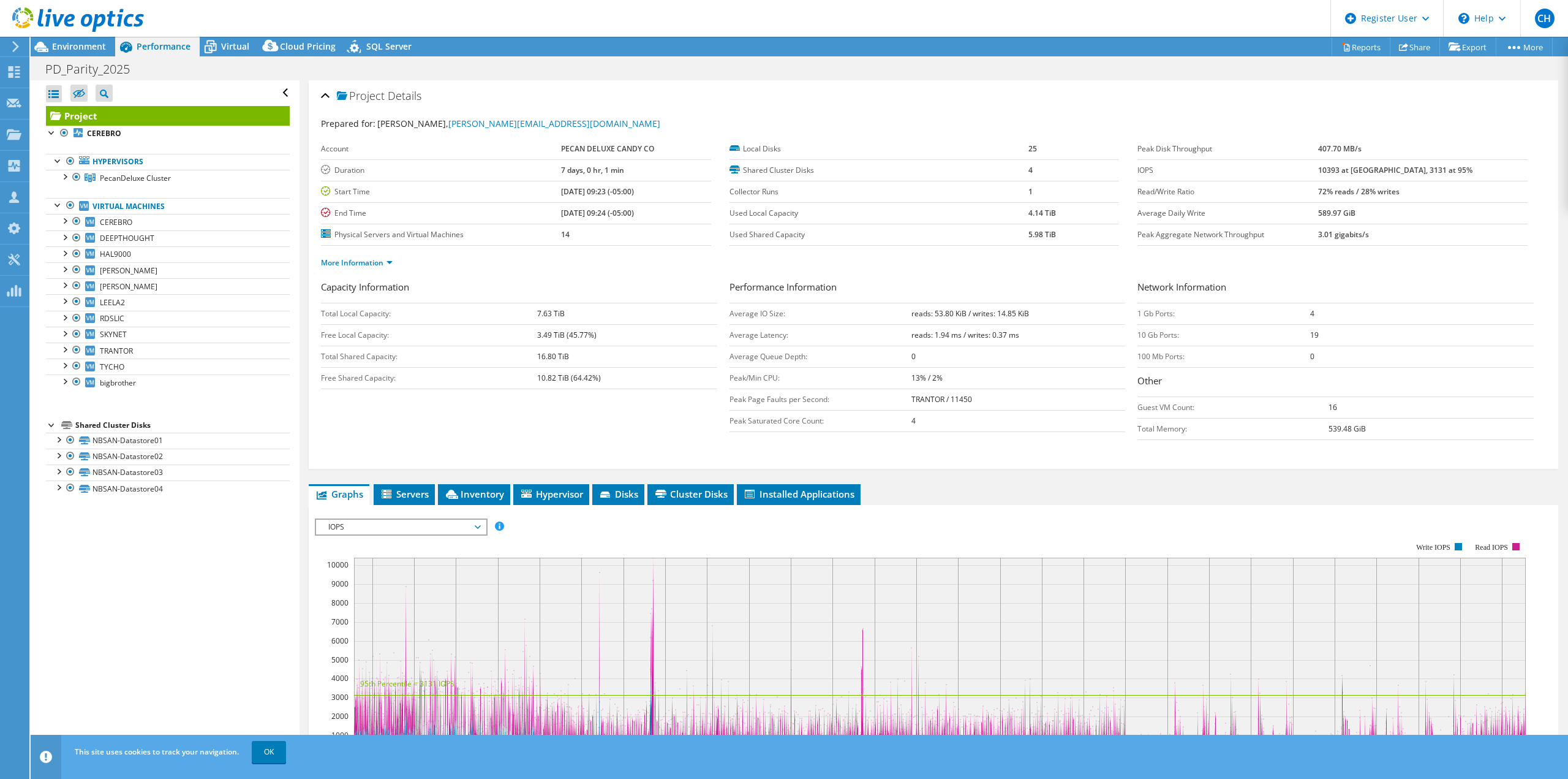
drag, startPoint x: 61, startPoint y: 44, endPoint x: 104, endPoint y: 92, distance: 64.4
click at [61, 44] on span "Environment" at bounding box center [79, 46] width 54 height 12
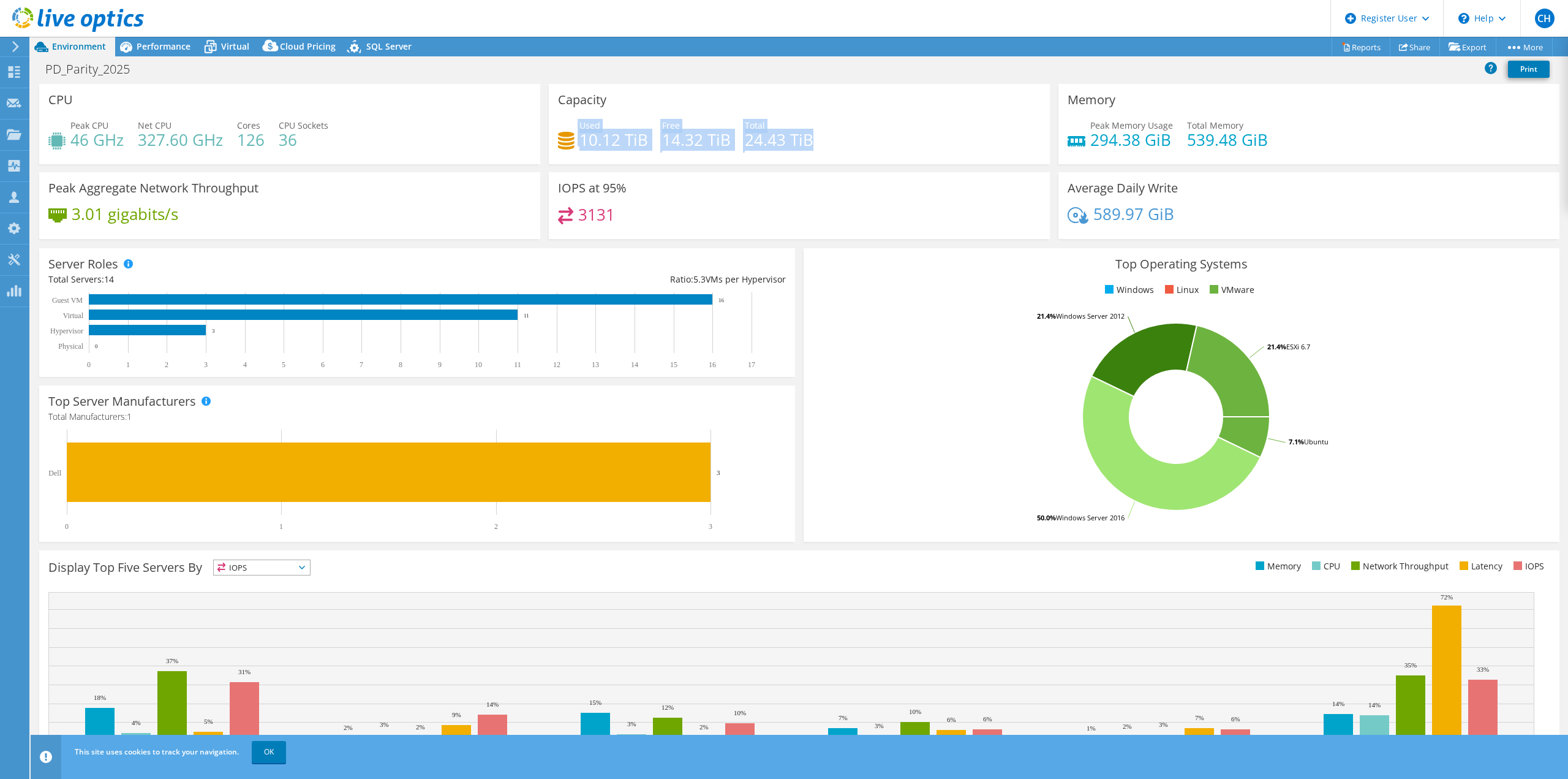
drag, startPoint x: 837, startPoint y: 140, endPoint x: 574, endPoint y: 134, distance: 263.1
click at [574, 134] on div "Used 10.12 TiB Free 14.32 TiB Total 24.43 TiB" at bounding box center [799, 138] width 483 height 40
click at [802, 166] on div "Capacity Used 10.12 TiB Free 14.32 TiB Total 24.43 TiB" at bounding box center [799, 129] width 509 height 89
click at [172, 43] on span "Performance" at bounding box center [163, 46] width 54 height 12
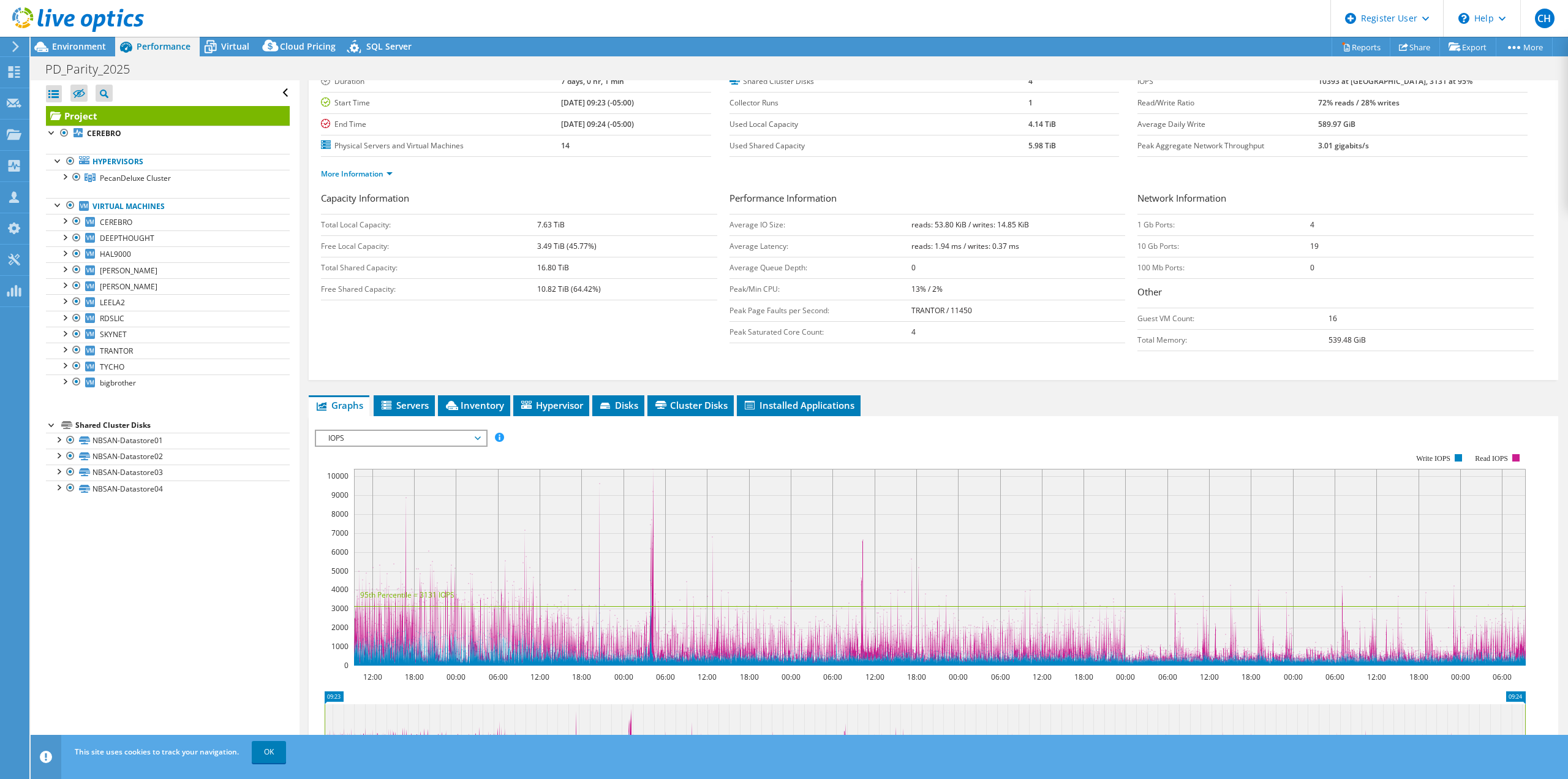
scroll to position [164, 0]
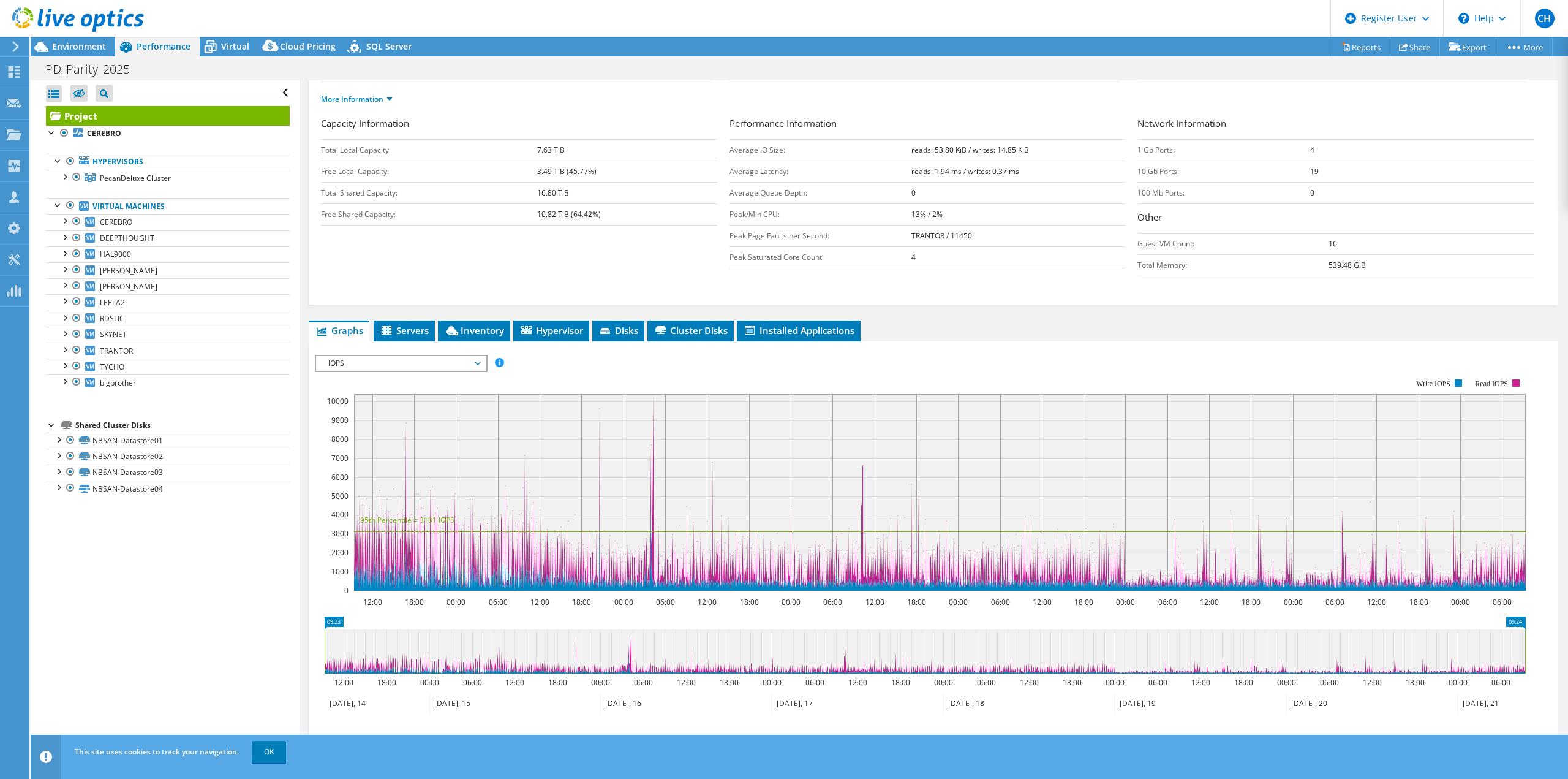
click at [375, 354] on div "IOPS Disk Throughput IO Size Latency Queue Depth CPU Percentage Memory Page Fau…" at bounding box center [933, 560] width 1238 height 425
click at [371, 356] on span "IOPS" at bounding box center [401, 363] width 158 height 15
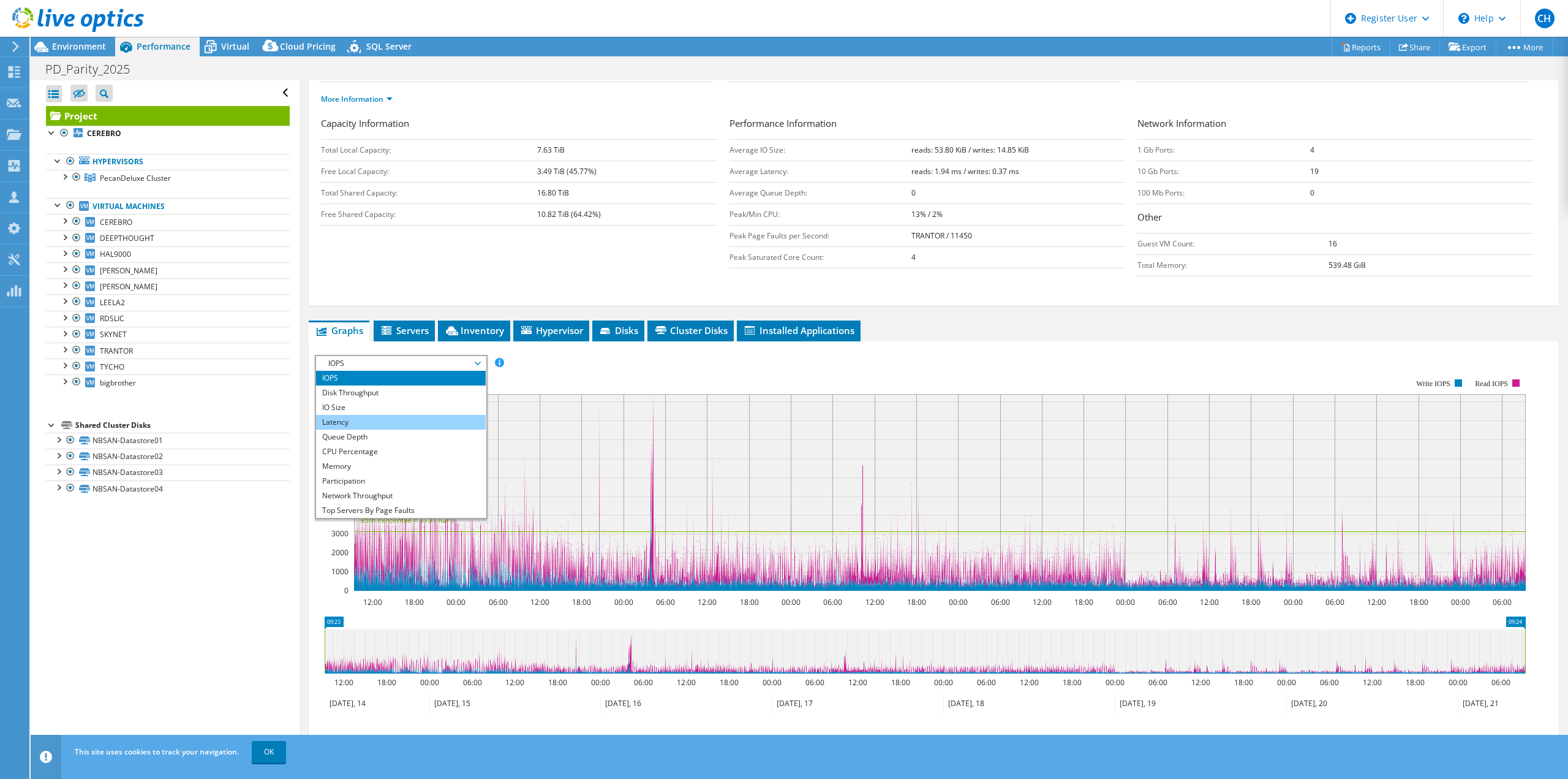
click at [384, 421] on li "Latency" at bounding box center [401, 422] width 170 height 15
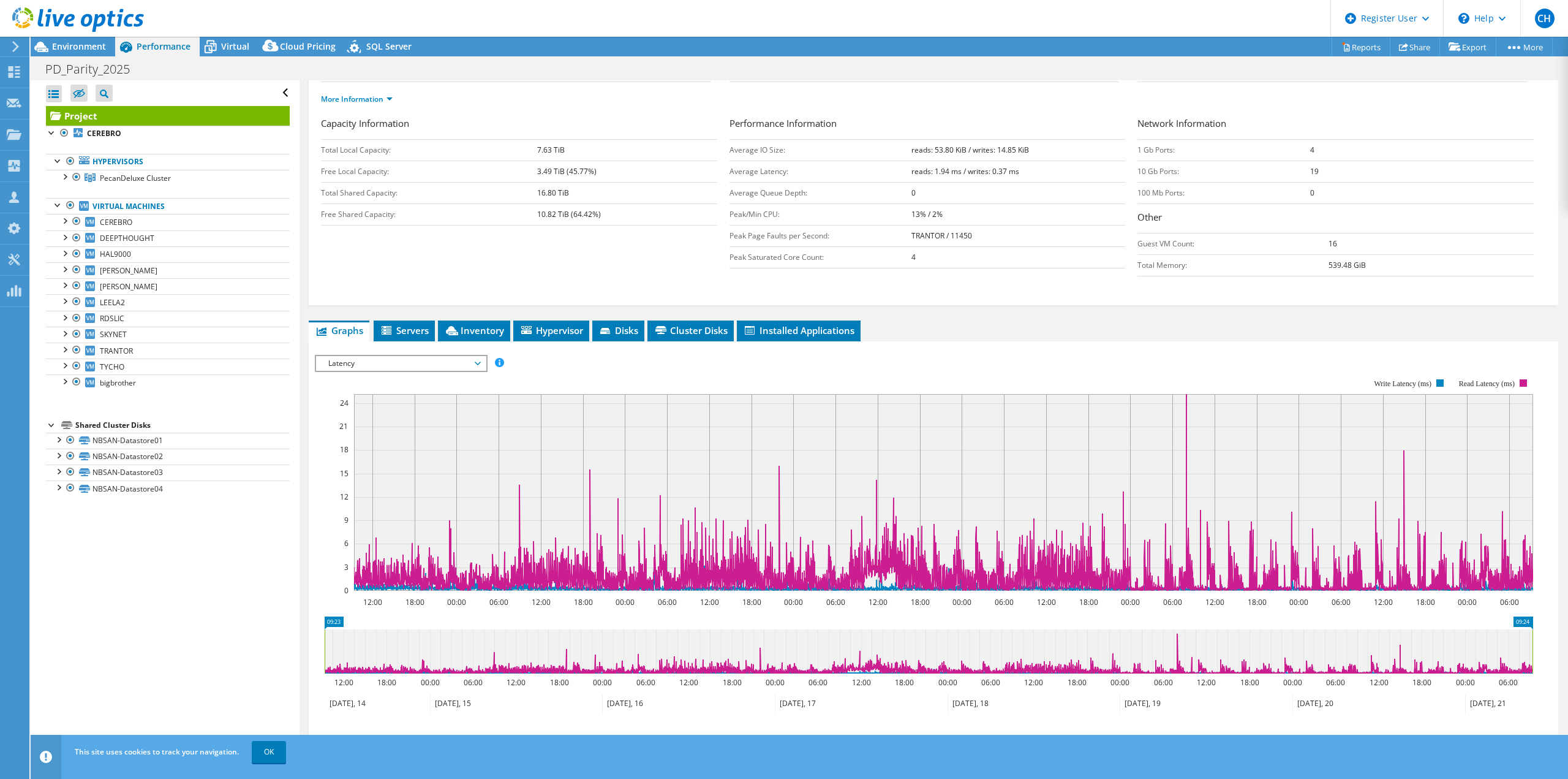
click at [412, 362] on span "Latency" at bounding box center [401, 363] width 158 height 15
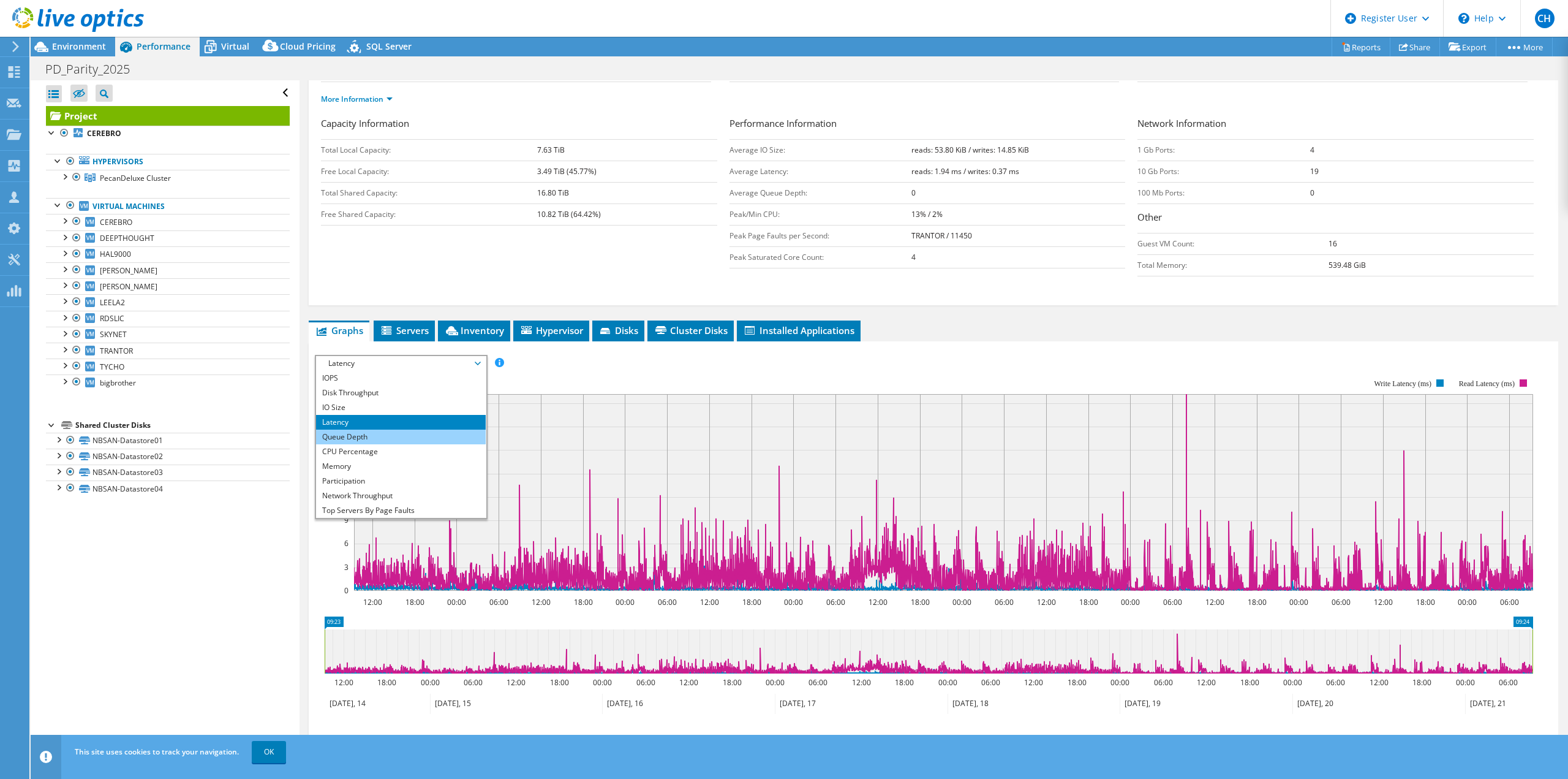
click at [400, 438] on li "Queue Depth" at bounding box center [401, 437] width 170 height 15
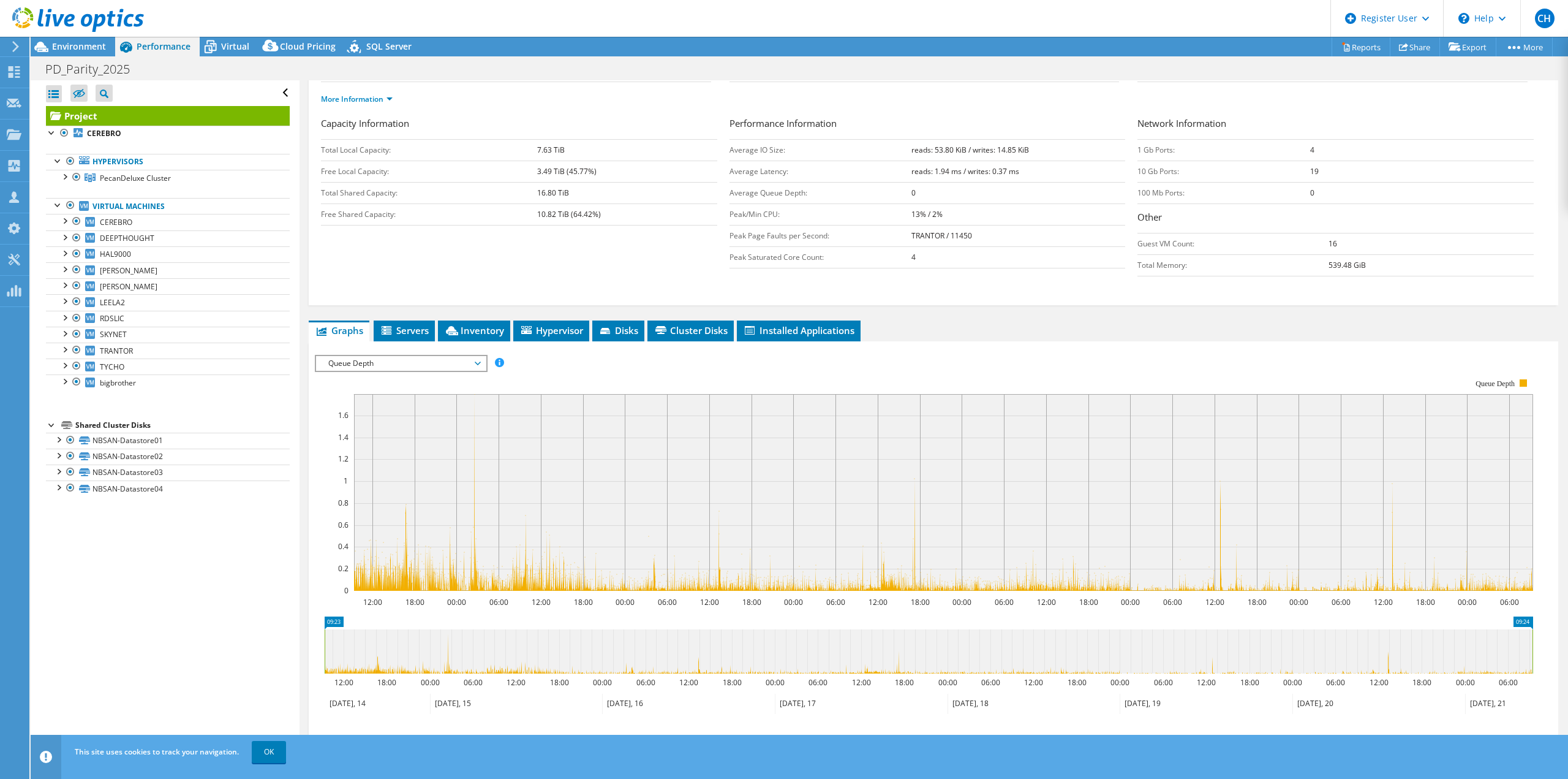
click at [408, 366] on span "Queue Depth" at bounding box center [401, 363] width 158 height 15
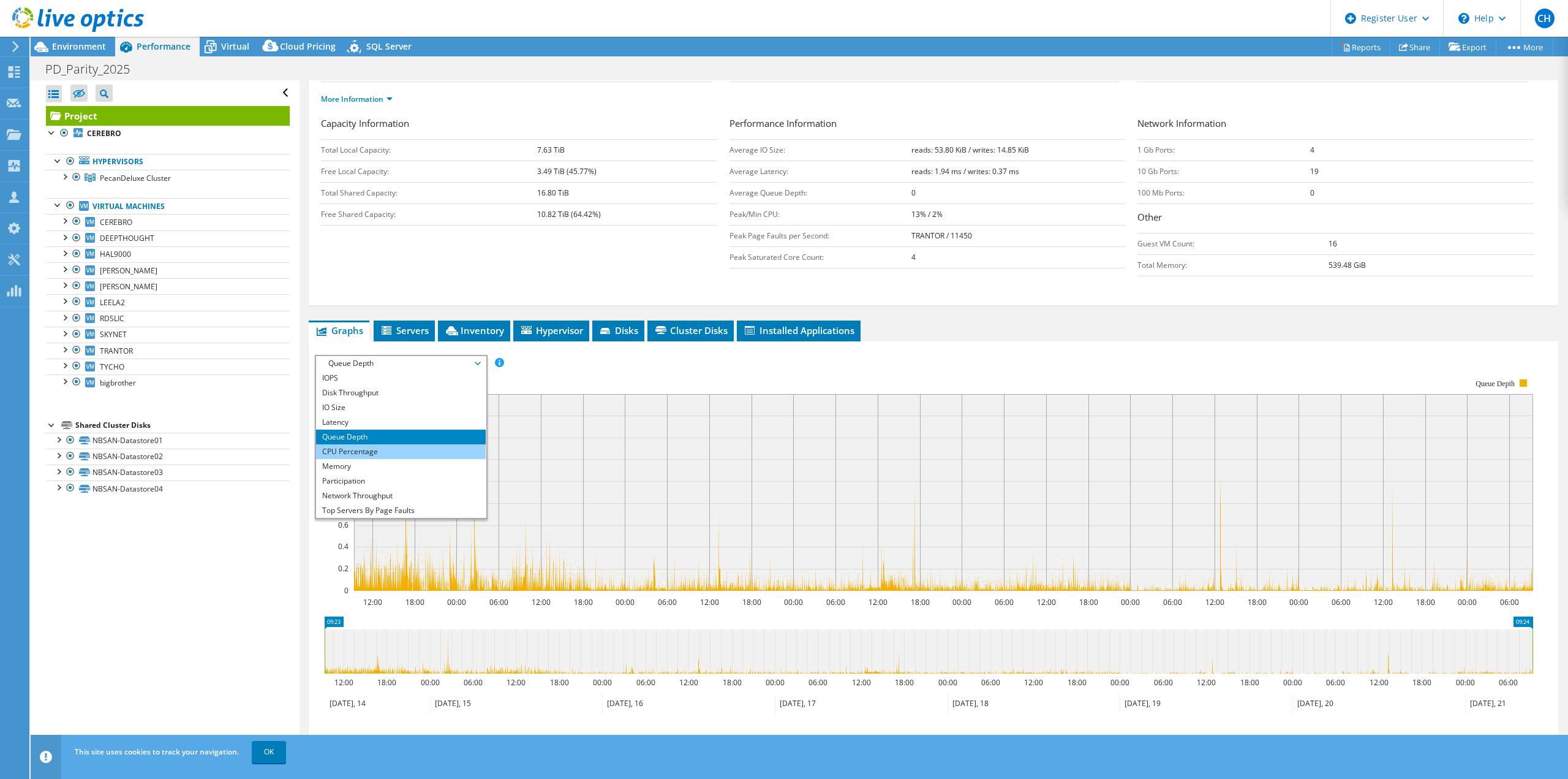
click at [371, 447] on li "CPU Percentage" at bounding box center [401, 451] width 170 height 15
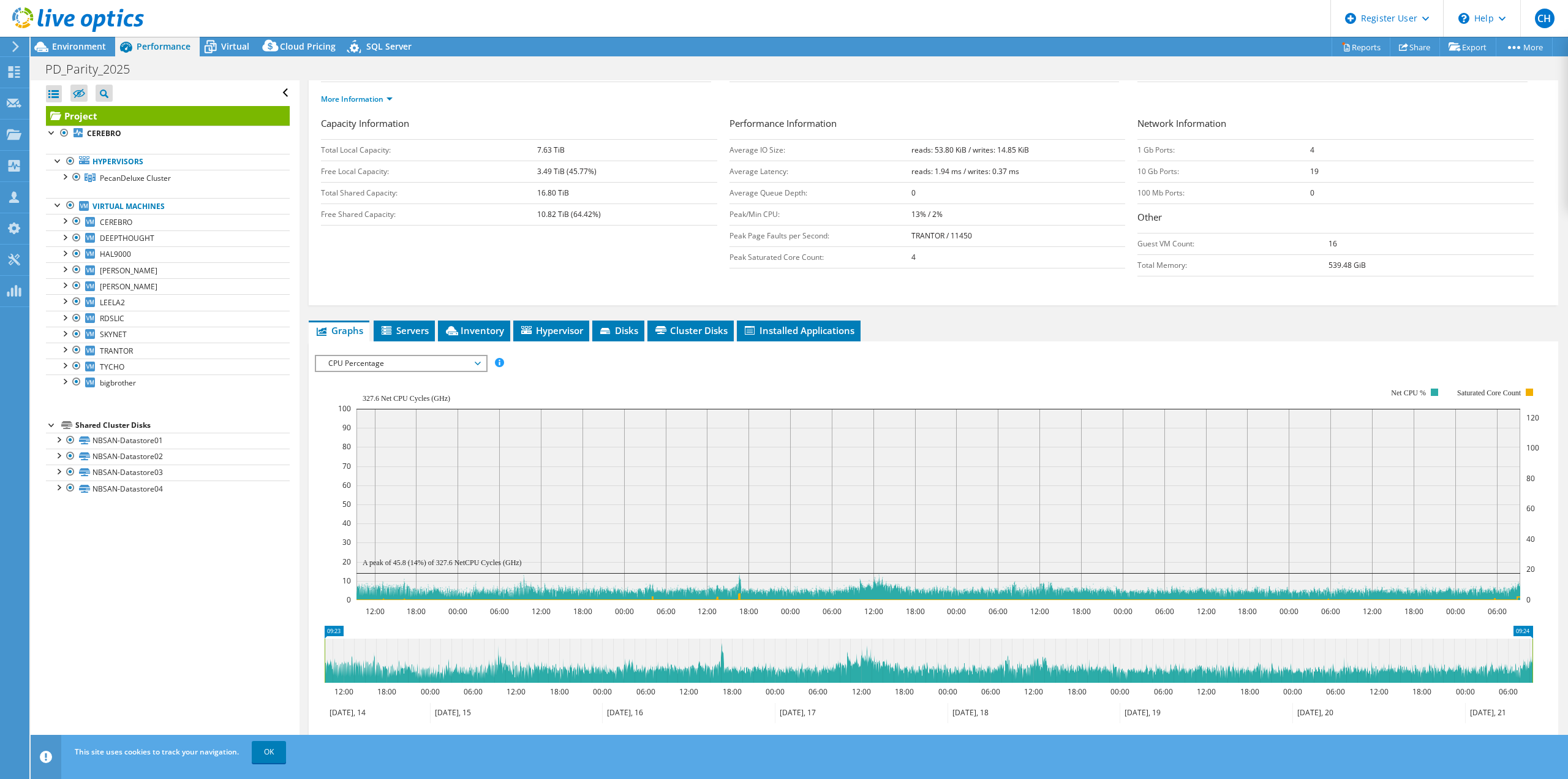
click at [419, 362] on span "CPU Percentage" at bounding box center [401, 363] width 158 height 15
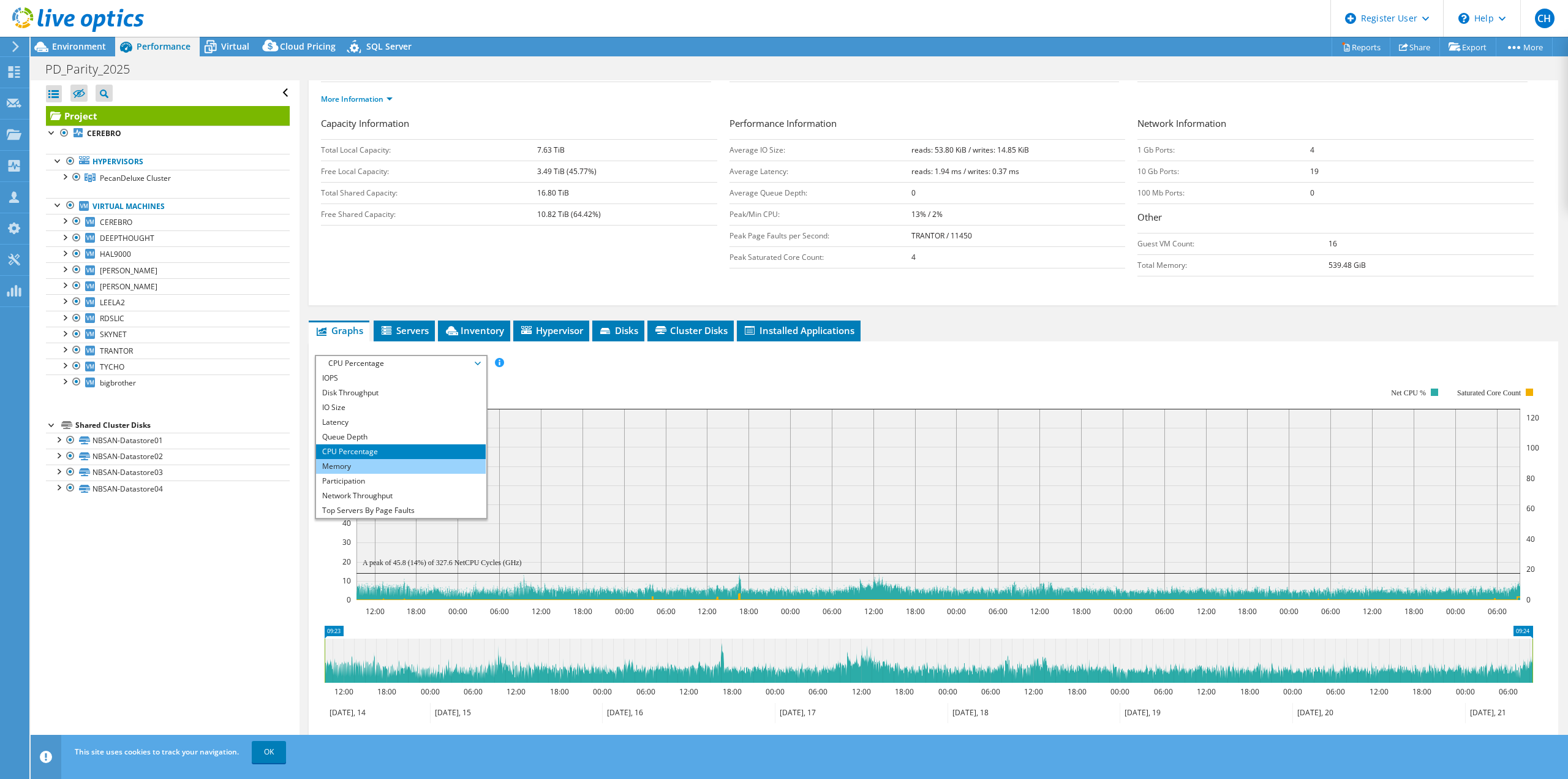
click at [367, 464] on li "Memory" at bounding box center [401, 466] width 170 height 15
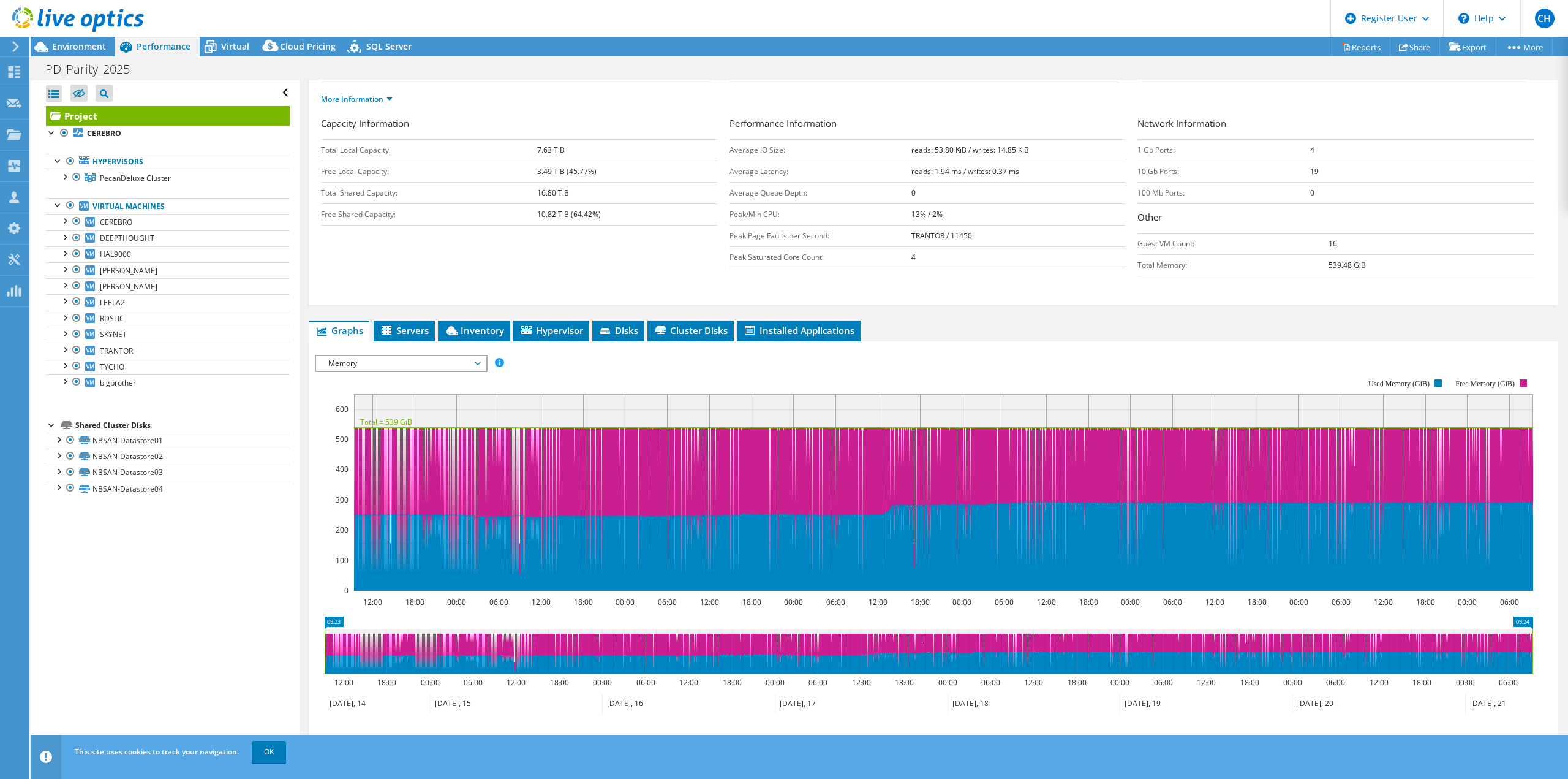
click at [396, 365] on span "Memory" at bounding box center [401, 363] width 158 height 15
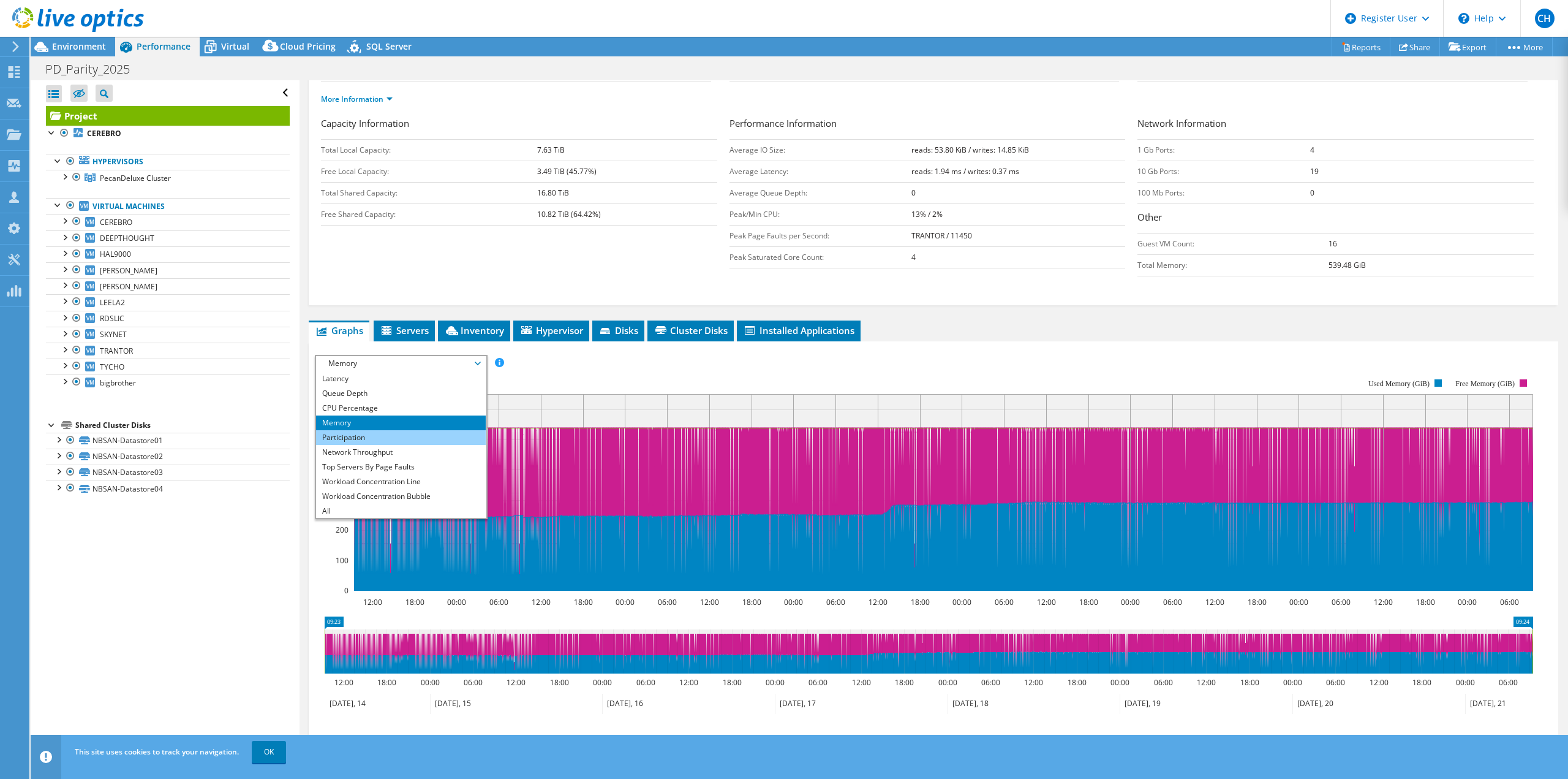
scroll to position [44, 0]
click at [376, 492] on li "Workload Concentration Bubble" at bounding box center [401, 495] width 170 height 15
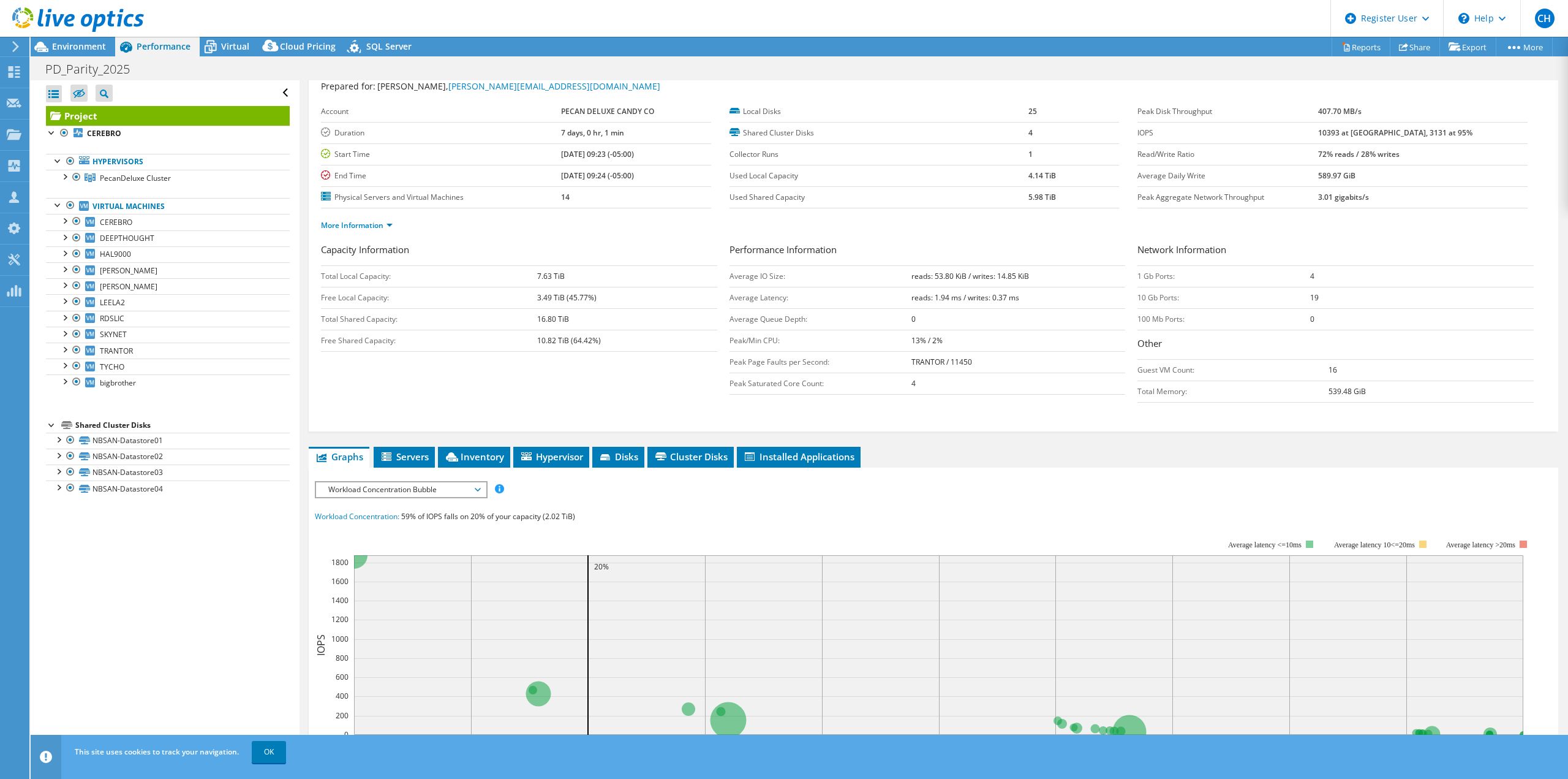
scroll to position [0, 0]
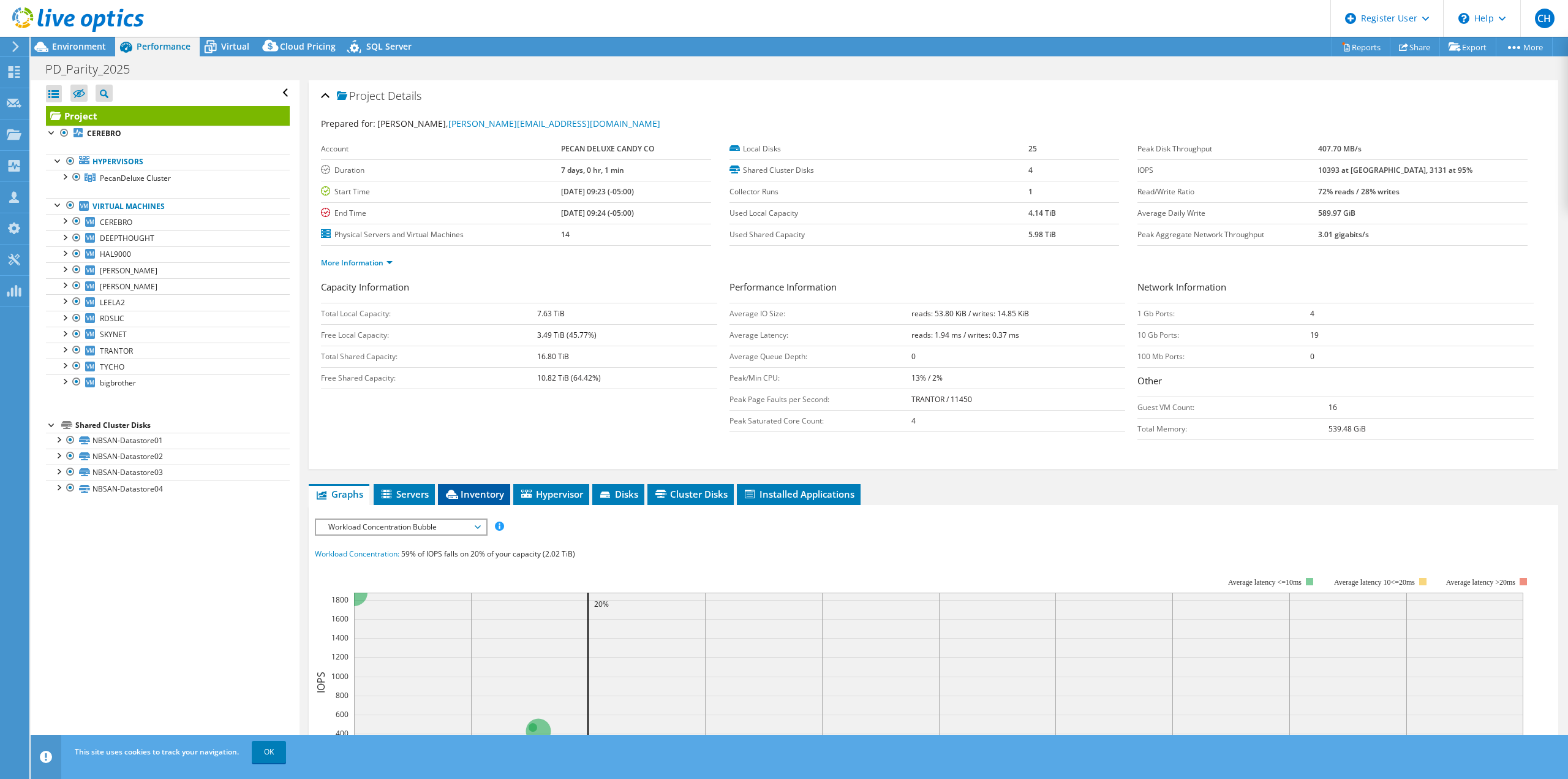
click at [484, 489] on span "Inventory" at bounding box center [474, 494] width 60 height 12
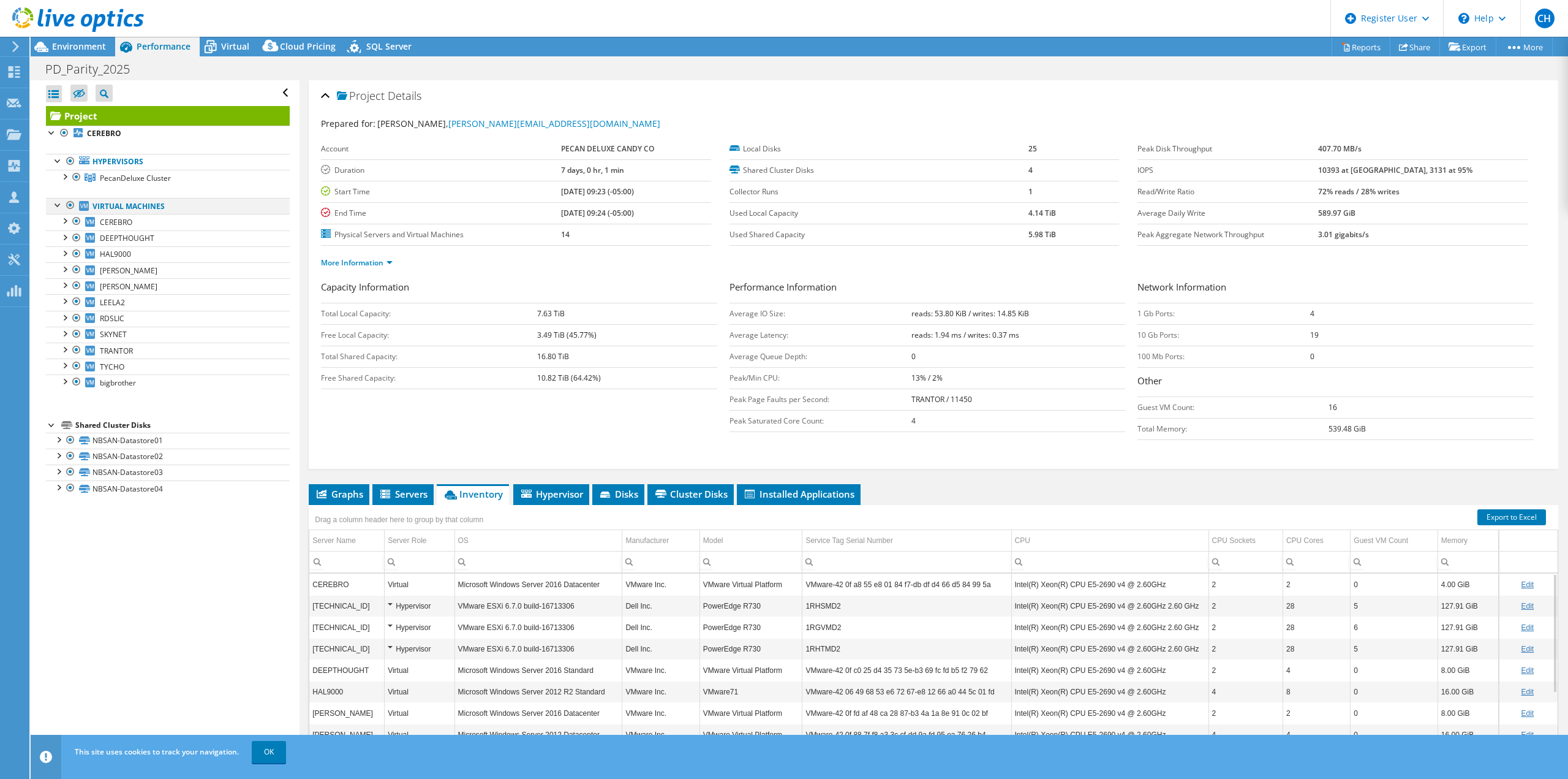
click at [71, 204] on div at bounding box center [71, 205] width 12 height 15
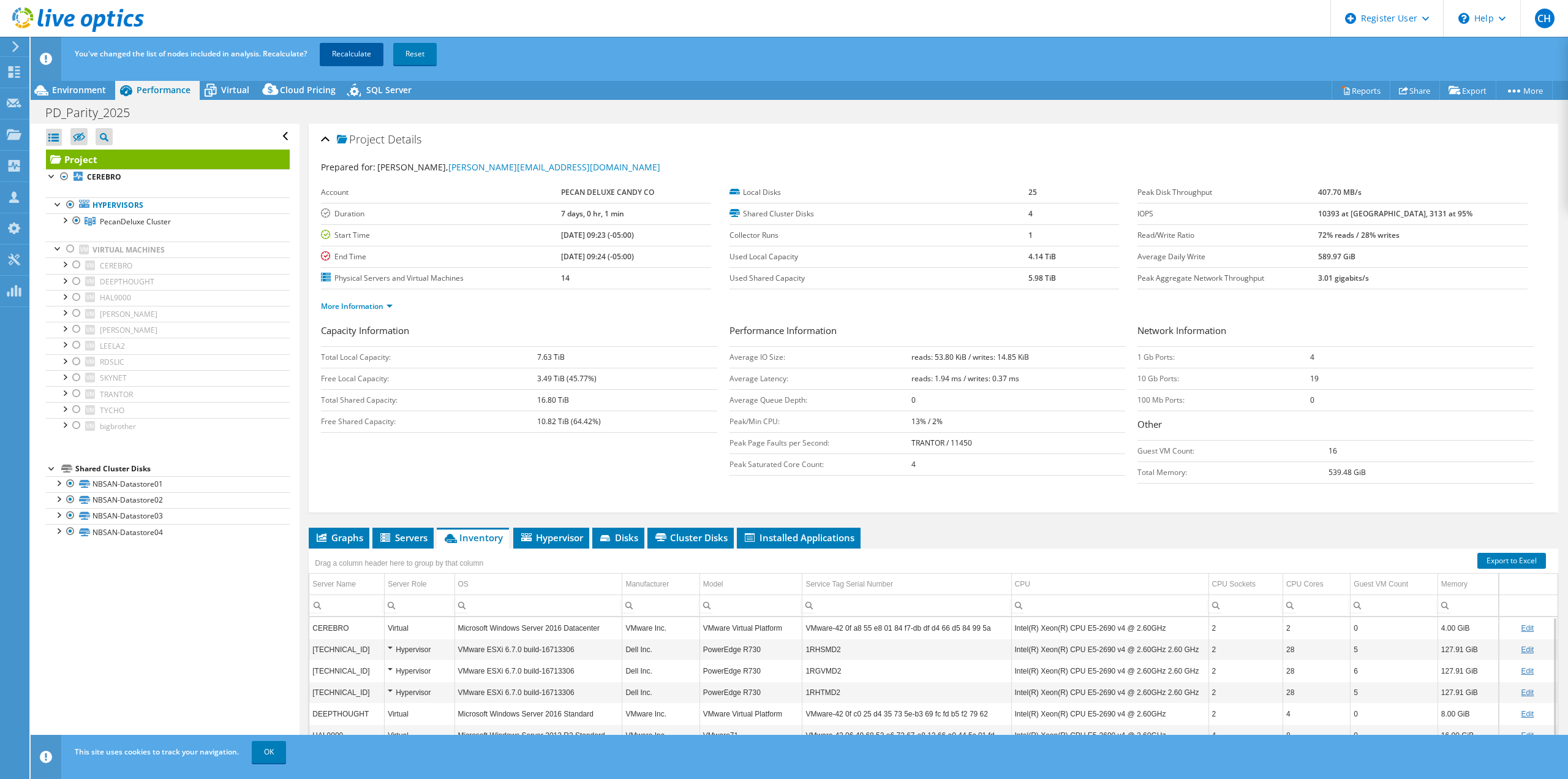
click at [338, 52] on link "Recalculate" at bounding box center [352, 53] width 64 height 22
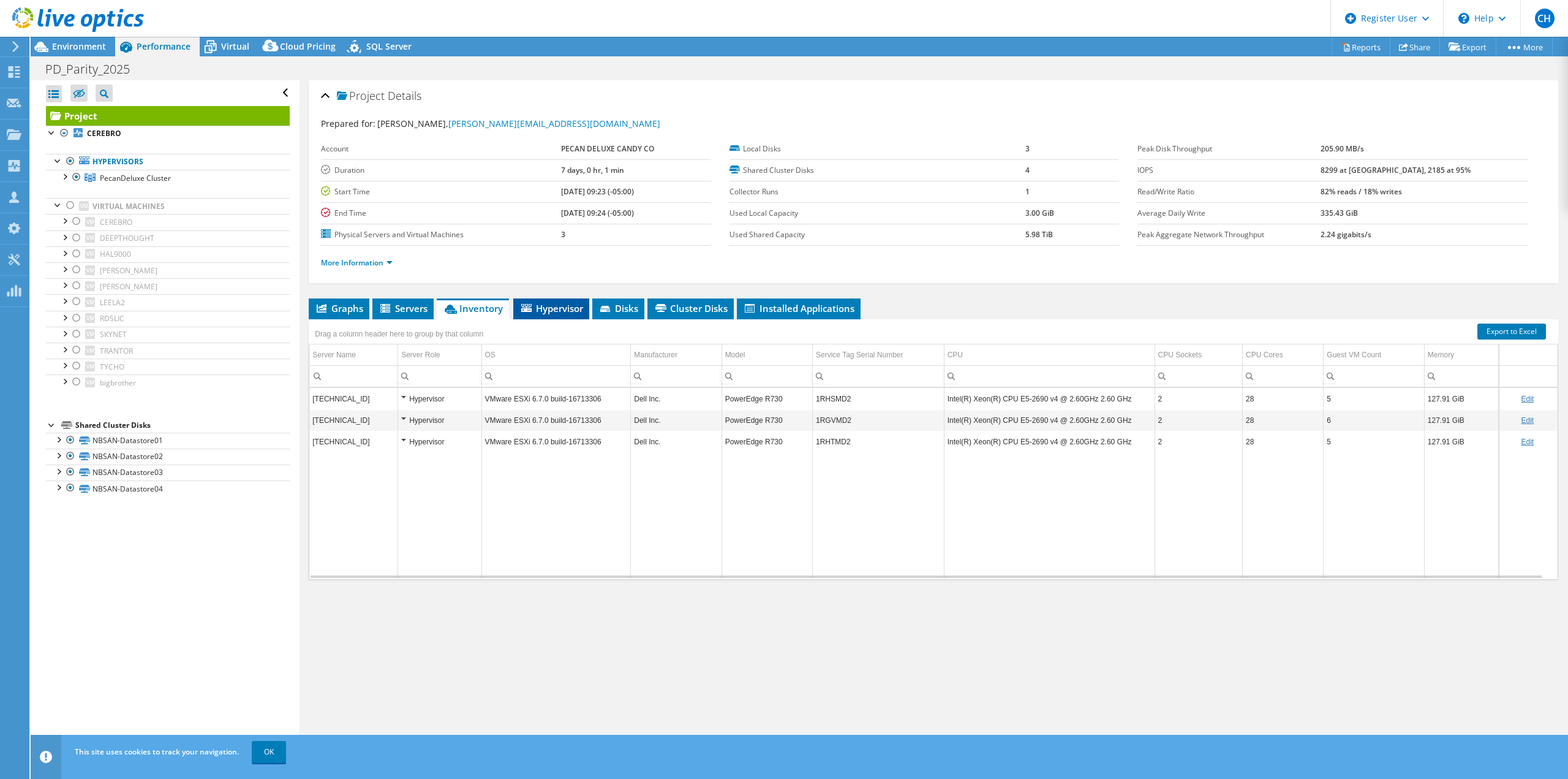
click at [577, 301] on li "Hypervisor" at bounding box center [551, 309] width 76 height 21
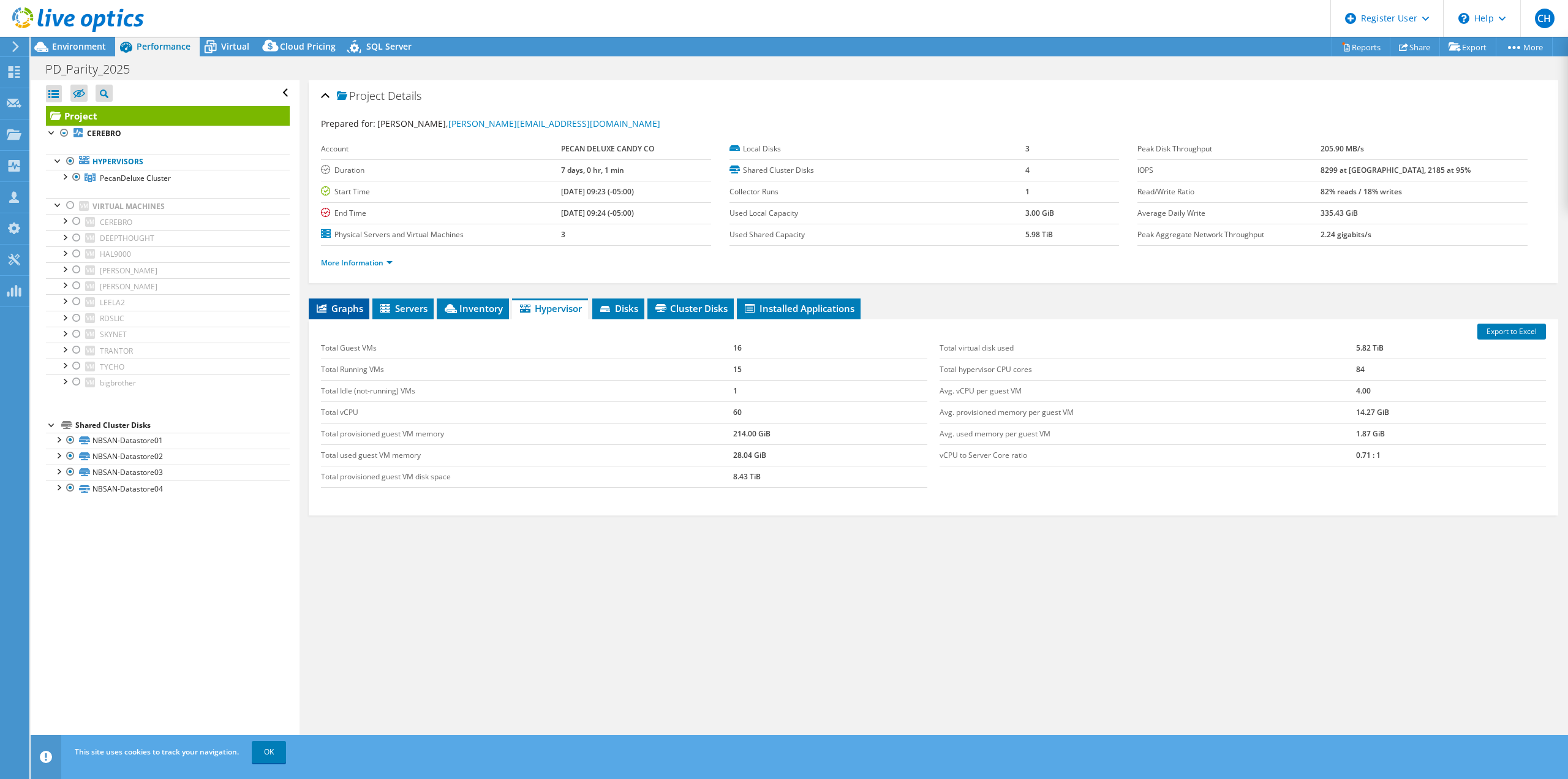
click at [333, 300] on li "Graphs" at bounding box center [339, 309] width 60 height 21
